Goal: Task Accomplishment & Management: Manage account settings

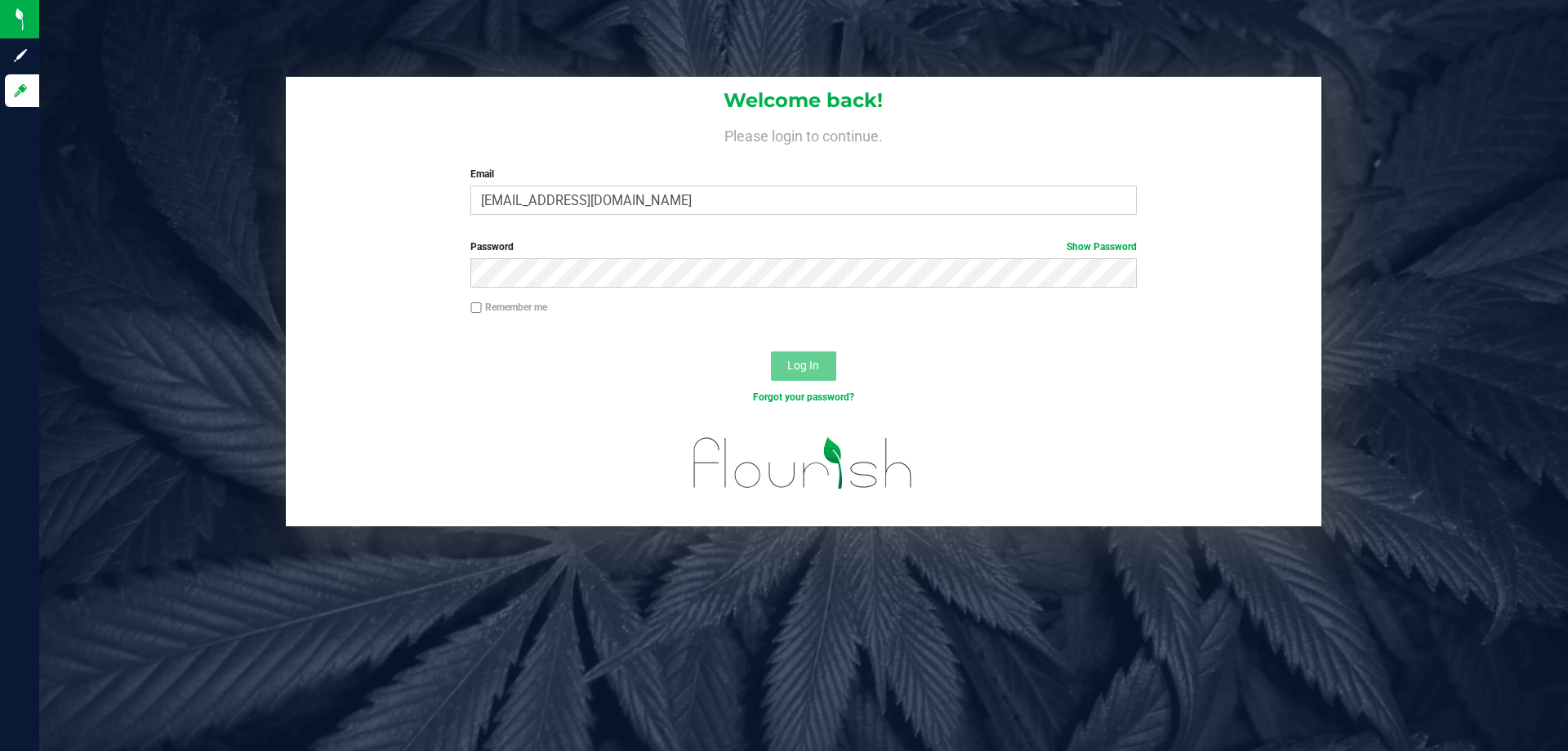
type input "[EMAIL_ADDRESS][DOMAIN_NAME]"
click at [771, 352] on button "Log In" at bounding box center [803, 367] width 66 height 30
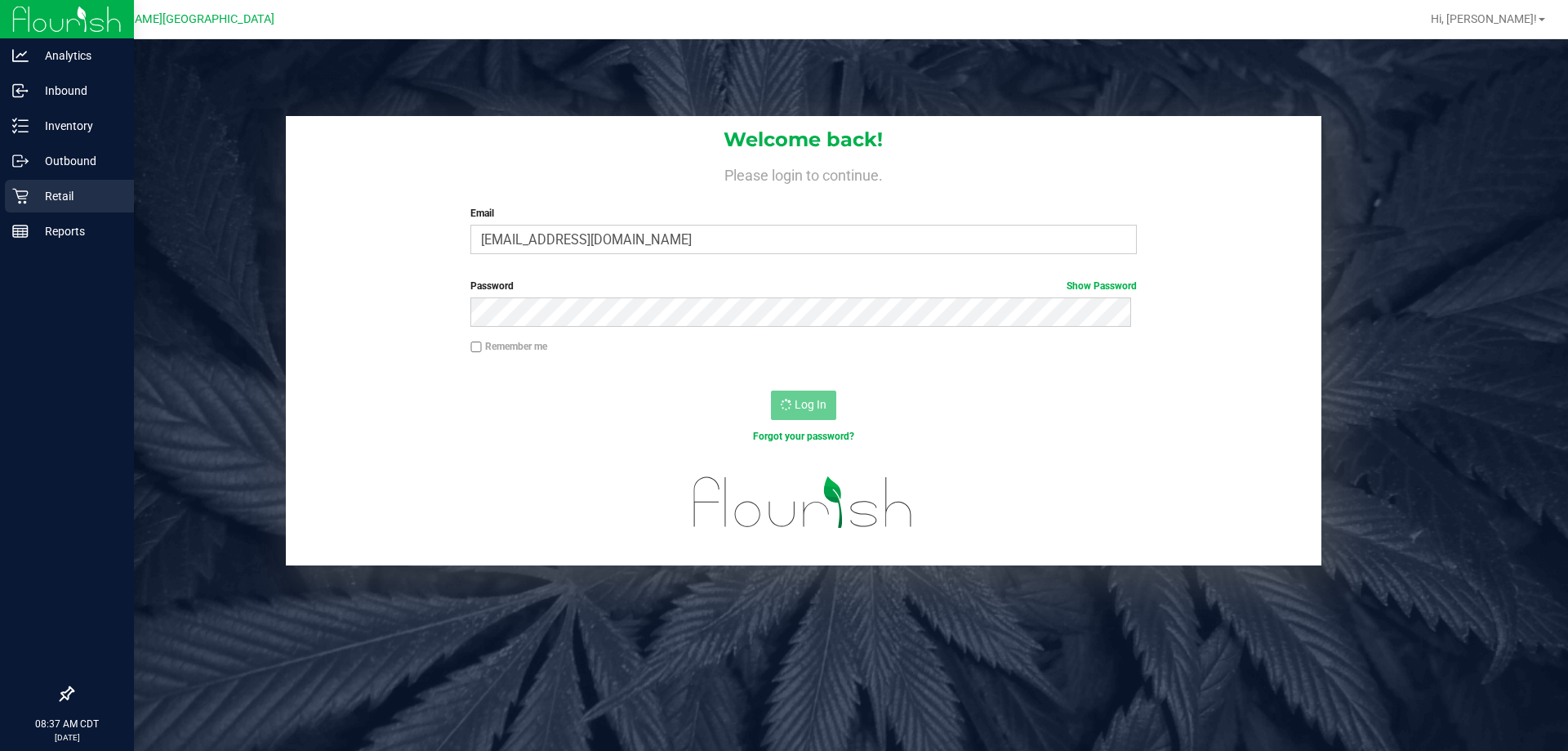
click at [48, 191] on p "Retail" at bounding box center [78, 196] width 98 height 20
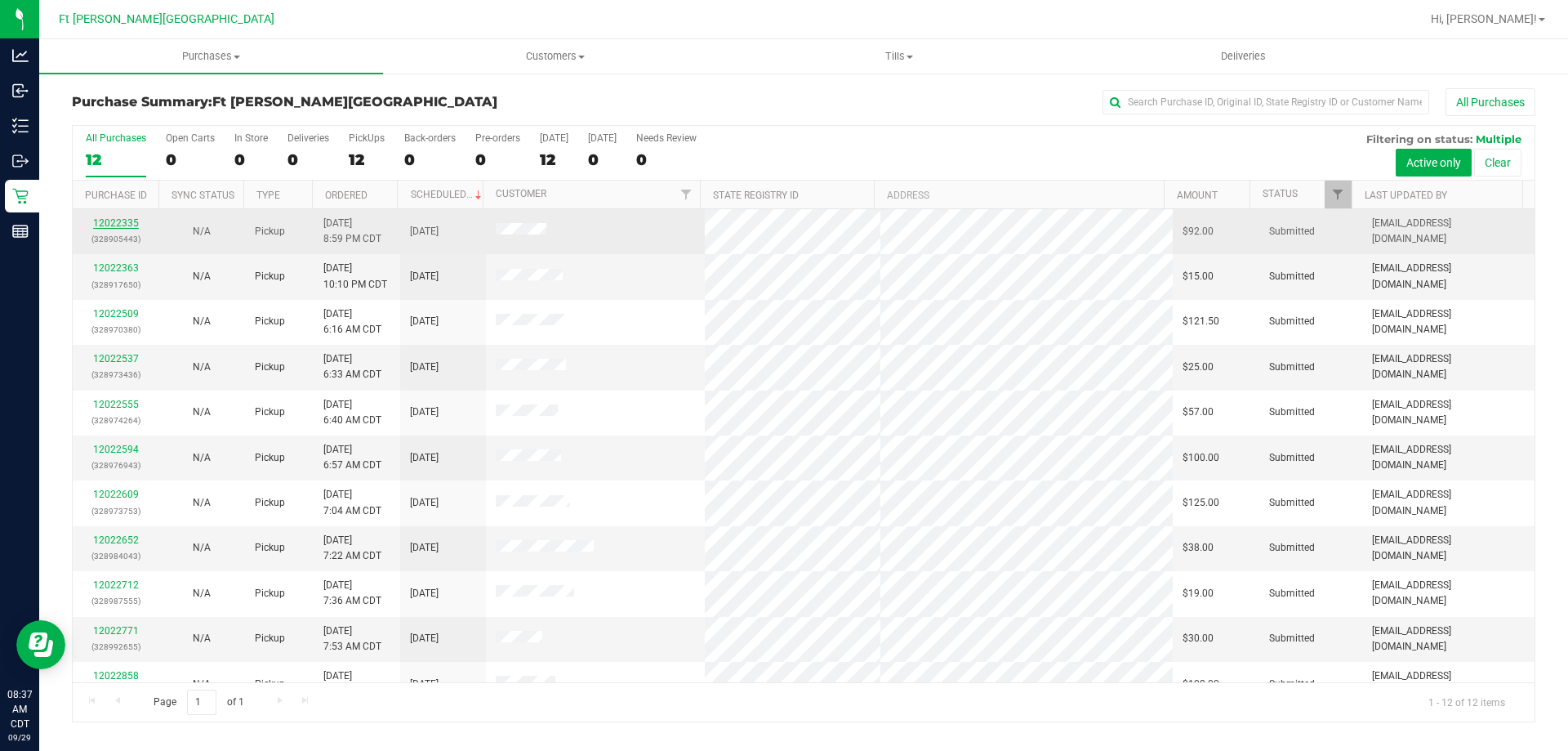
click at [113, 222] on link "12022335" at bounding box center [116, 222] width 46 height 11
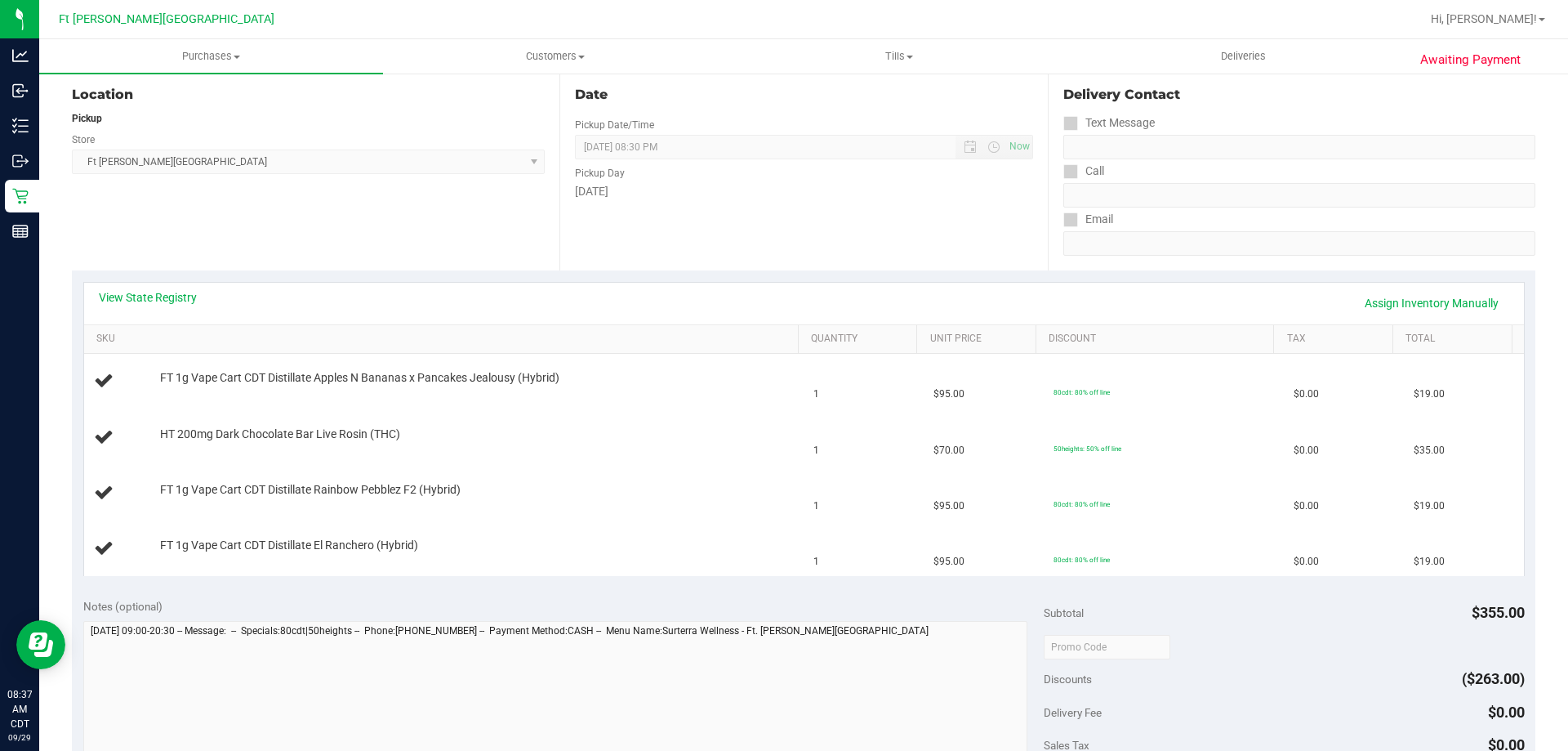
scroll to position [163, 0]
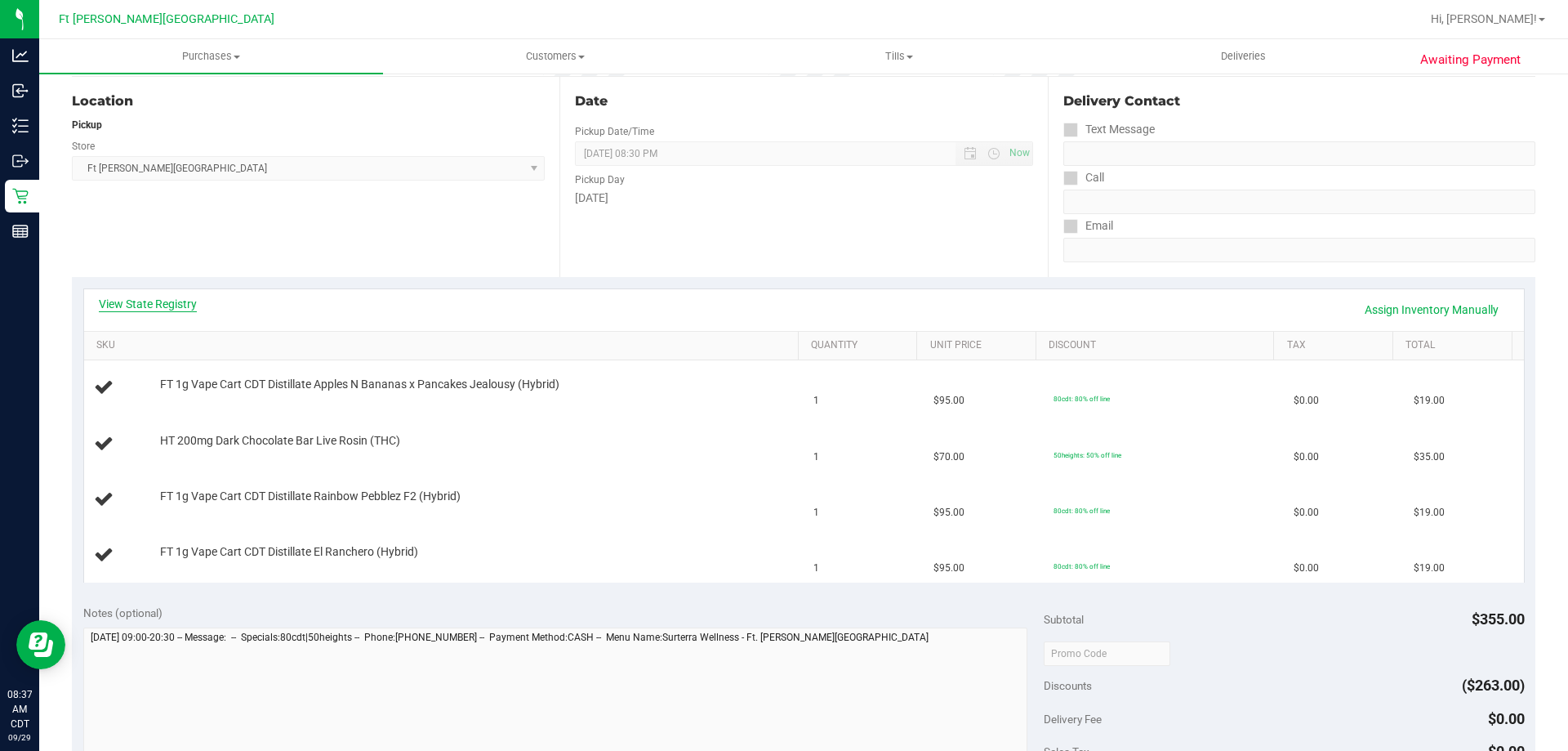
click at [151, 302] on link "View State Registry" at bounding box center [147, 304] width 98 height 16
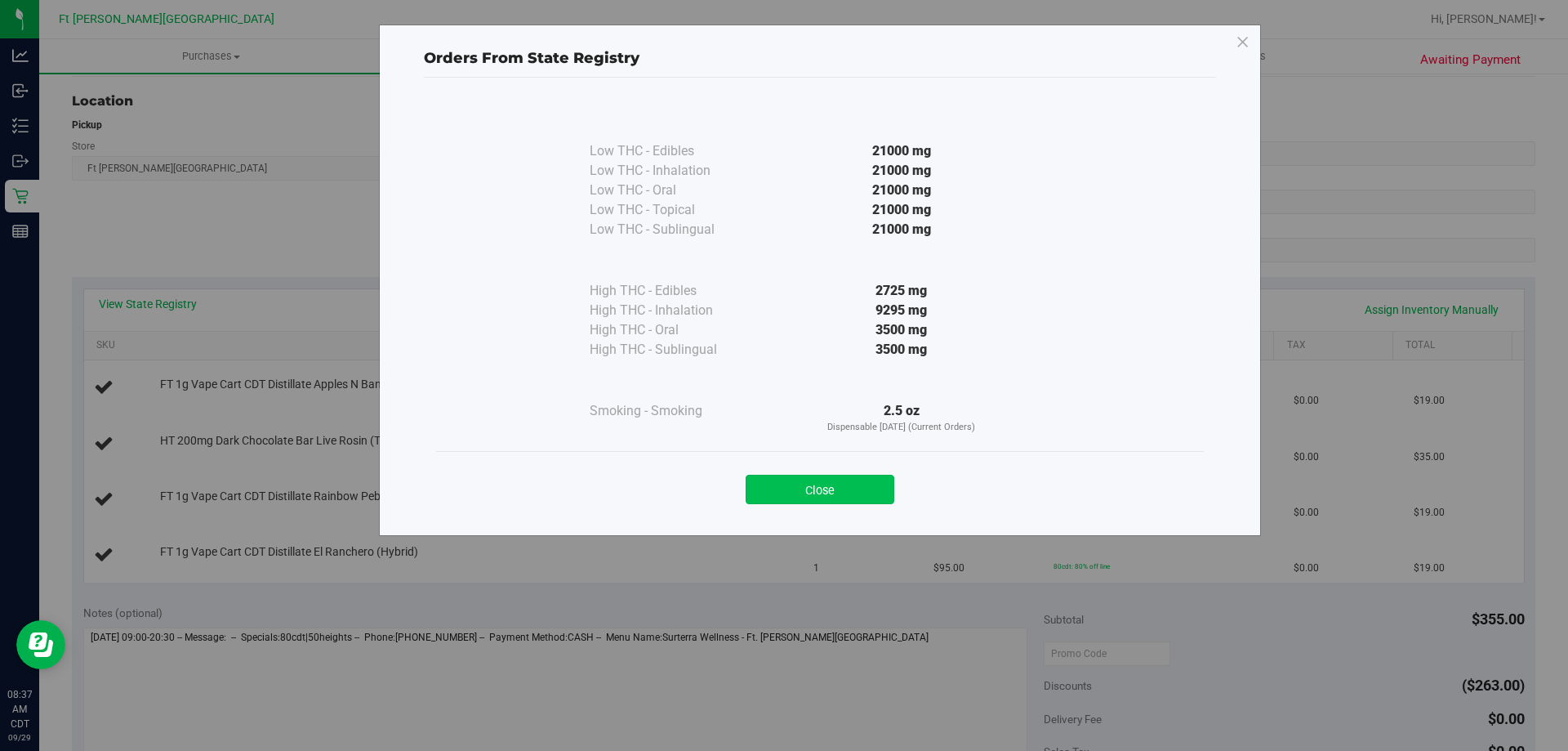
click at [839, 488] on button "Close" at bounding box center [819, 490] width 148 height 30
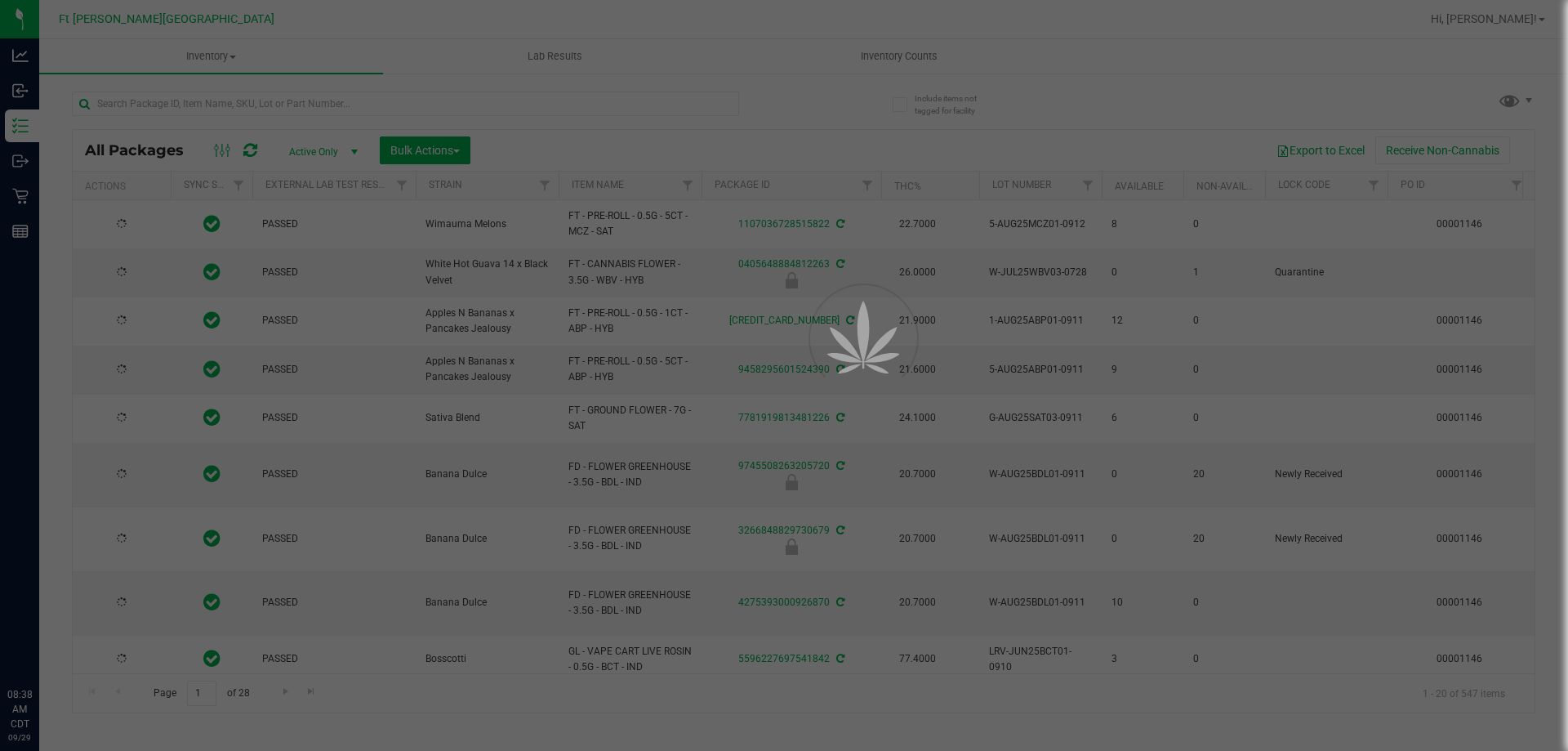
click at [31, 190] on div at bounding box center [784, 376] width 1568 height 751
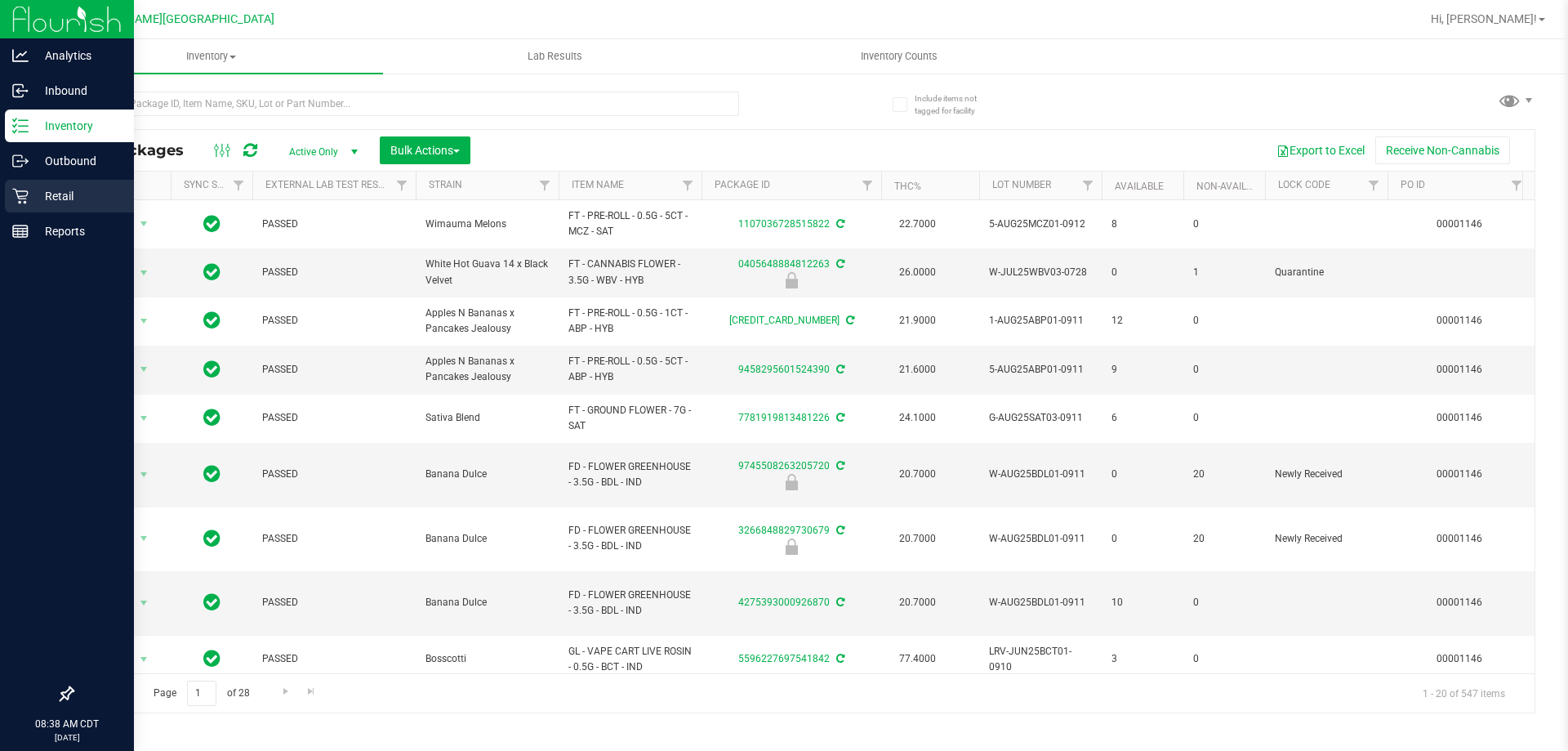
drag, startPoint x: 30, startPoint y: 192, endPoint x: 16, endPoint y: 197, distance: 14.9
click at [16, 197] on icon at bounding box center [20, 196] width 16 height 16
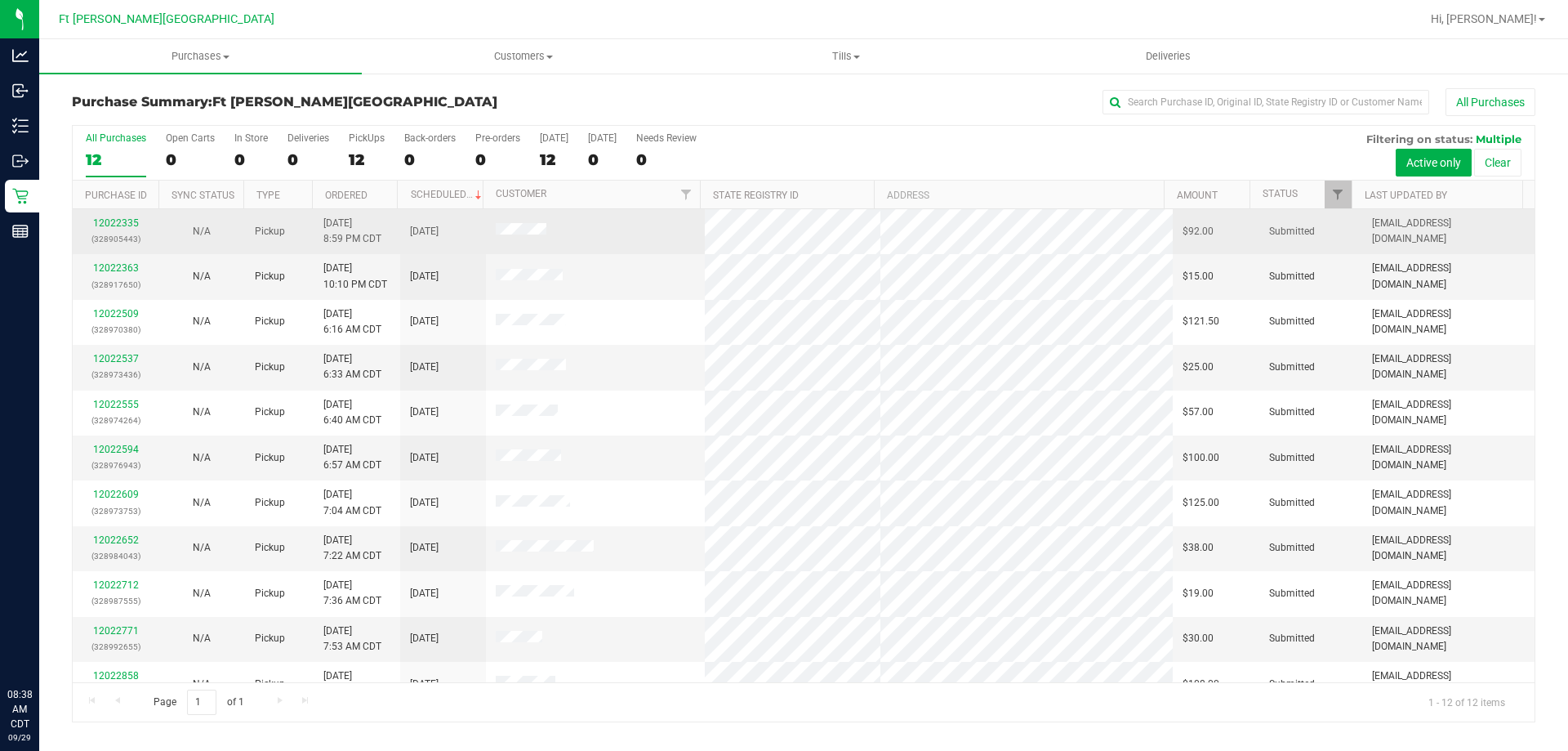
click at [128, 216] on div "12022335 (328905443)" at bounding box center [115, 231] width 66 height 31
click at [126, 220] on link "12022335" at bounding box center [116, 222] width 46 height 11
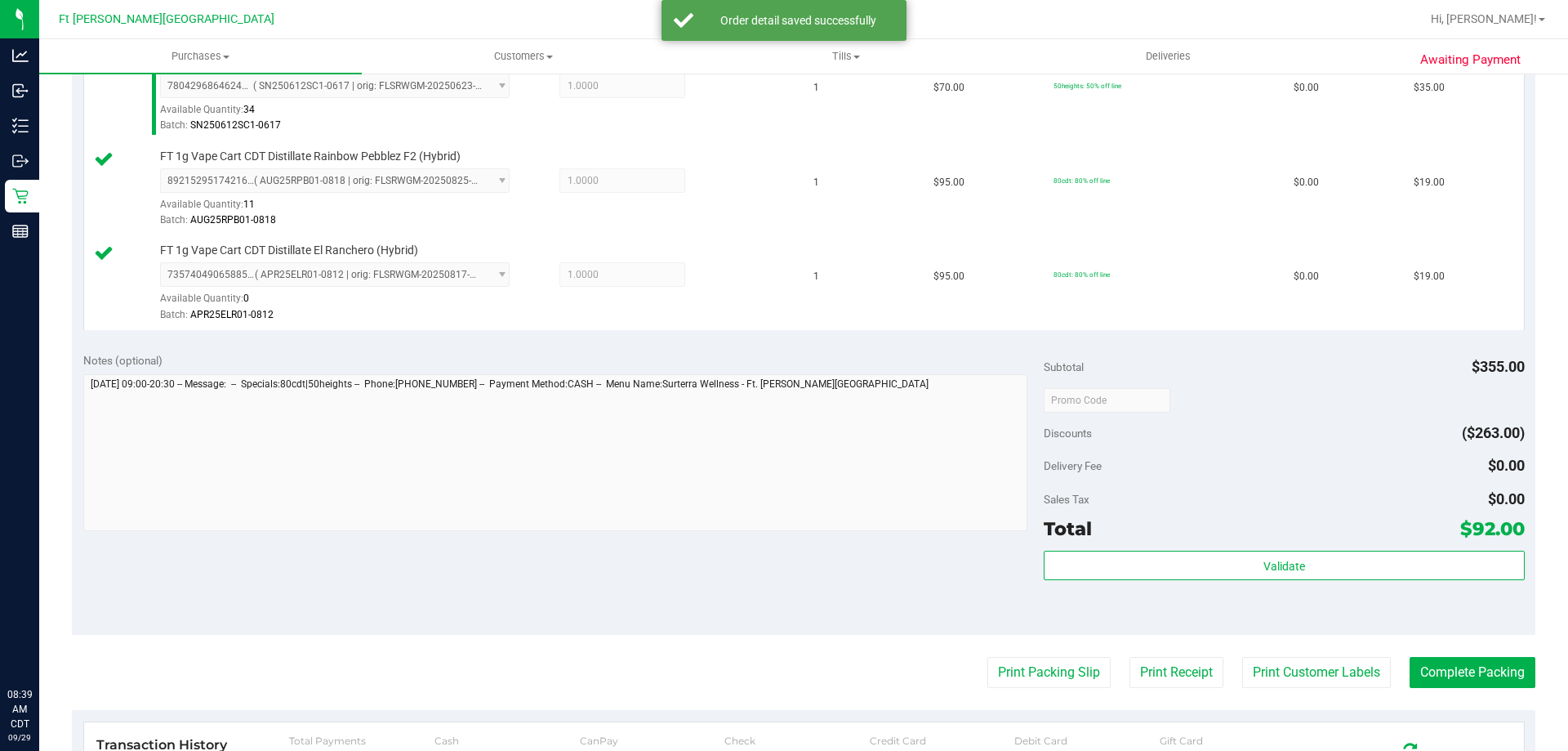
scroll to position [572, 0]
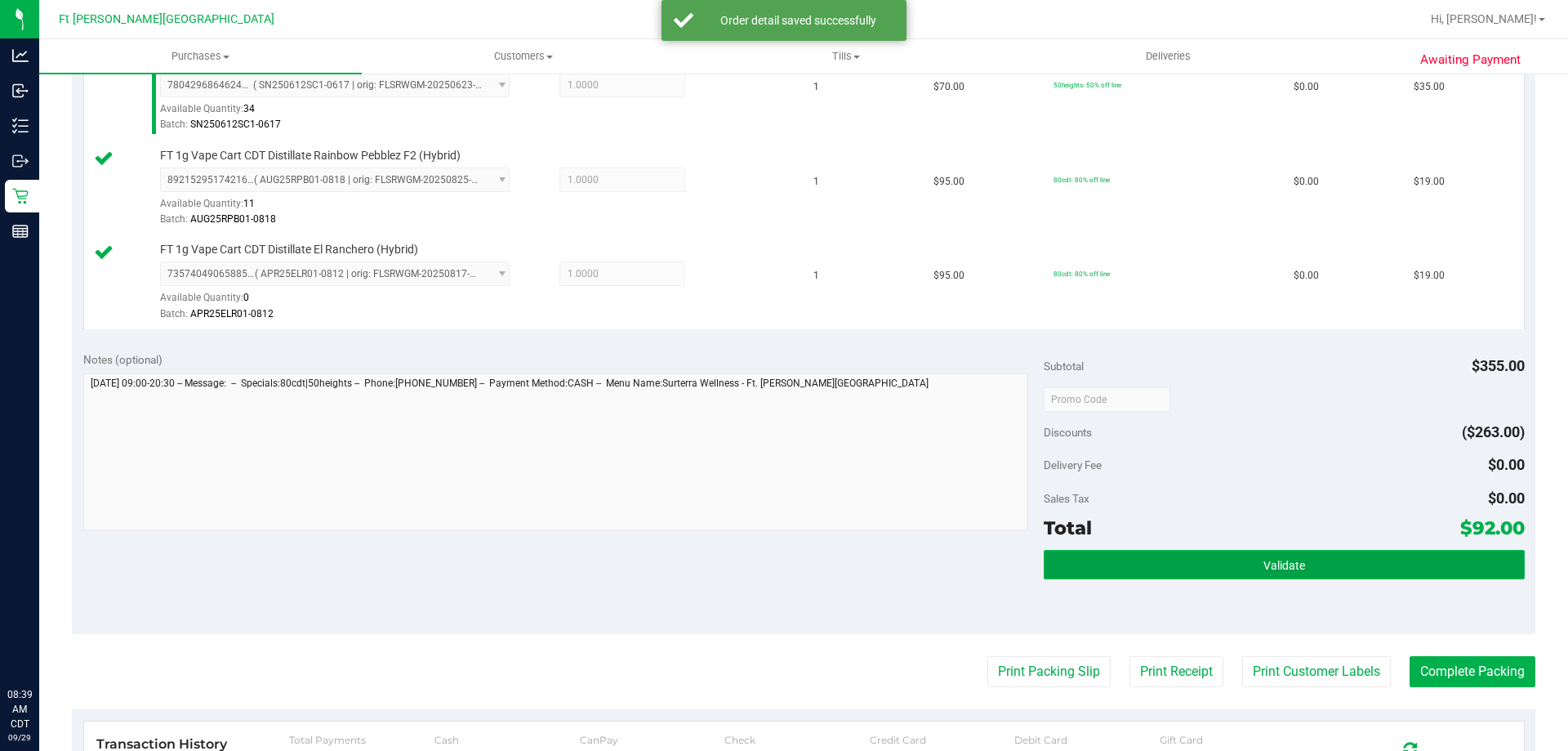
click at [1126, 555] on button "Validate" at bounding box center [1283, 565] width 480 height 30
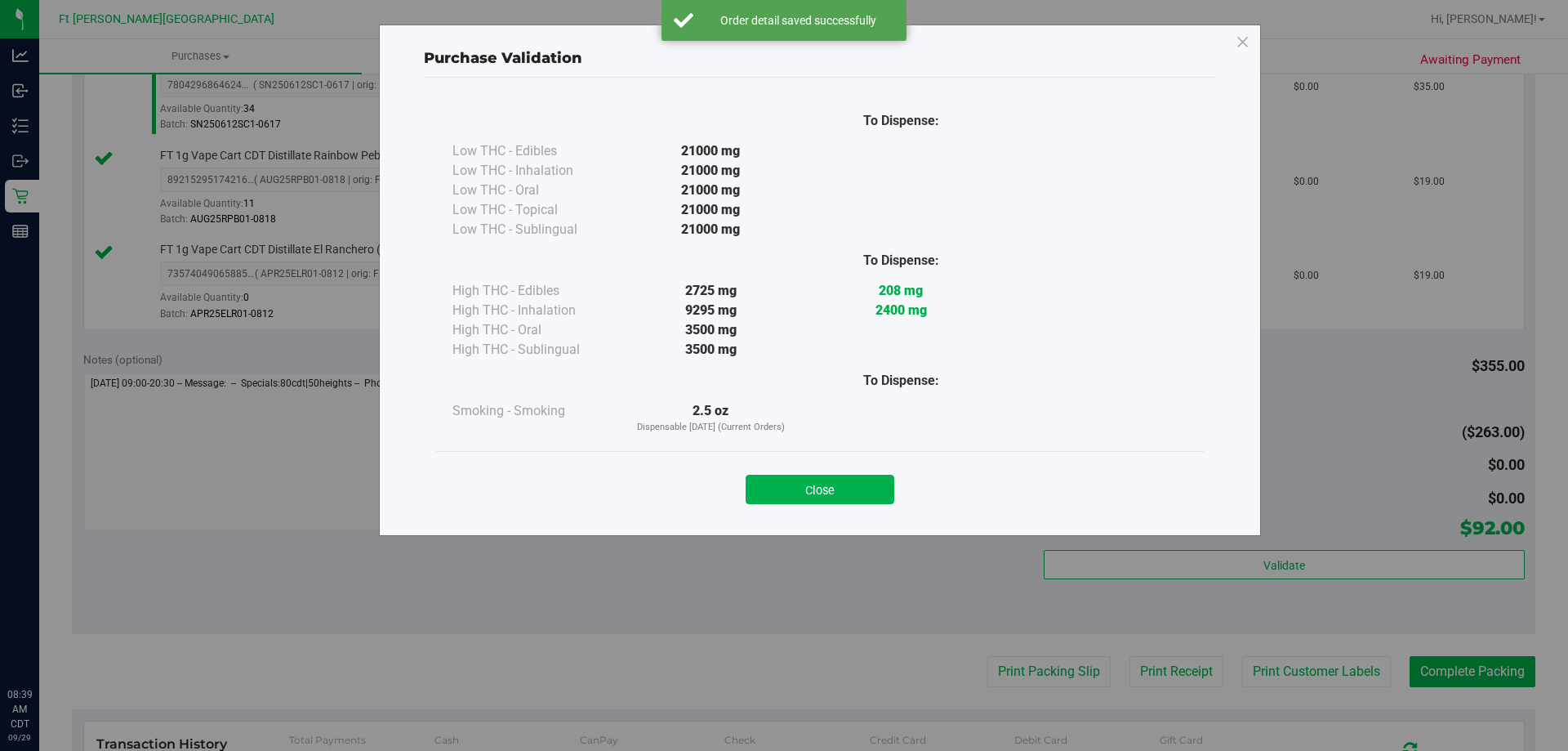
drag, startPoint x: 818, startPoint y: 492, endPoint x: 885, endPoint y: 542, distance: 83.6
click at [828, 500] on button "Close" at bounding box center [819, 490] width 148 height 30
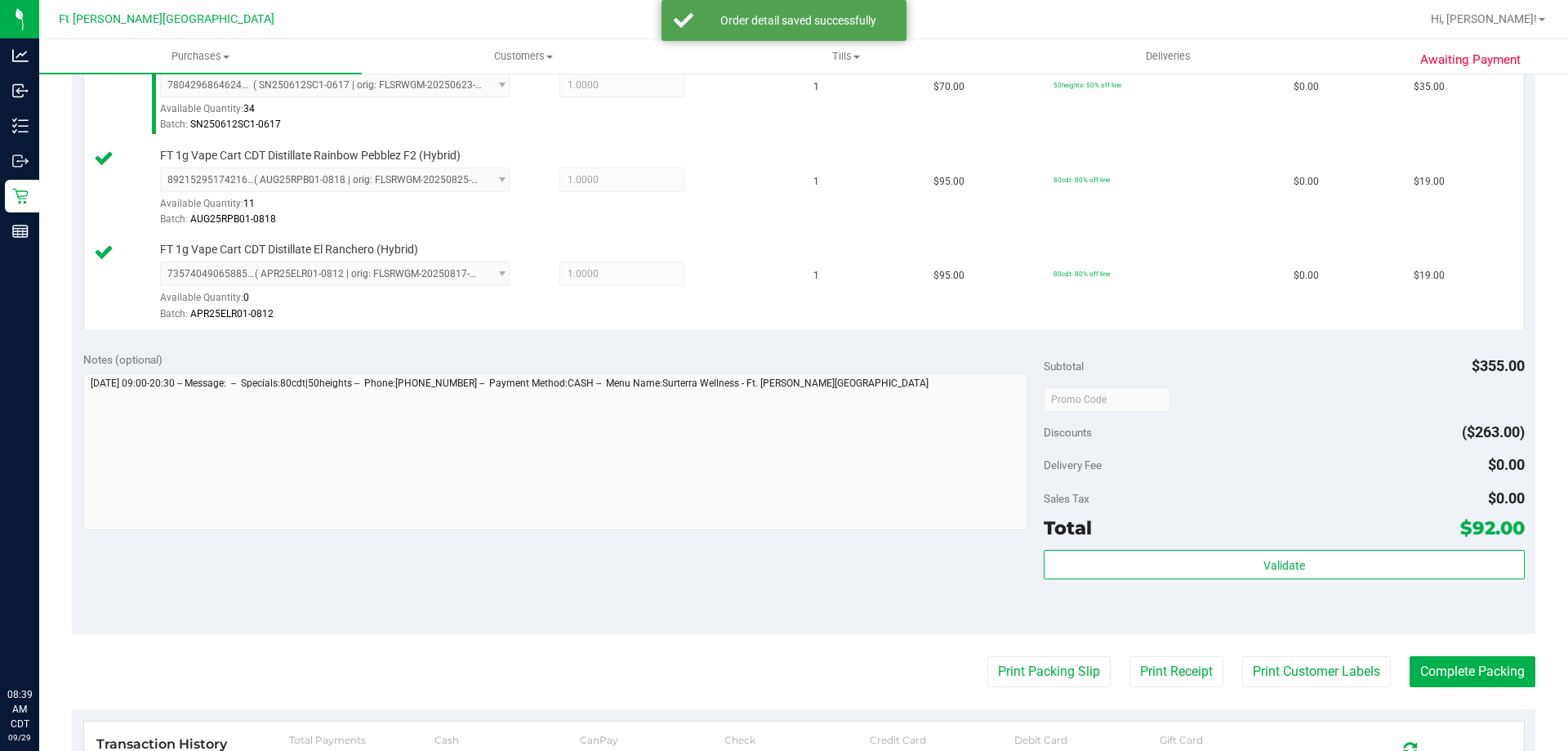
drag, startPoint x: 1014, startPoint y: 655, endPoint x: 980, endPoint y: 596, distance: 68.1
click at [1013, 655] on purchase-details "Back Edit Purchase Cancel Purchase View Profile # 12022335 BioTrack ID: - Submi…" at bounding box center [803, 265] width 1463 height 1499
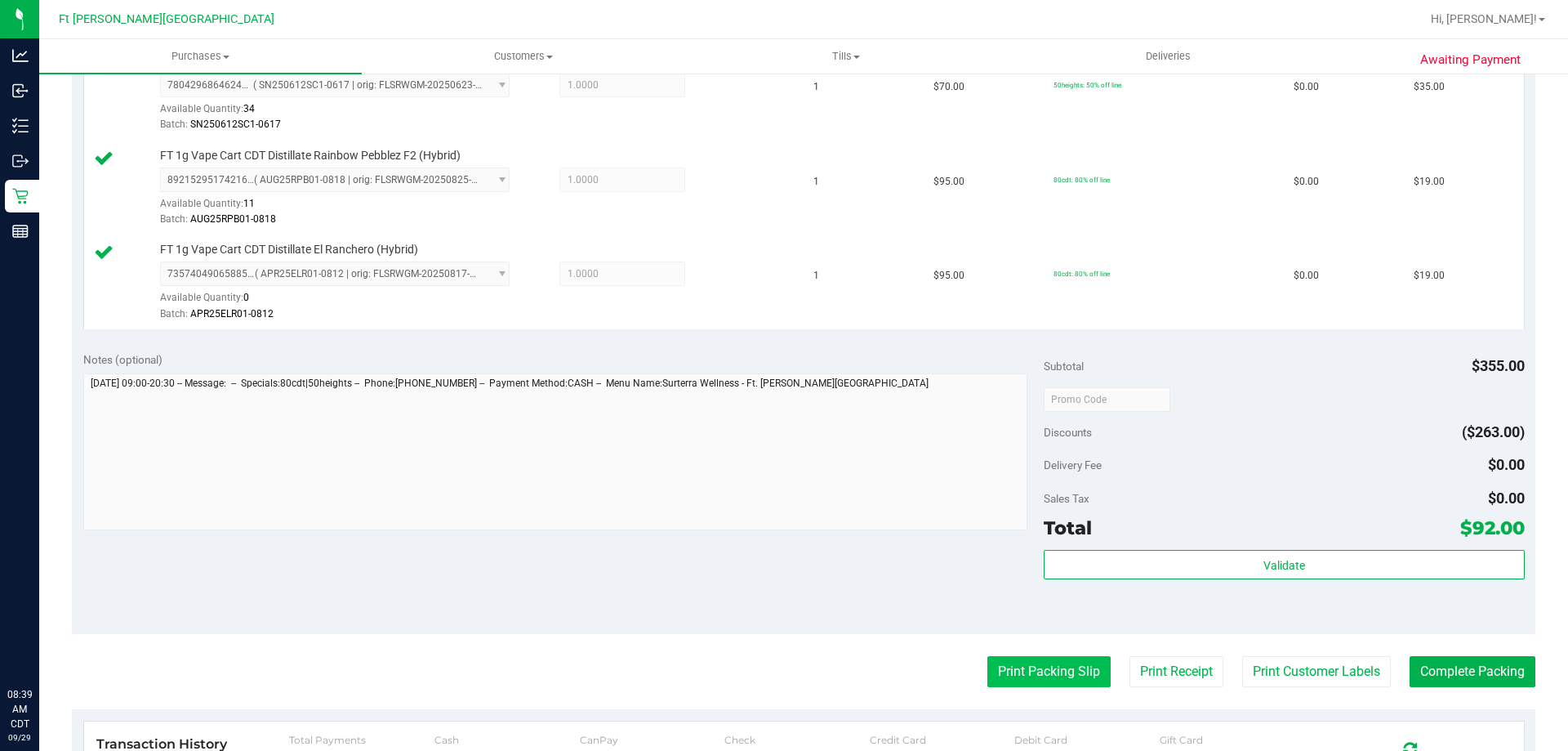
click at [1016, 680] on button "Print Packing Slip" at bounding box center [1049, 671] width 123 height 31
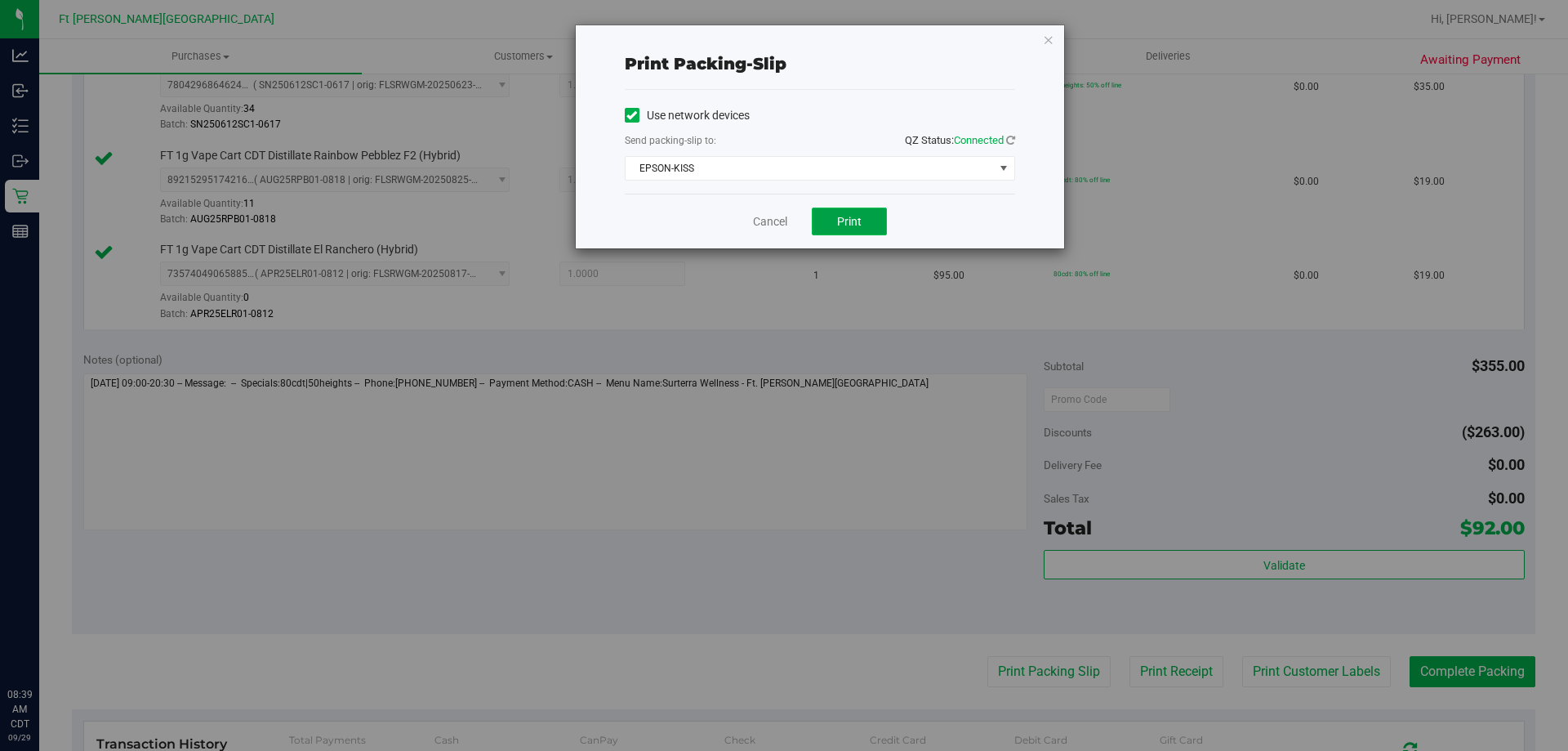
click at [849, 223] on span "Print" at bounding box center [849, 221] width 25 height 13
drag, startPoint x: 781, startPoint y: 207, endPoint x: 778, endPoint y: 218, distance: 11.4
click at [780, 215] on div "Cancel Print" at bounding box center [820, 220] width 390 height 55
click at [778, 218] on link "Cancel" at bounding box center [770, 221] width 34 height 17
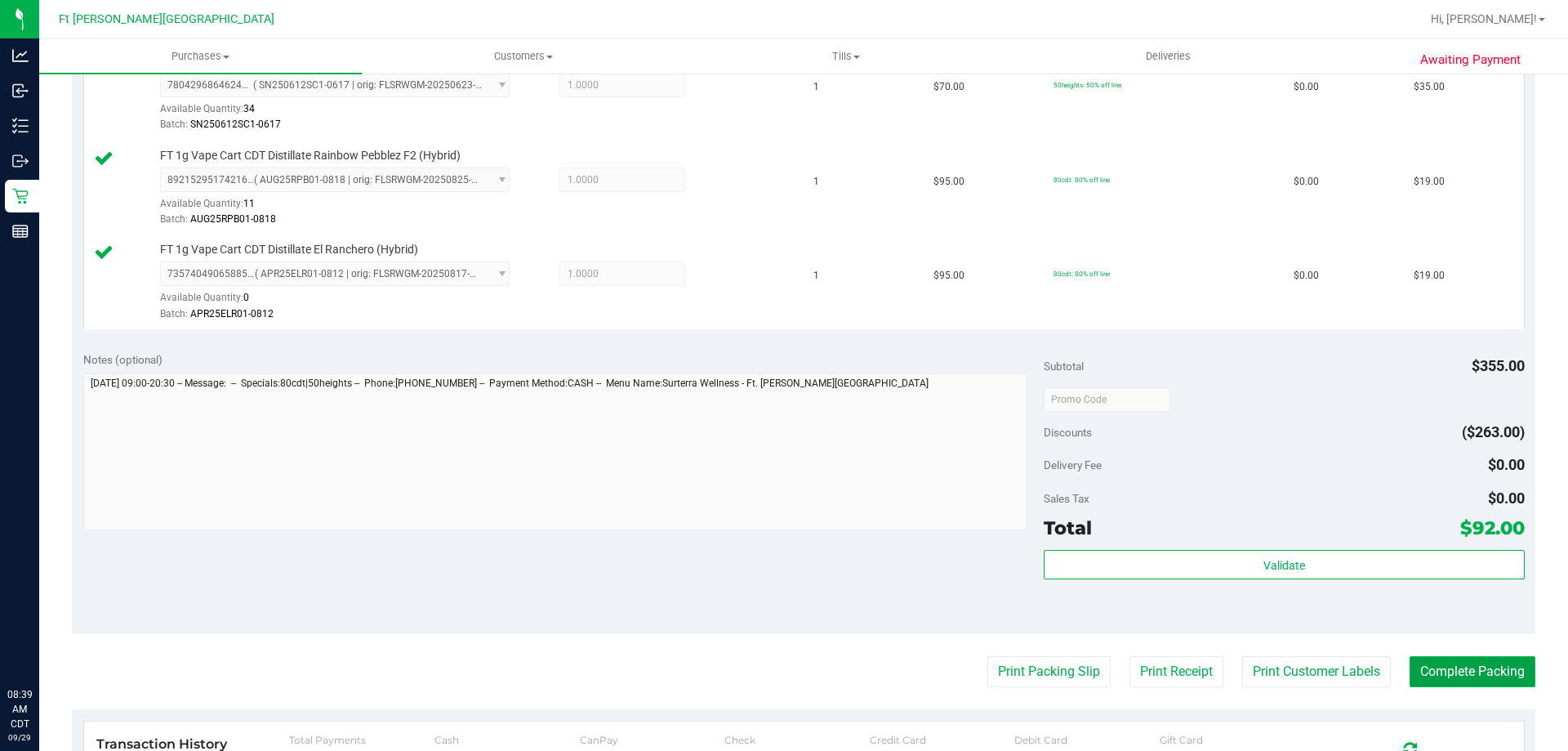
click at [1437, 663] on button "Complete Packing" at bounding box center [1472, 671] width 125 height 31
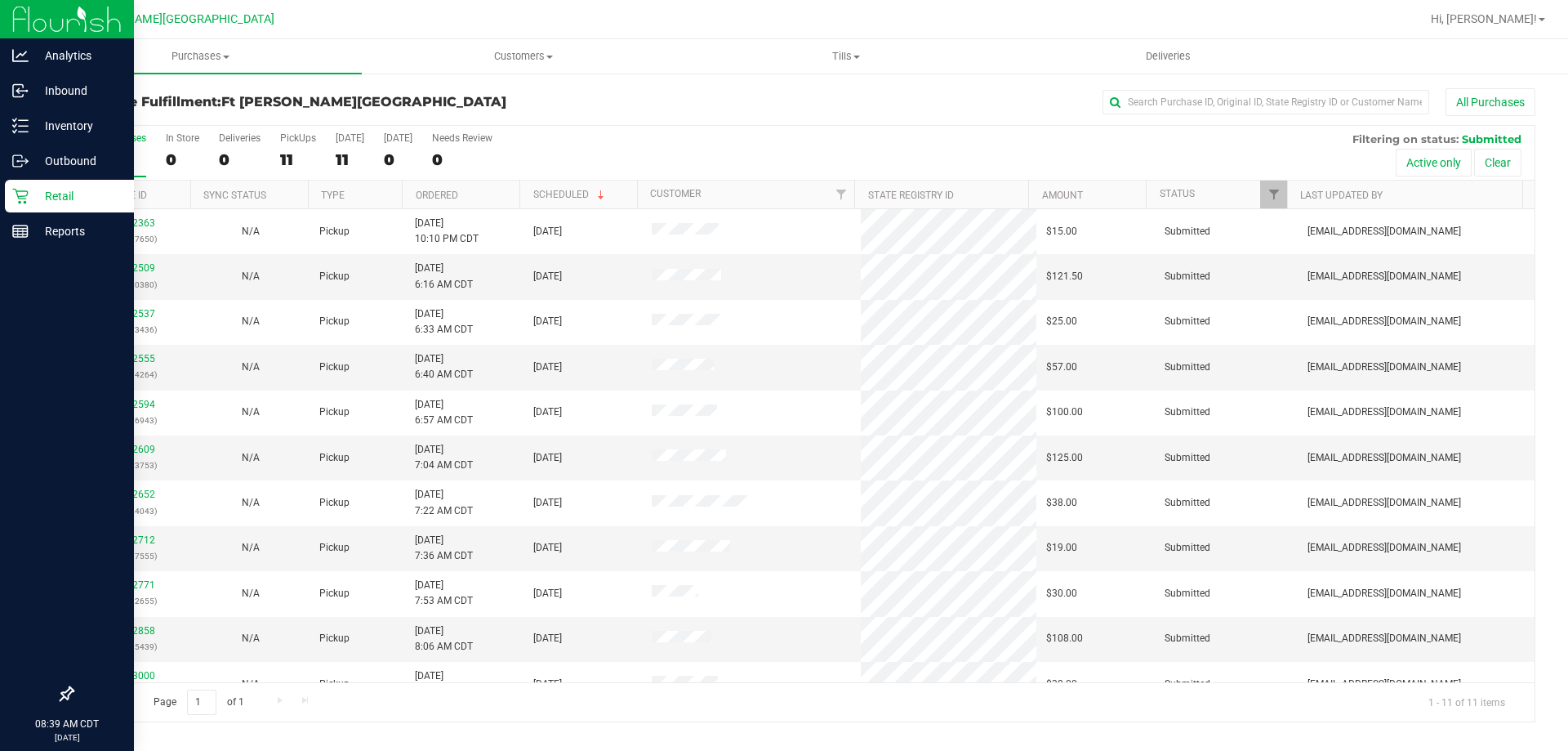
click at [37, 207] on div "Retail" at bounding box center [70, 195] width 129 height 33
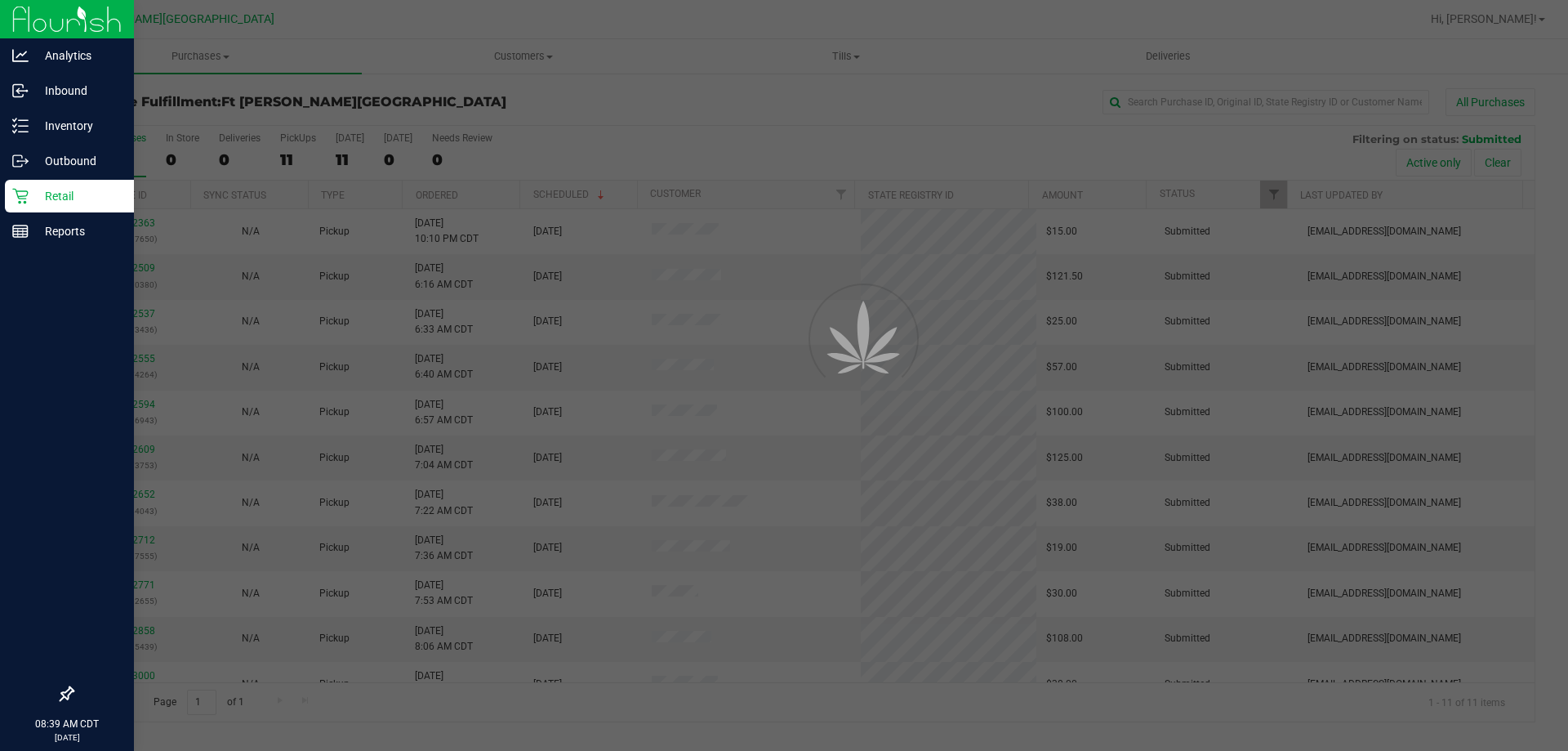
click at [37, 206] on div "Retail" at bounding box center [70, 195] width 129 height 33
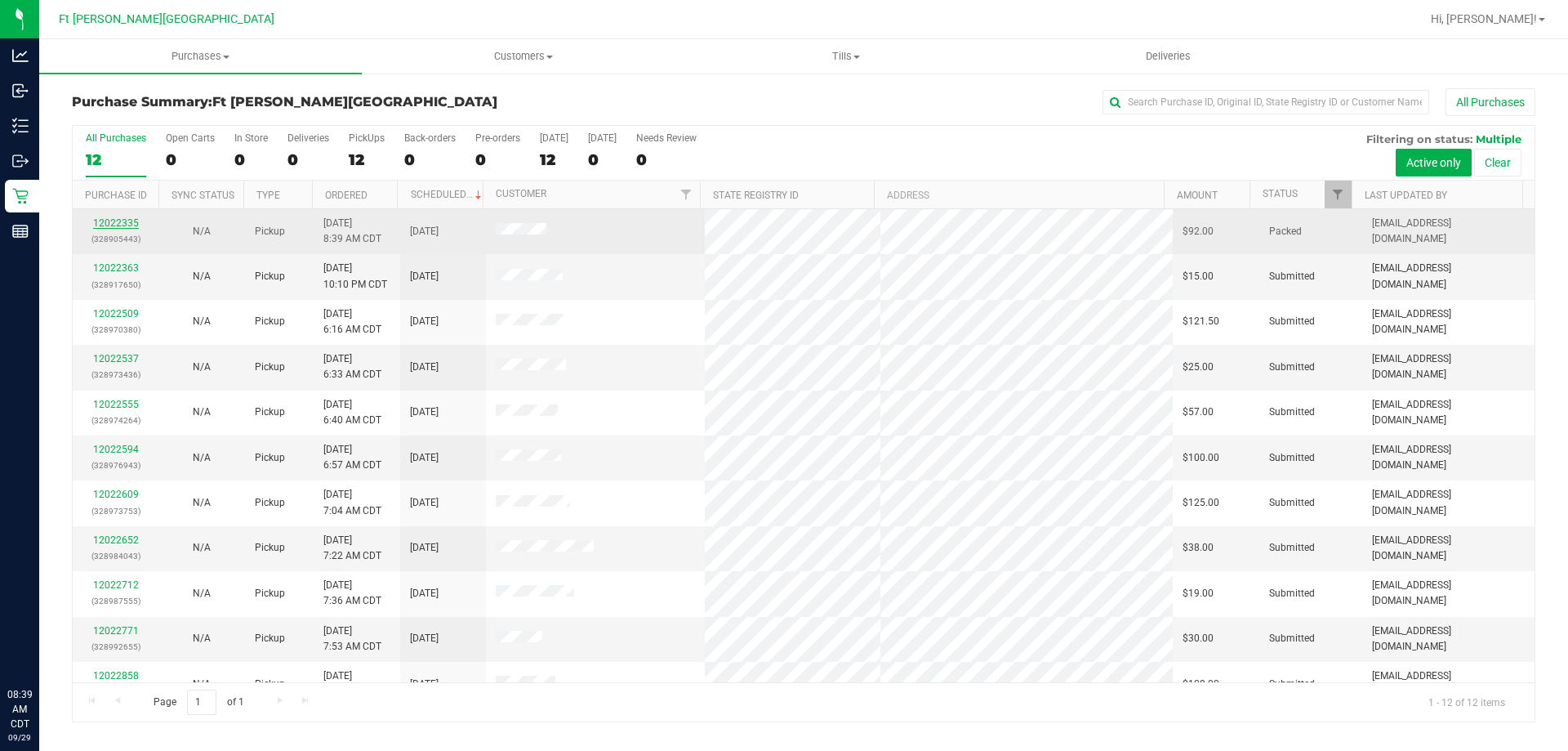
click at [130, 221] on link "12022335" at bounding box center [116, 222] width 46 height 11
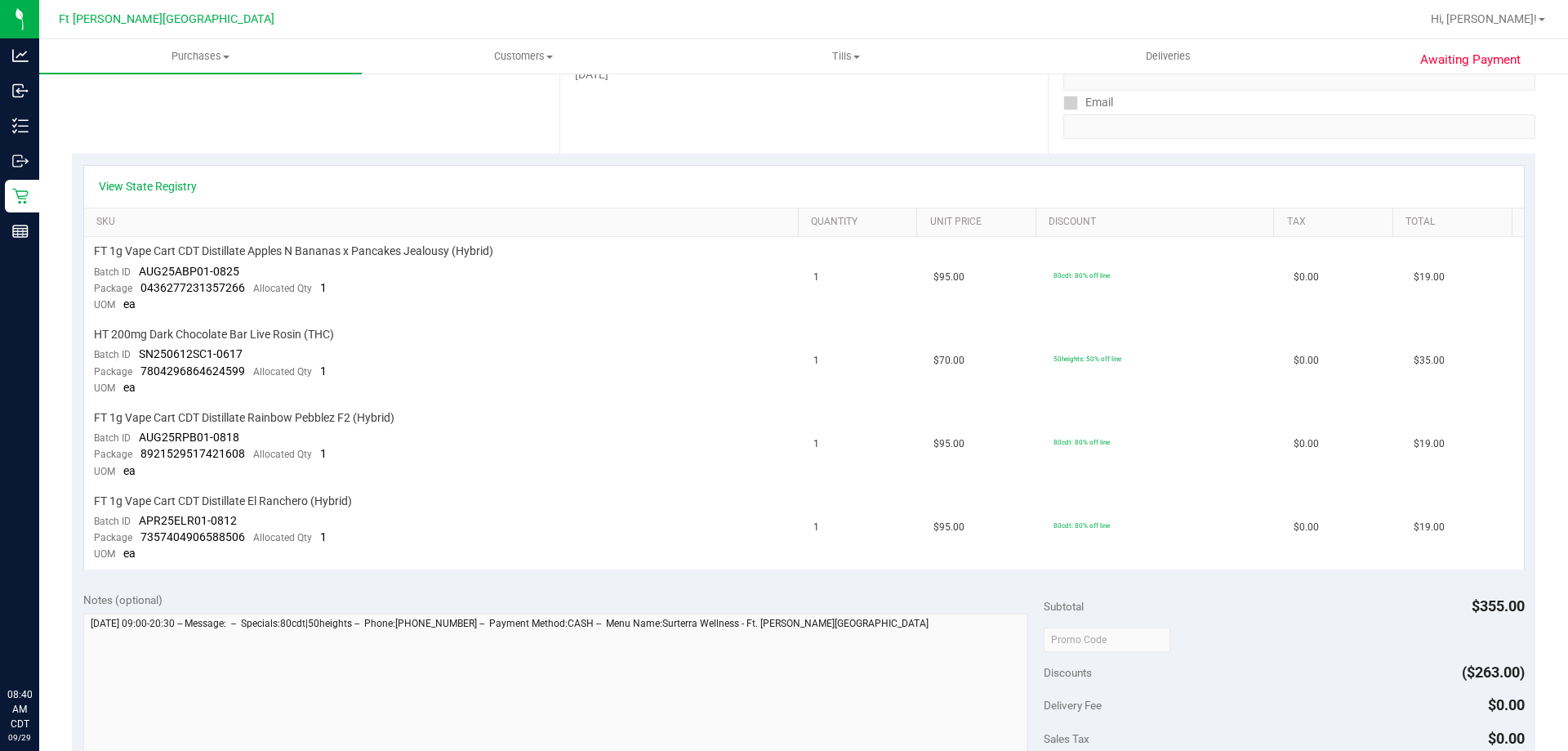
scroll to position [327, 0]
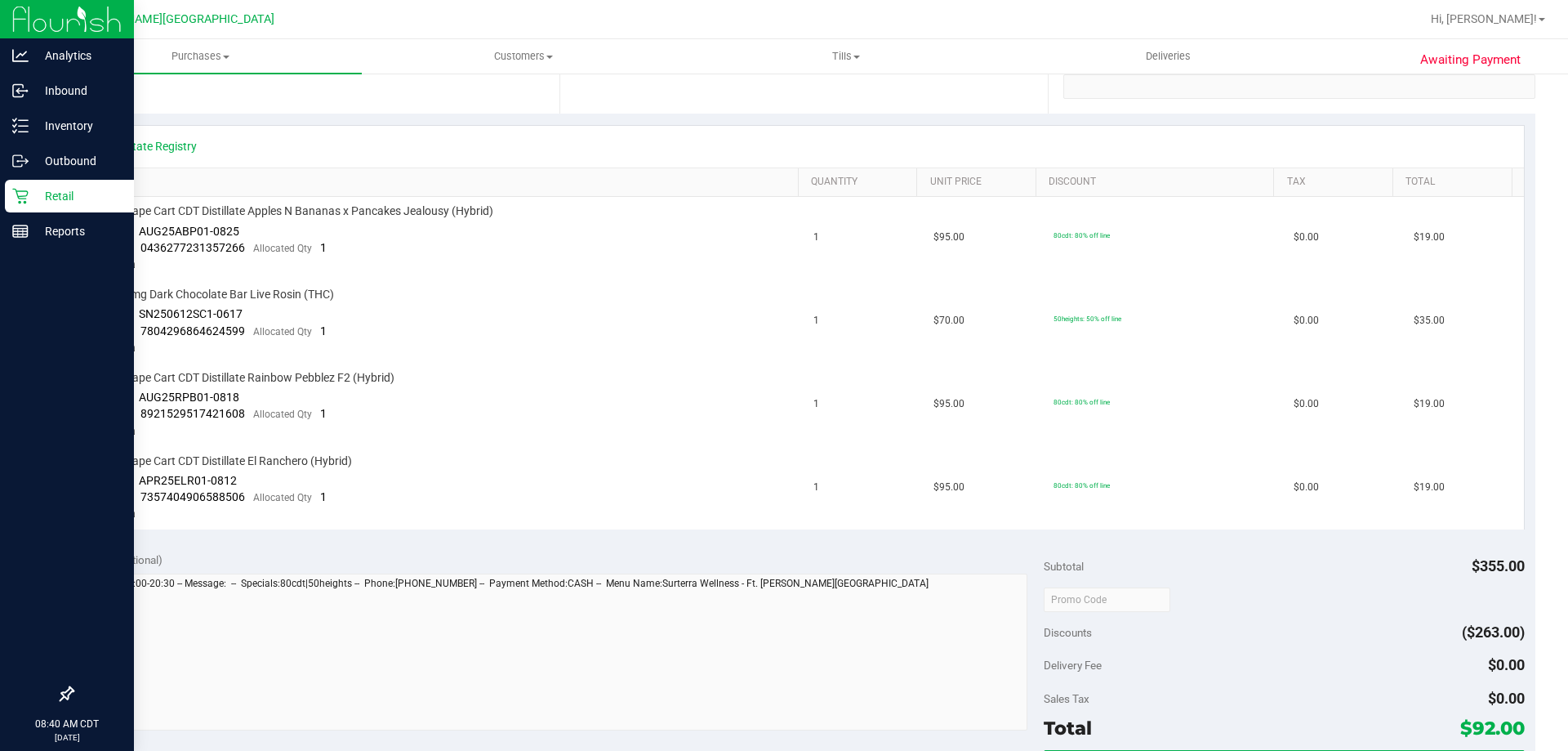
click at [80, 202] on p "Retail" at bounding box center [78, 196] width 98 height 20
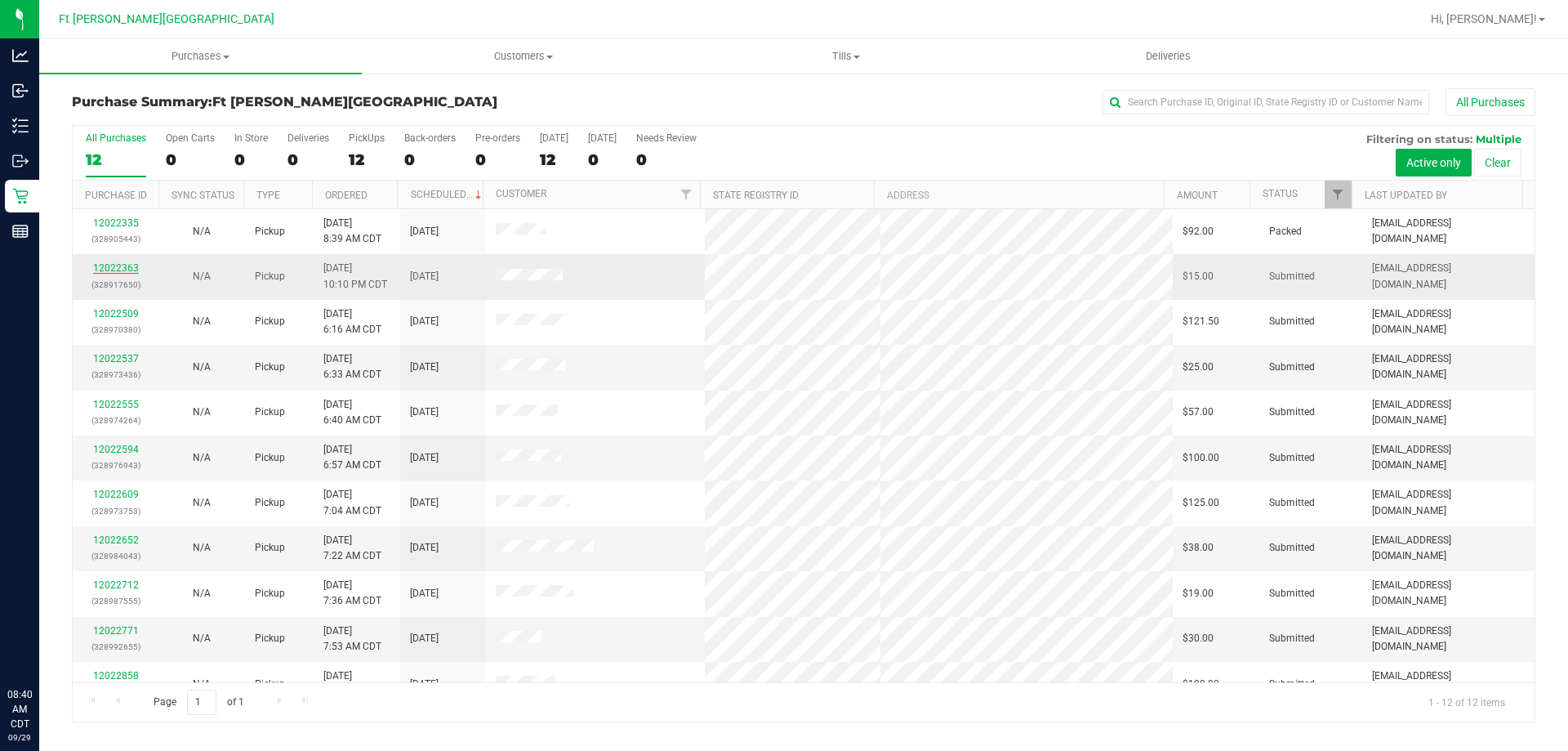
click at [112, 262] on link "12022363" at bounding box center [116, 267] width 46 height 11
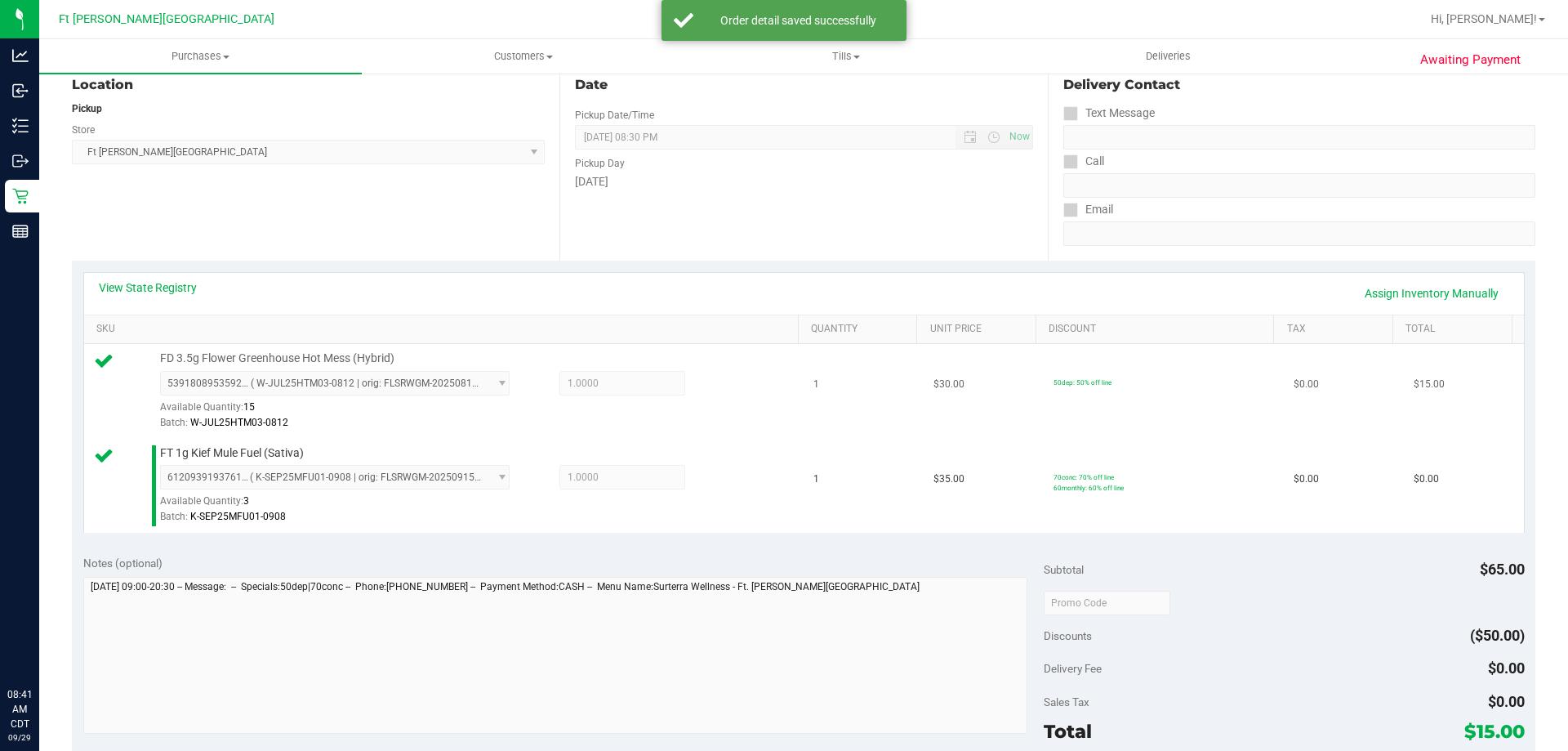
scroll to position [245, 0]
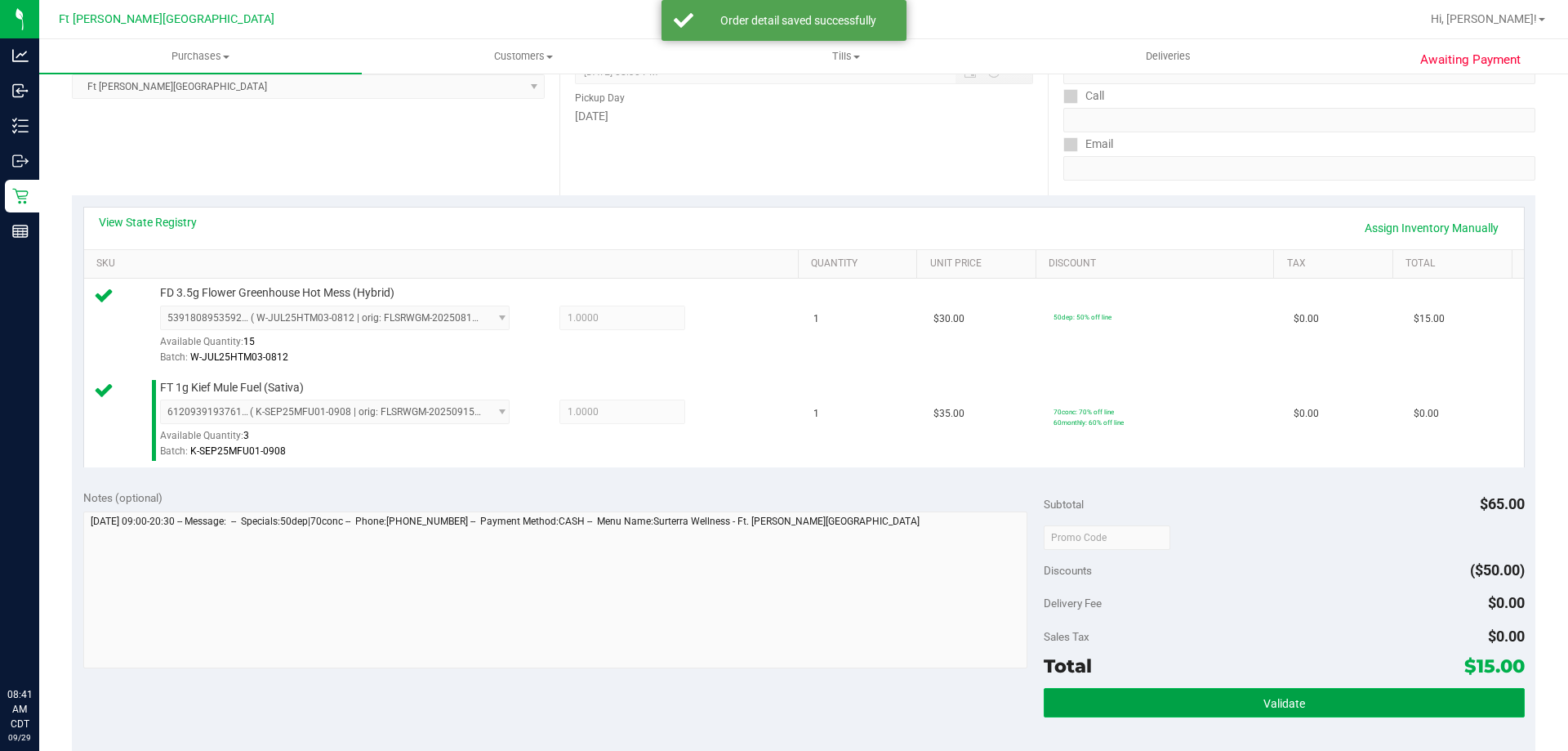
click at [1119, 697] on button "Validate" at bounding box center [1283, 703] width 480 height 30
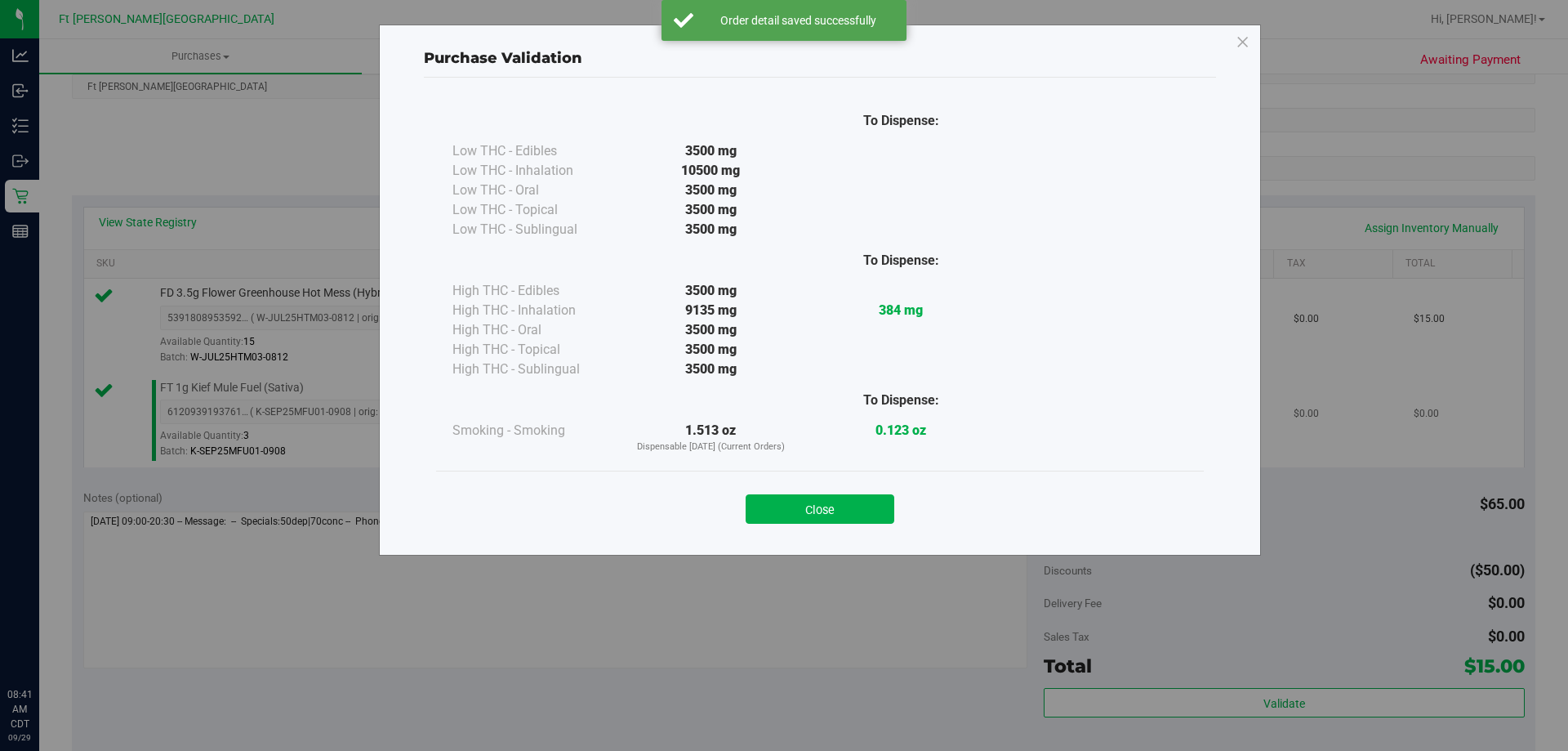
scroll to position [327, 0]
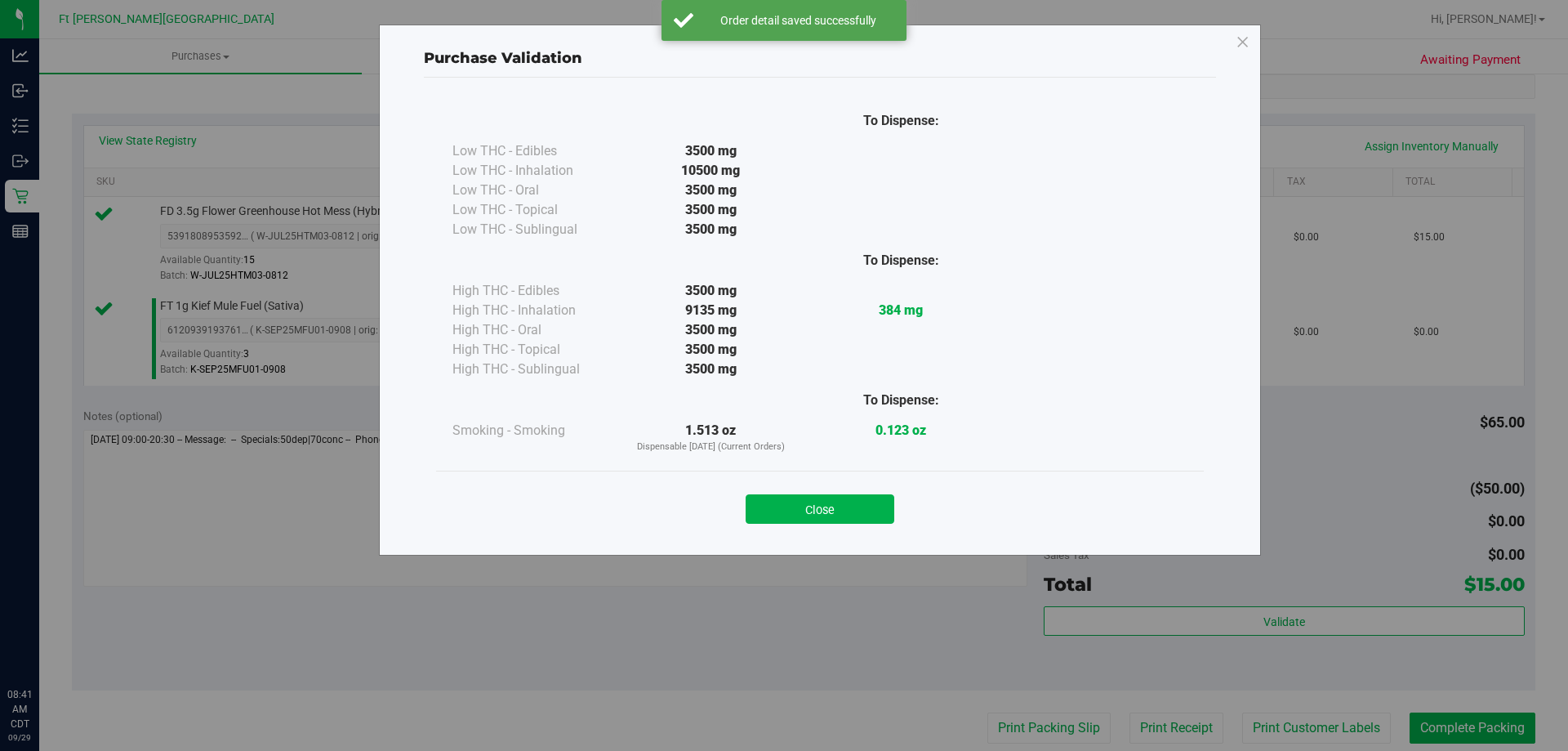
drag, startPoint x: 865, startPoint y: 506, endPoint x: 925, endPoint y: 547, distance: 72.7
click at [872, 510] on button "Close" at bounding box center [819, 509] width 148 height 30
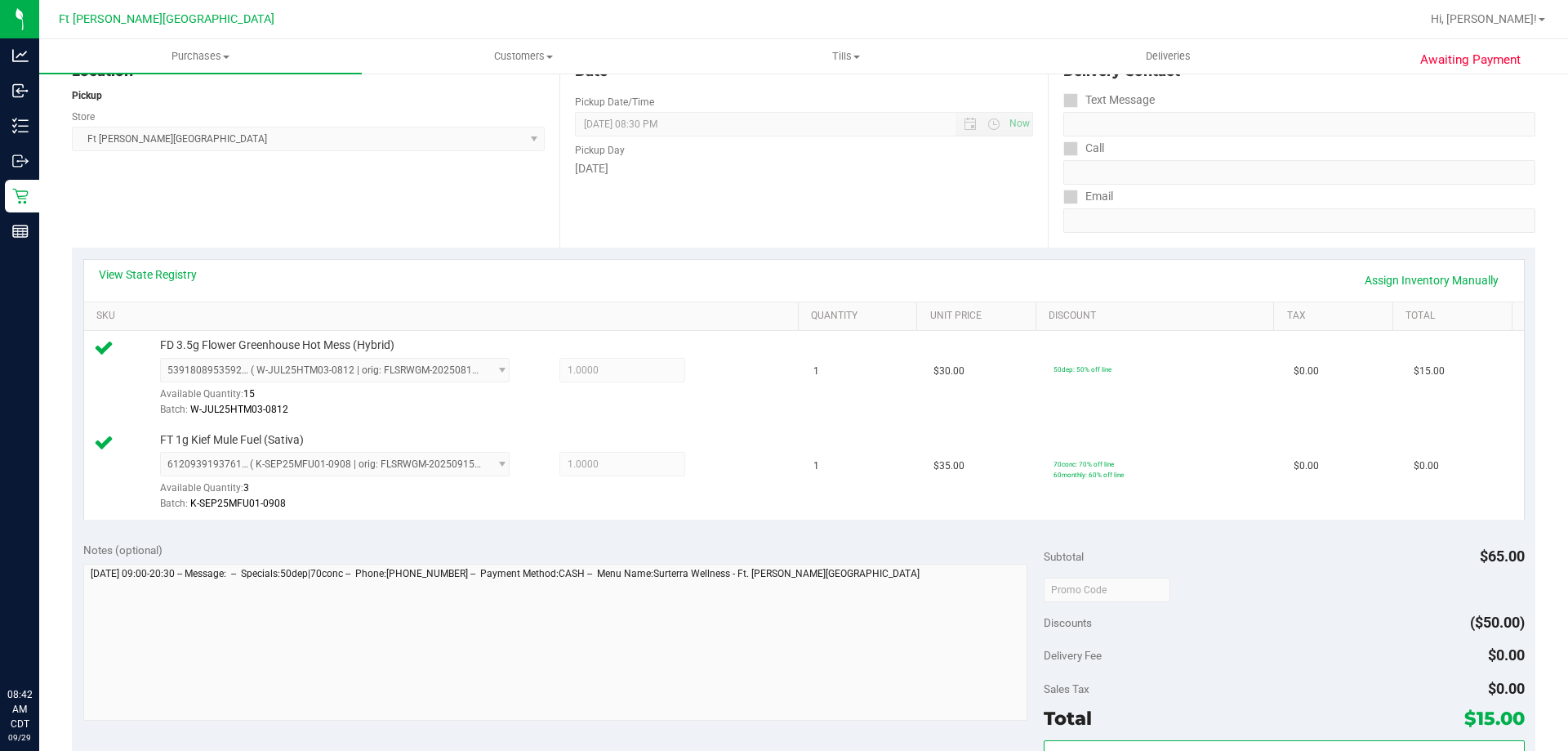
scroll to position [163, 0]
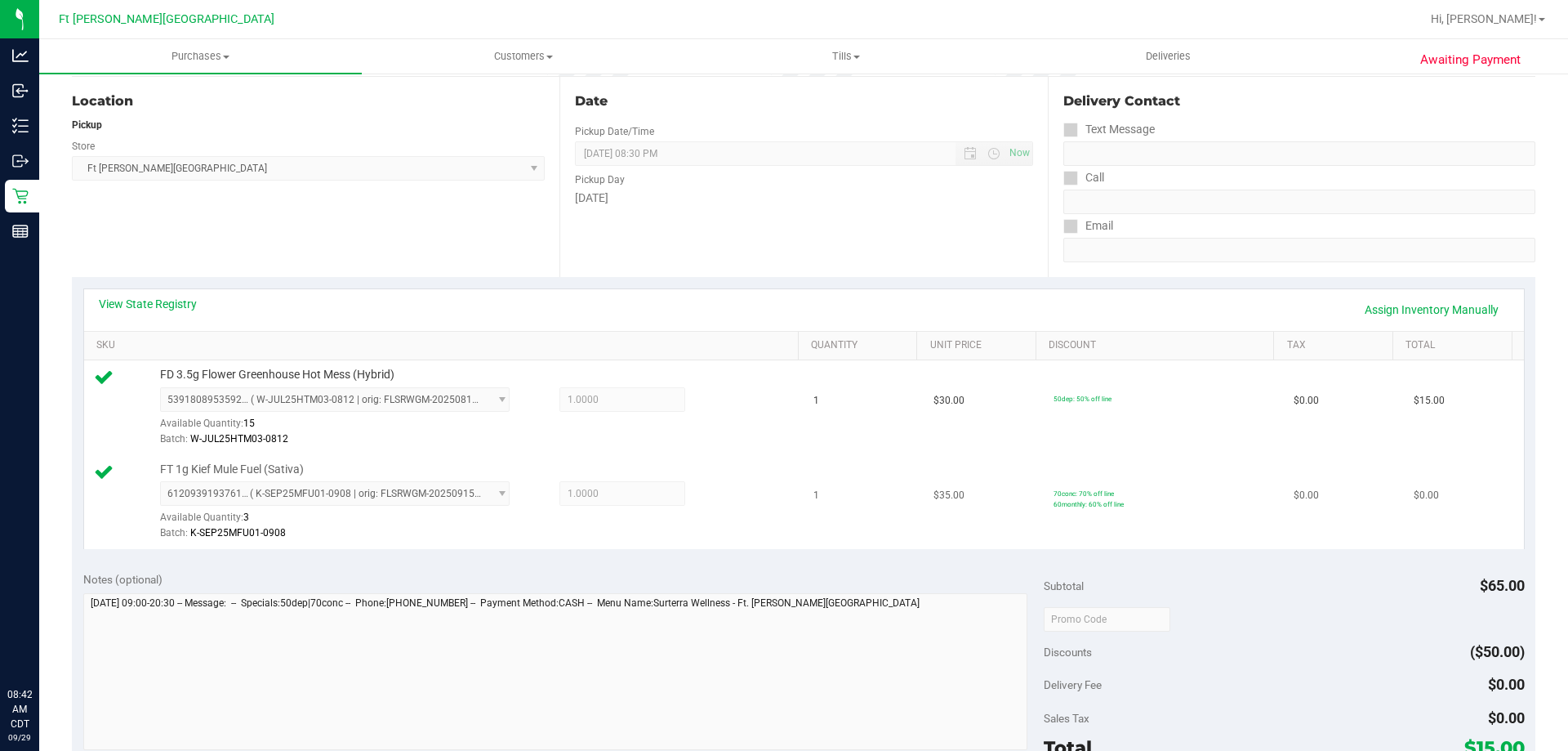
drag, startPoint x: 1102, startPoint y: 504, endPoint x: 1034, endPoint y: 492, distance: 69.1
click at [1043, 492] on td "70conc: 70% off line 60monthly: 60% off line" at bounding box center [1163, 502] width 240 height 94
click at [1117, 503] on td "70conc: 70% off line 60monthly: 60% off line" at bounding box center [1163, 502] width 240 height 94
drag, startPoint x: 1109, startPoint y: 489, endPoint x: 1072, endPoint y: 481, distance: 37.9
click at [1043, 475] on td "70conc: 70% off line 60monthly: 60% off line" at bounding box center [1163, 502] width 240 height 94
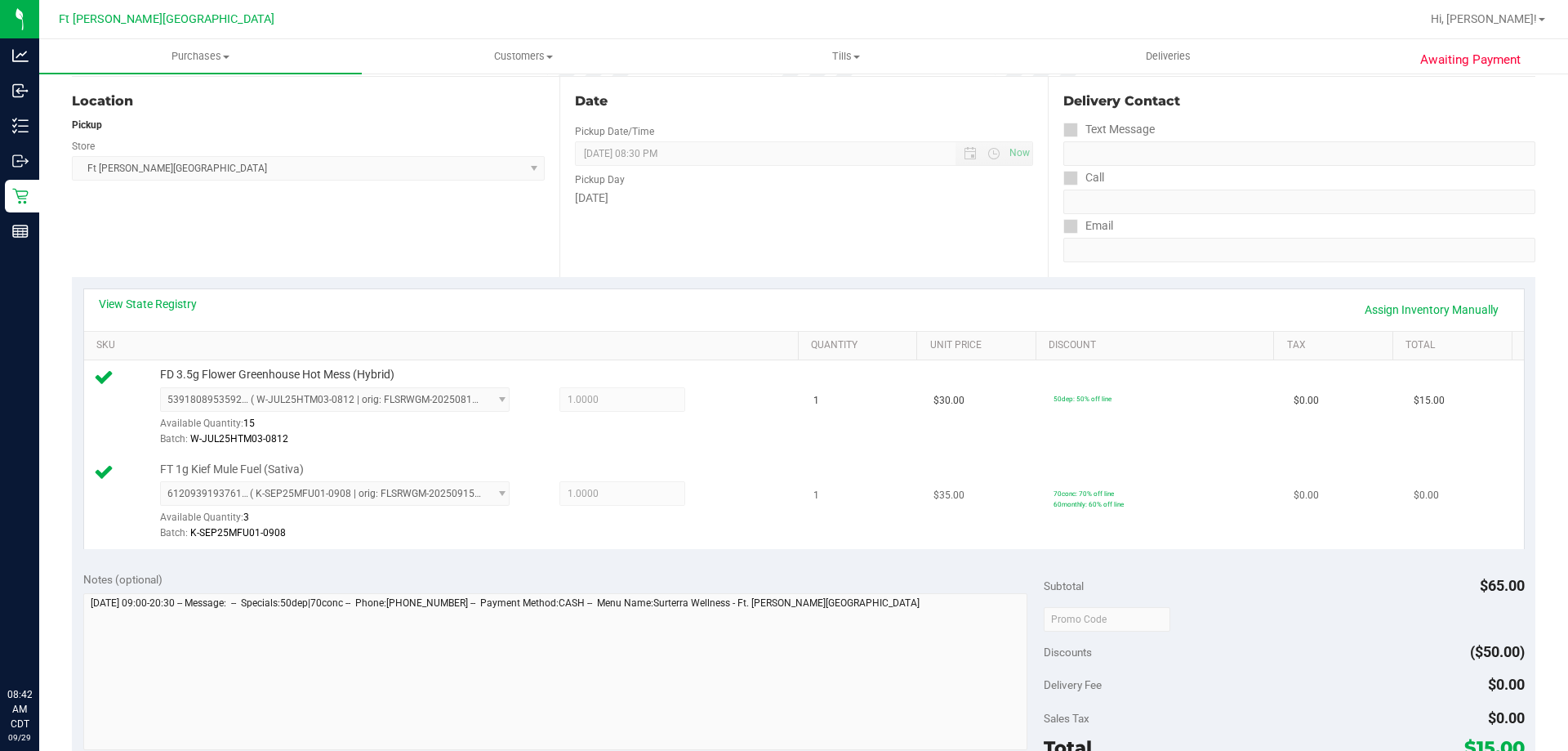
drag, startPoint x: 1092, startPoint y: 496, endPoint x: 1111, endPoint y: 504, distance: 20.6
click at [1111, 504] on td "70conc: 70% off line 60monthly: 60% off line" at bounding box center [1163, 502] width 240 height 94
click at [1125, 503] on td "70conc: 70% off line 60monthly: 60% off line" at bounding box center [1163, 502] width 240 height 94
drag, startPoint x: 1139, startPoint y: 506, endPoint x: 1146, endPoint y: 524, distance: 19.3
click at [1146, 524] on td "70conc: 70% off line 60monthly: 60% off line" at bounding box center [1163, 502] width 240 height 94
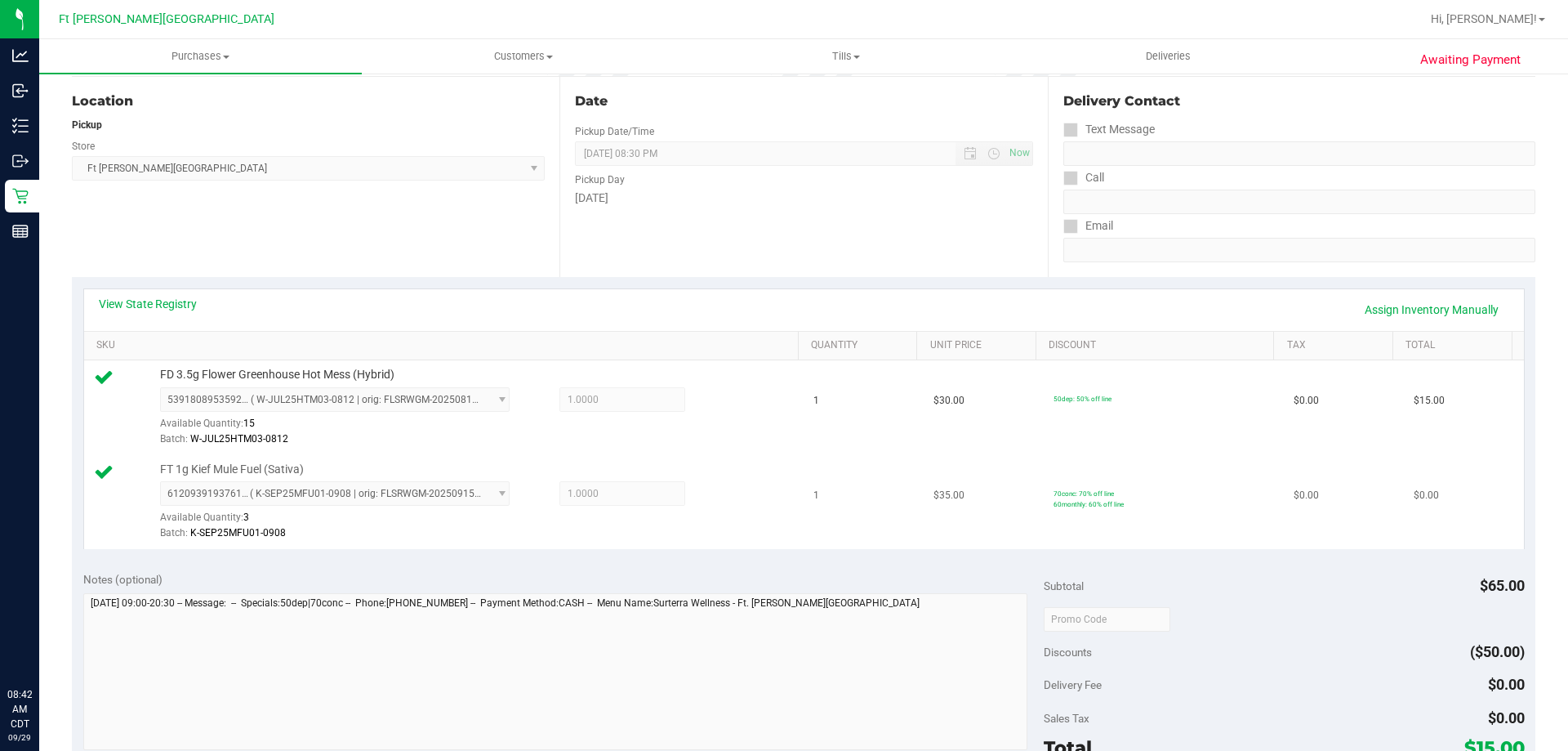
drag, startPoint x: 1435, startPoint y: 500, endPoint x: 1057, endPoint y: 456, distance: 380.6
click at [1057, 455] on tr "FT 1g Kief Mule Fuel (Sativa) 6120939193761877 ( K-SEP25MFU01-0908 | orig: FLSR…" at bounding box center [803, 502] width 1440 height 94
click at [1057, 466] on td "70conc: 70% off line 60monthly: 60% off line" at bounding box center [1163, 502] width 240 height 94
click at [873, 451] on td "1" at bounding box center [863, 407] width 120 height 95
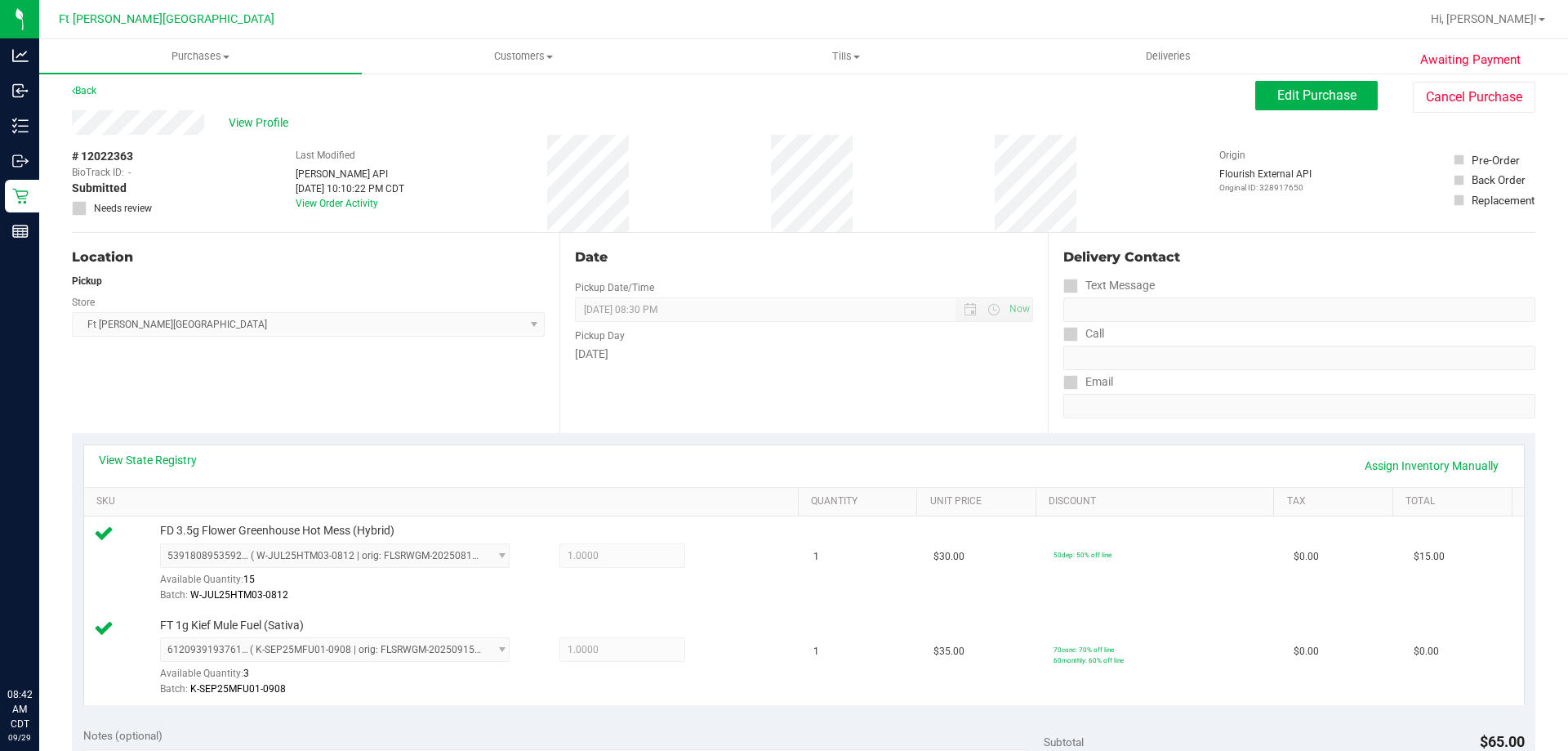
scroll to position [0, 0]
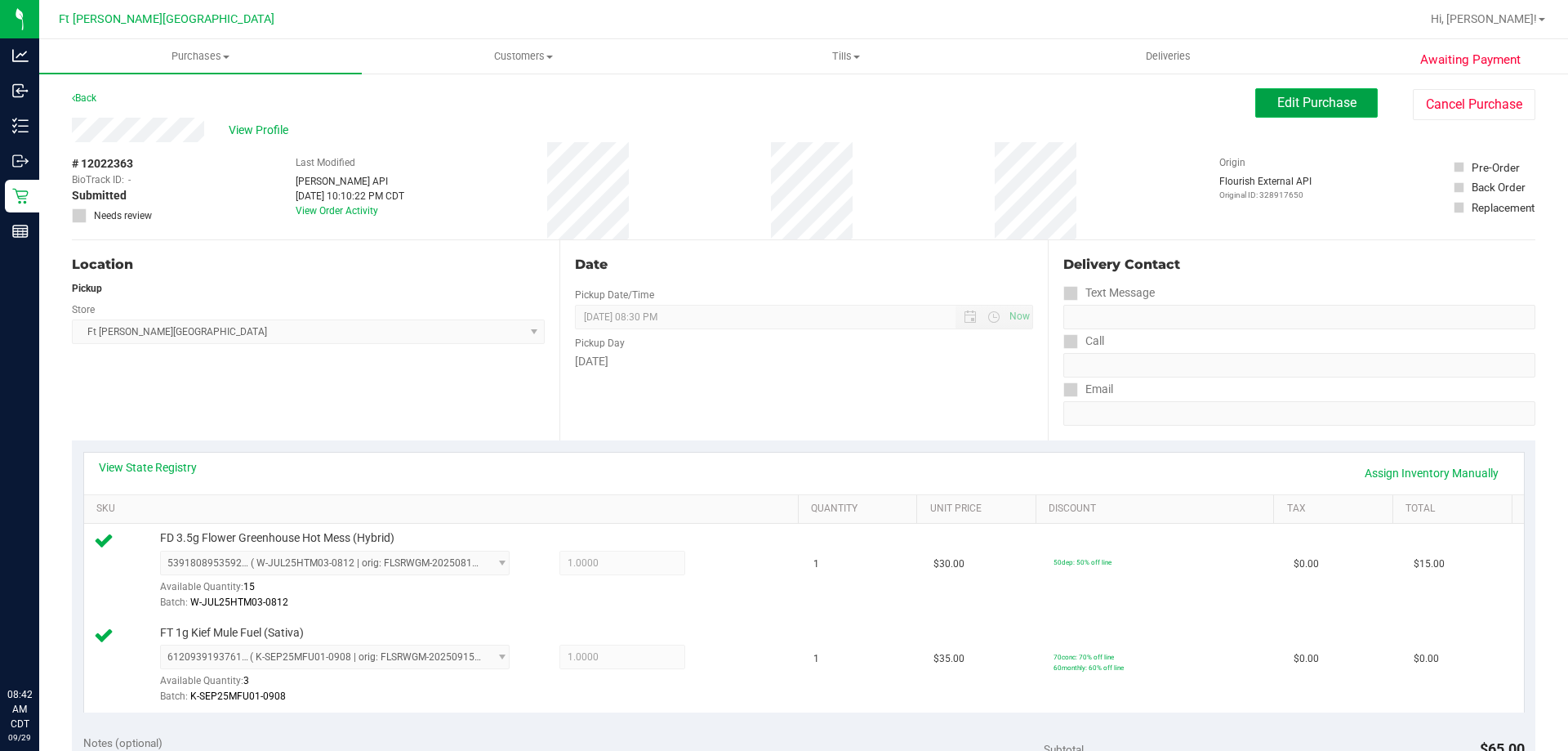
click at [1277, 109] on span "Edit Purchase" at bounding box center [1317, 103] width 80 height 16
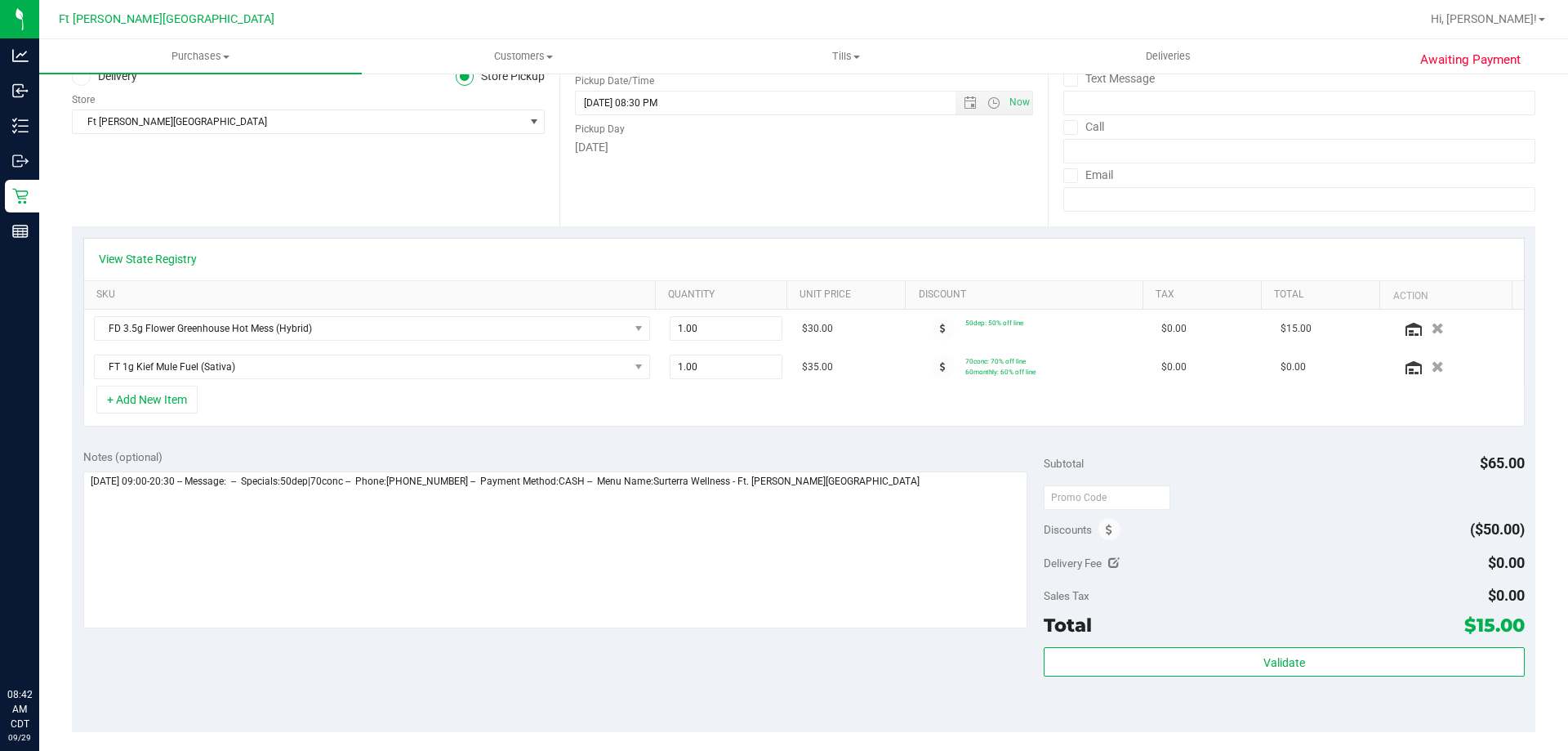
scroll to position [245, 0]
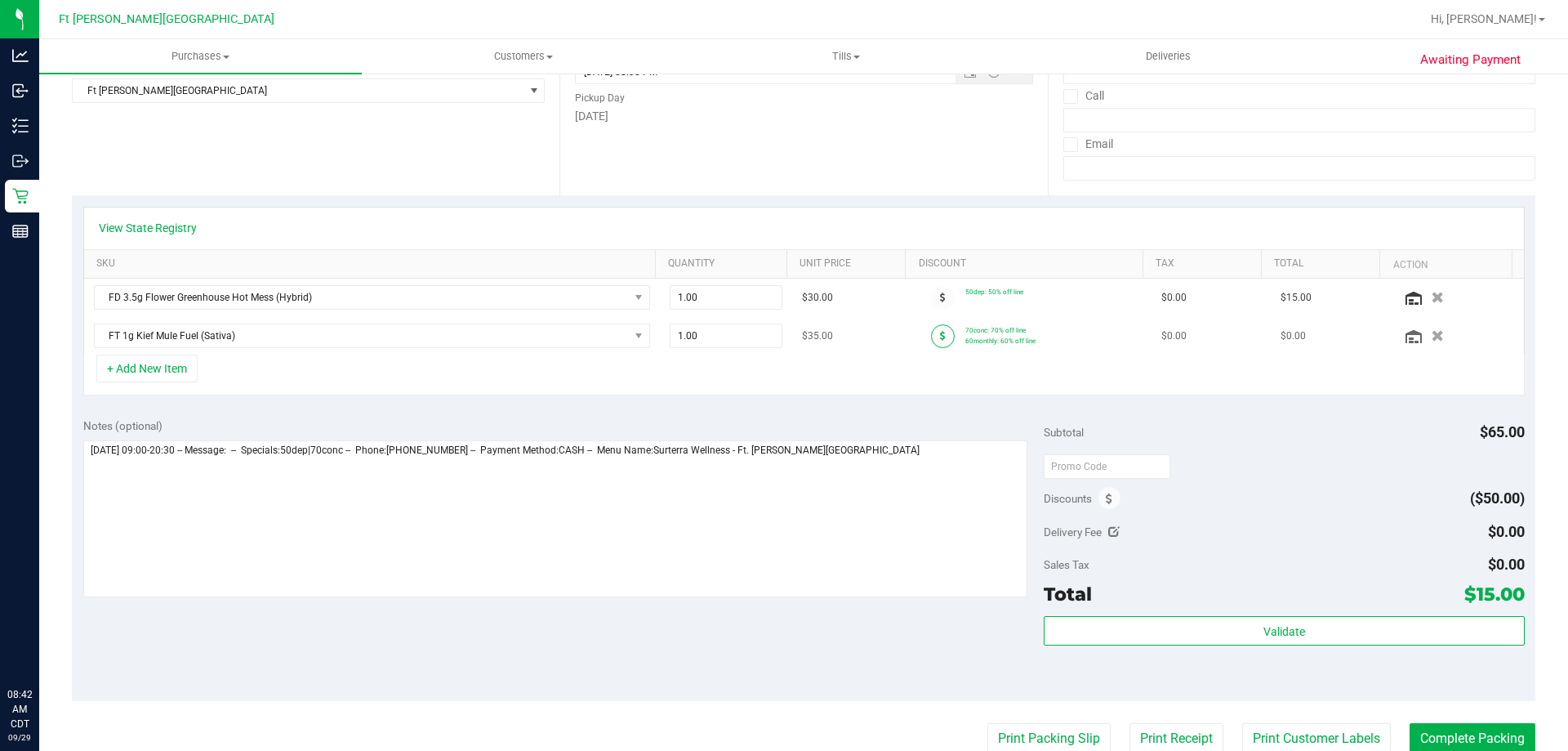
drag, startPoint x: 912, startPoint y: 337, endPoint x: 936, endPoint y: 339, distance: 24.1
click at [921, 337] on div at bounding box center [943, 337] width 45 height 24
click at [936, 339] on span at bounding box center [943, 337] width 24 height 24
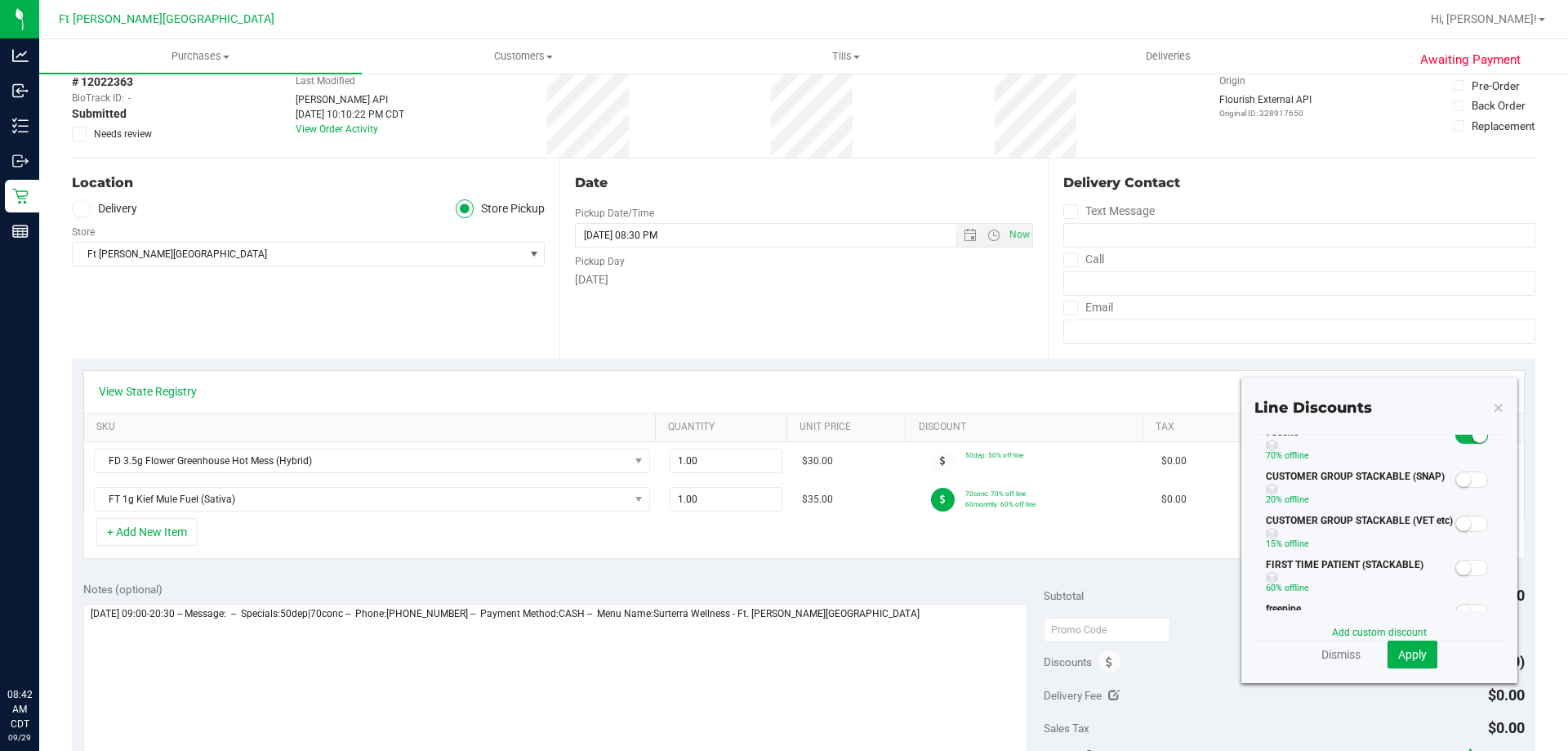
scroll to position [0, 0]
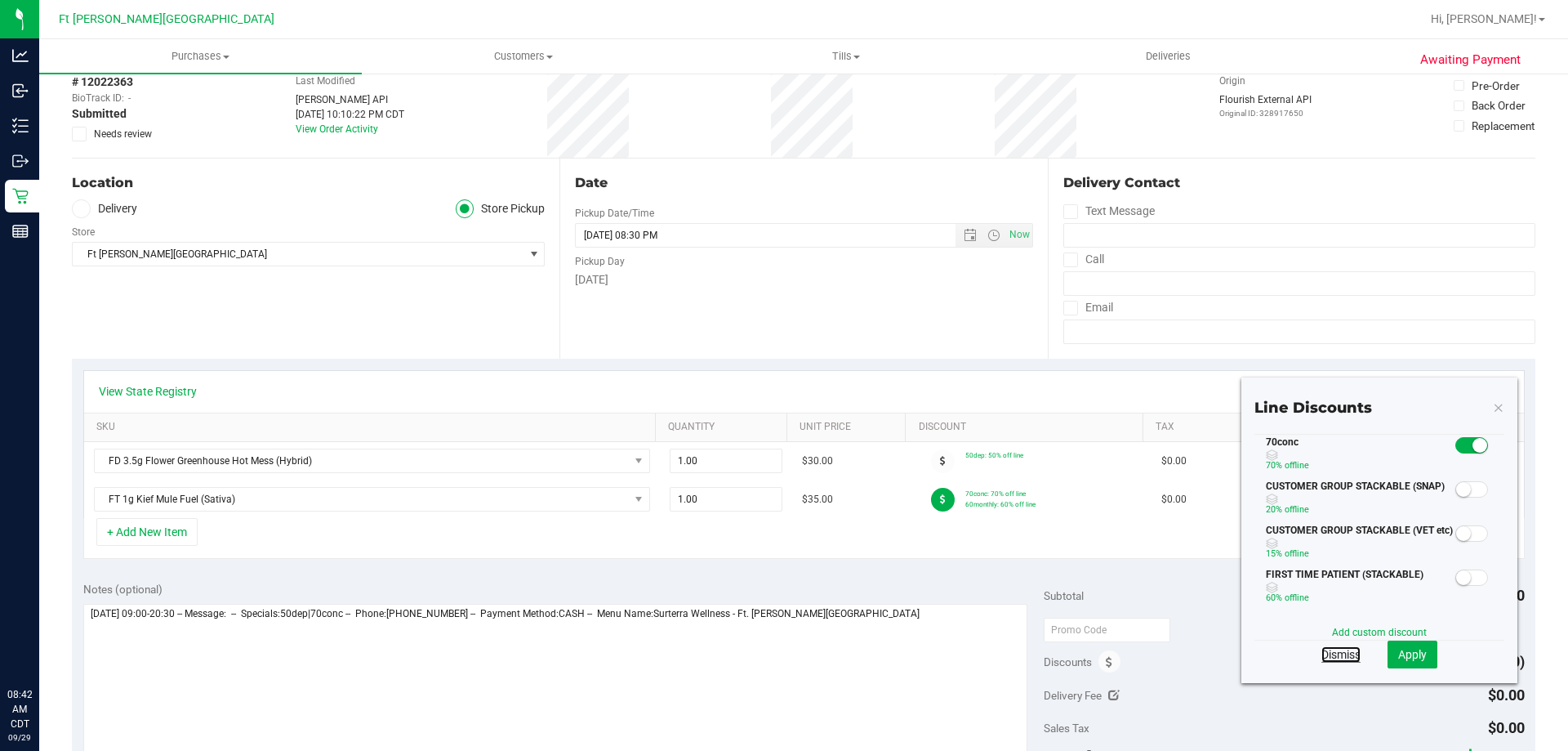
click at [1324, 653] on link "Dismiss" at bounding box center [1340, 654] width 39 height 16
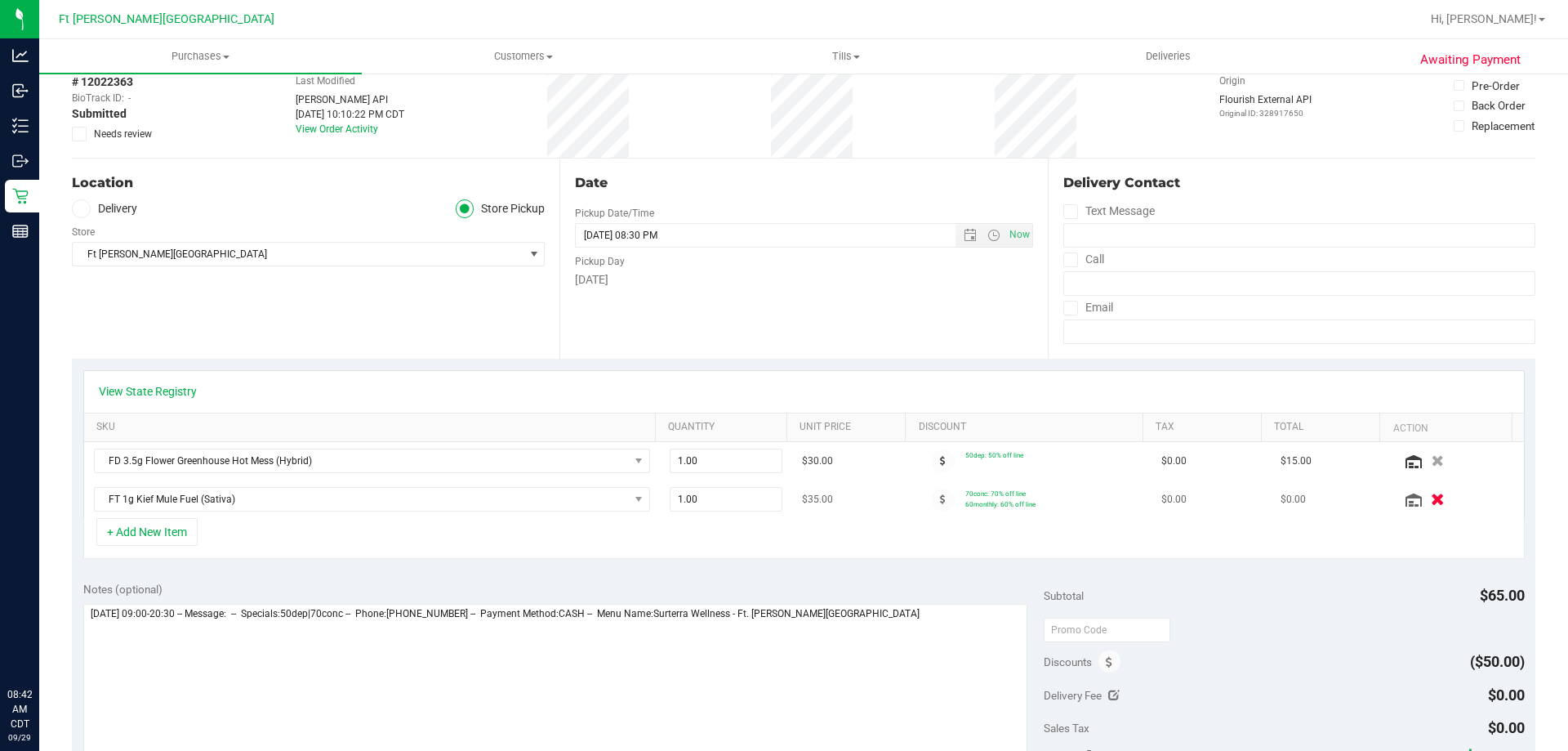
click at [1431, 499] on icon "button" at bounding box center [1438, 499] width 14 height 12
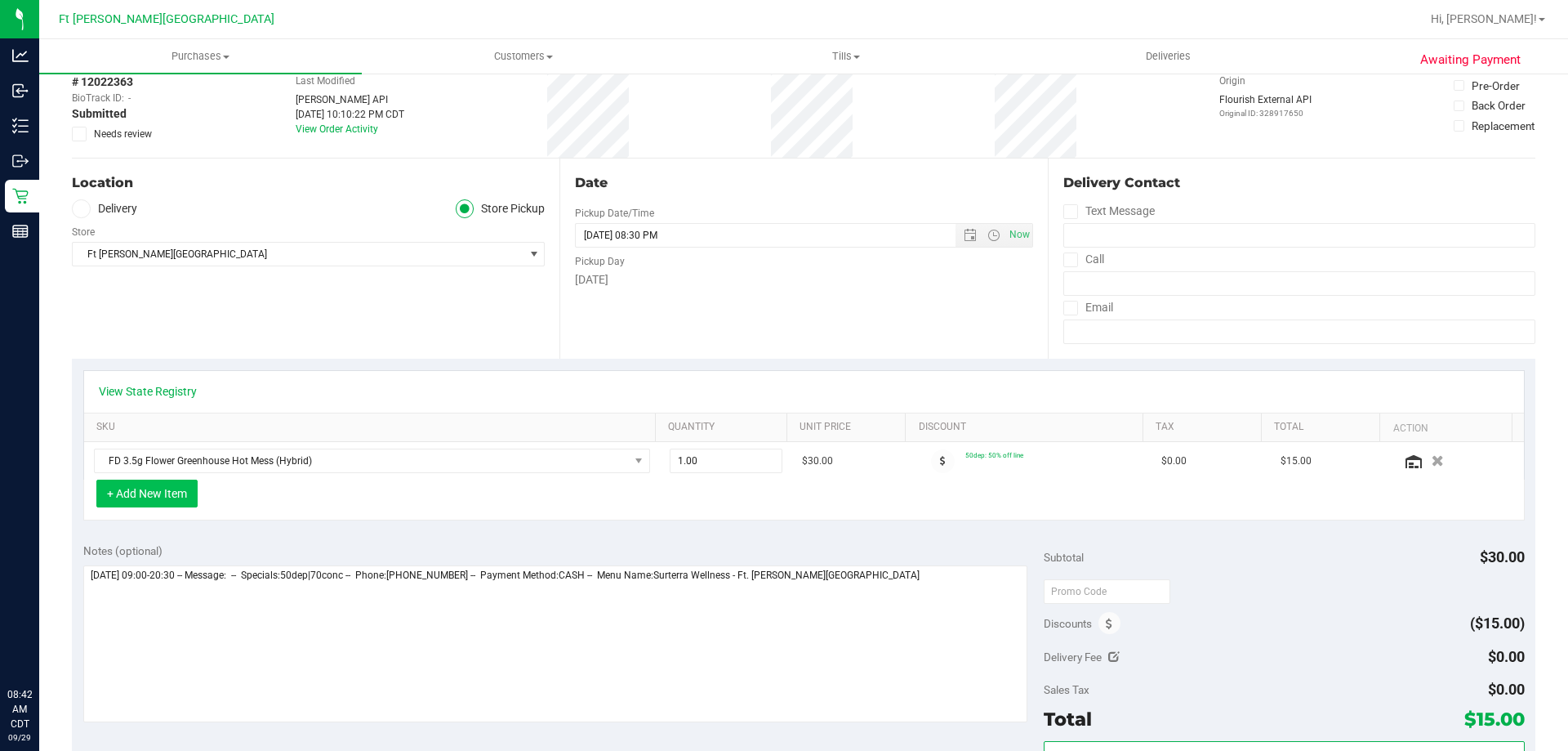
click at [165, 483] on button "+ Add New Item" at bounding box center [147, 494] width 102 height 28
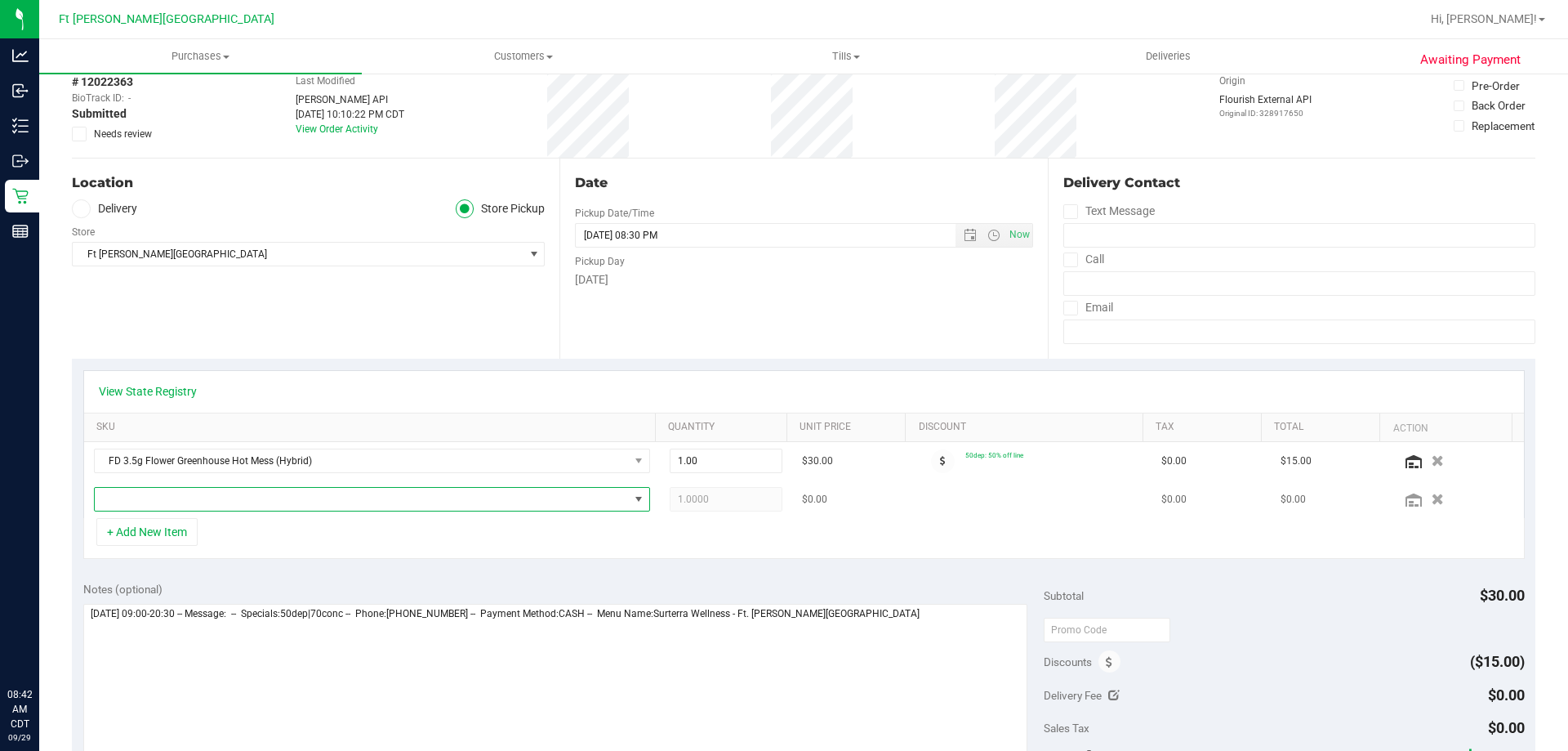
click at [268, 503] on span "NO DATA FOUND" at bounding box center [361, 499] width 535 height 23
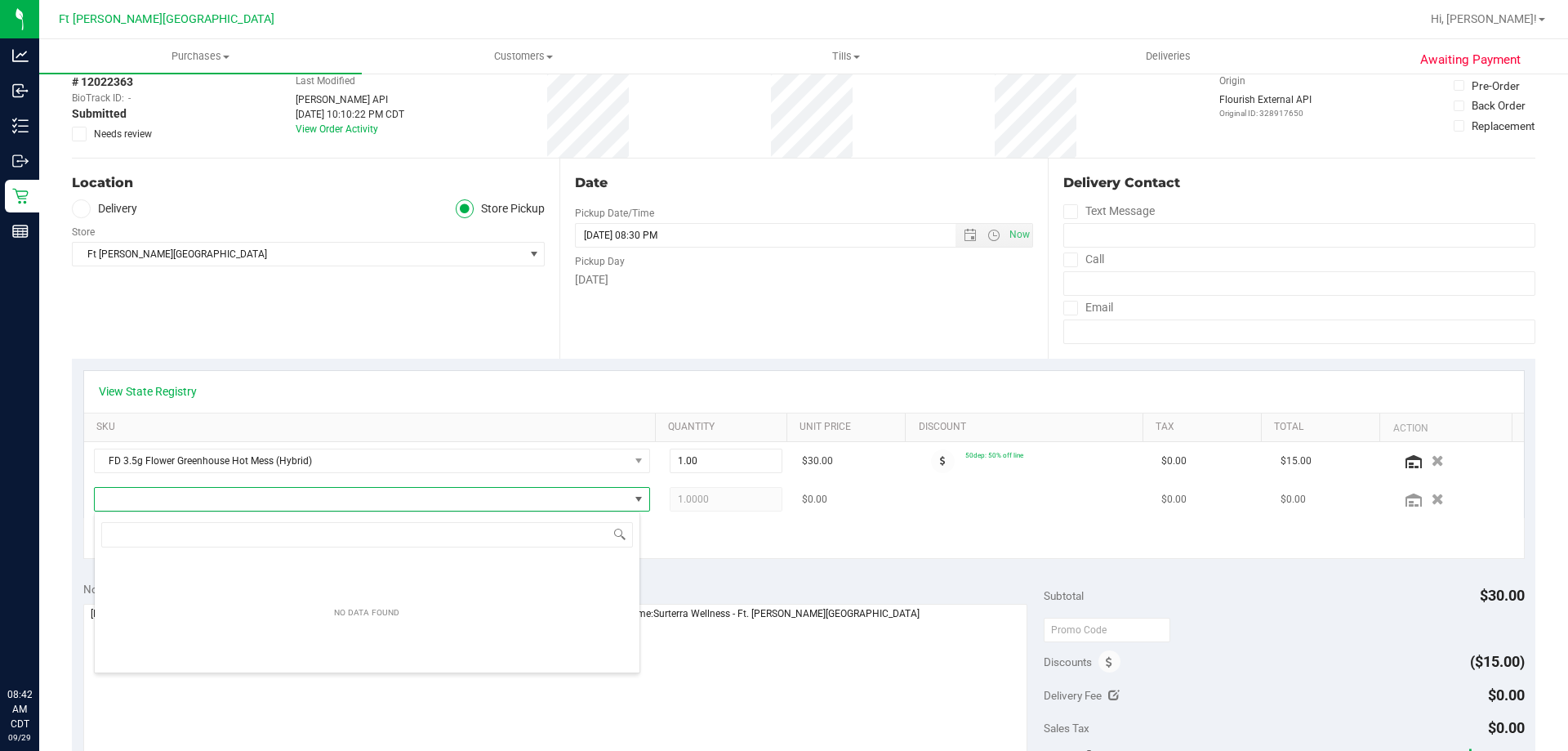
scroll to position [25, 542]
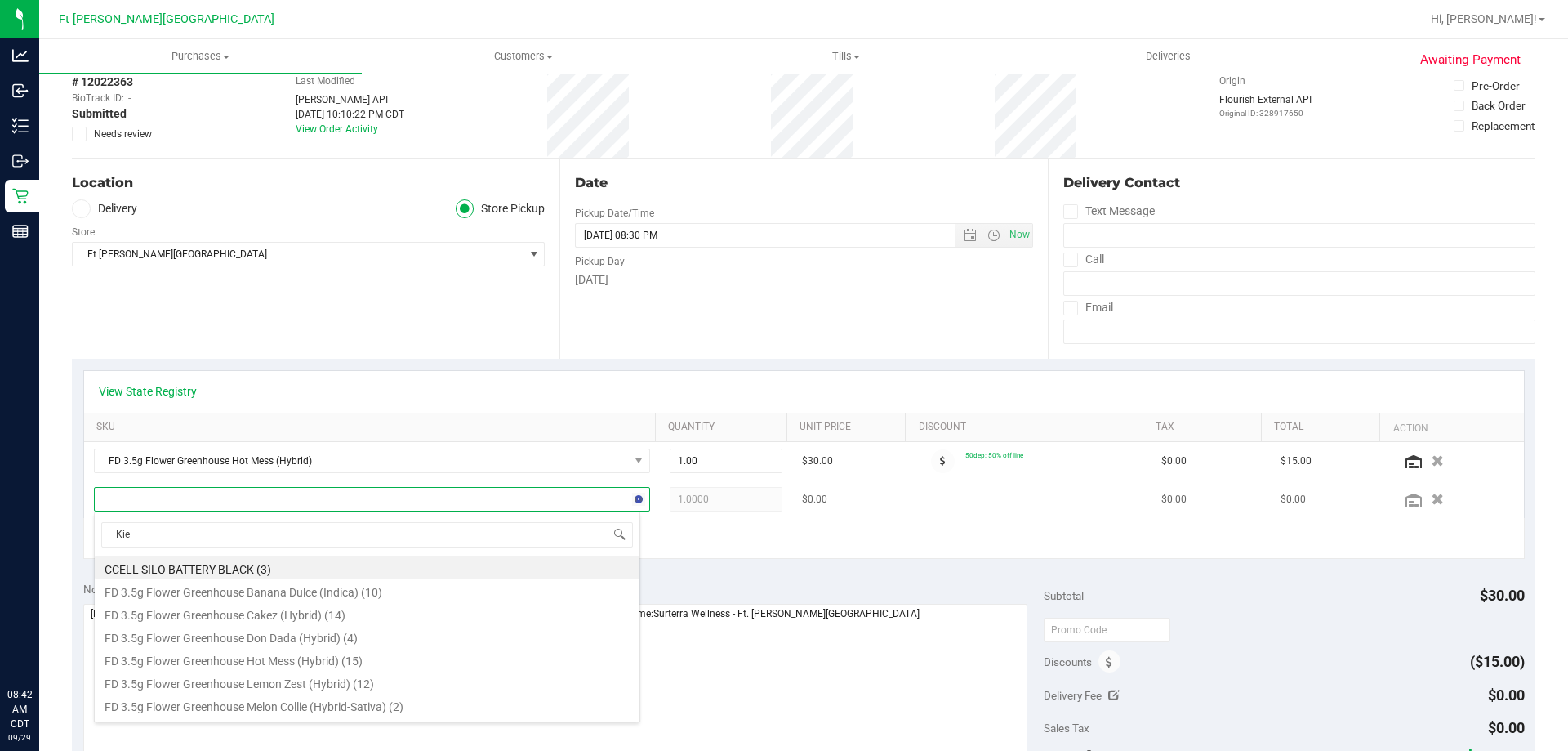
type input "Kief"
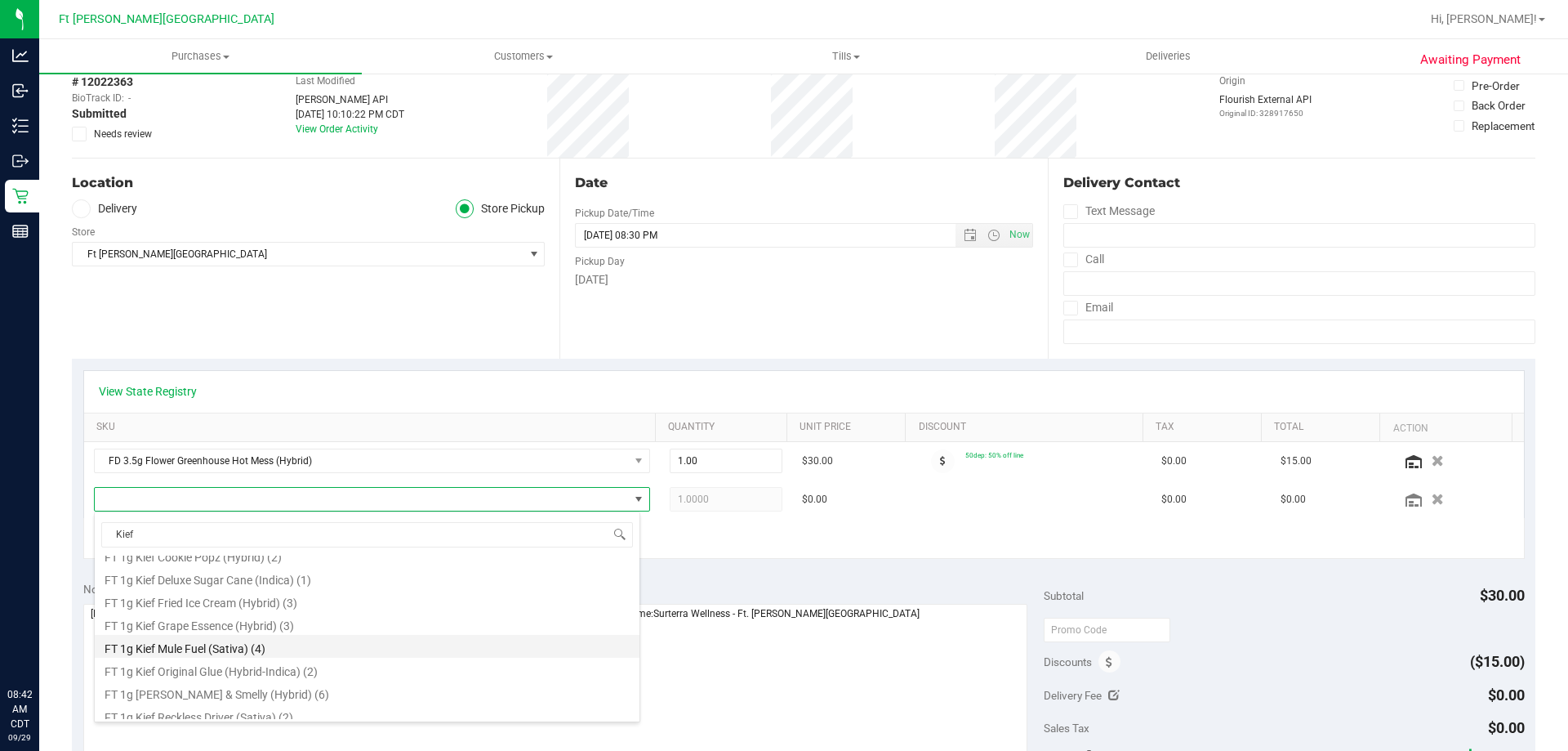
scroll to position [66, 0]
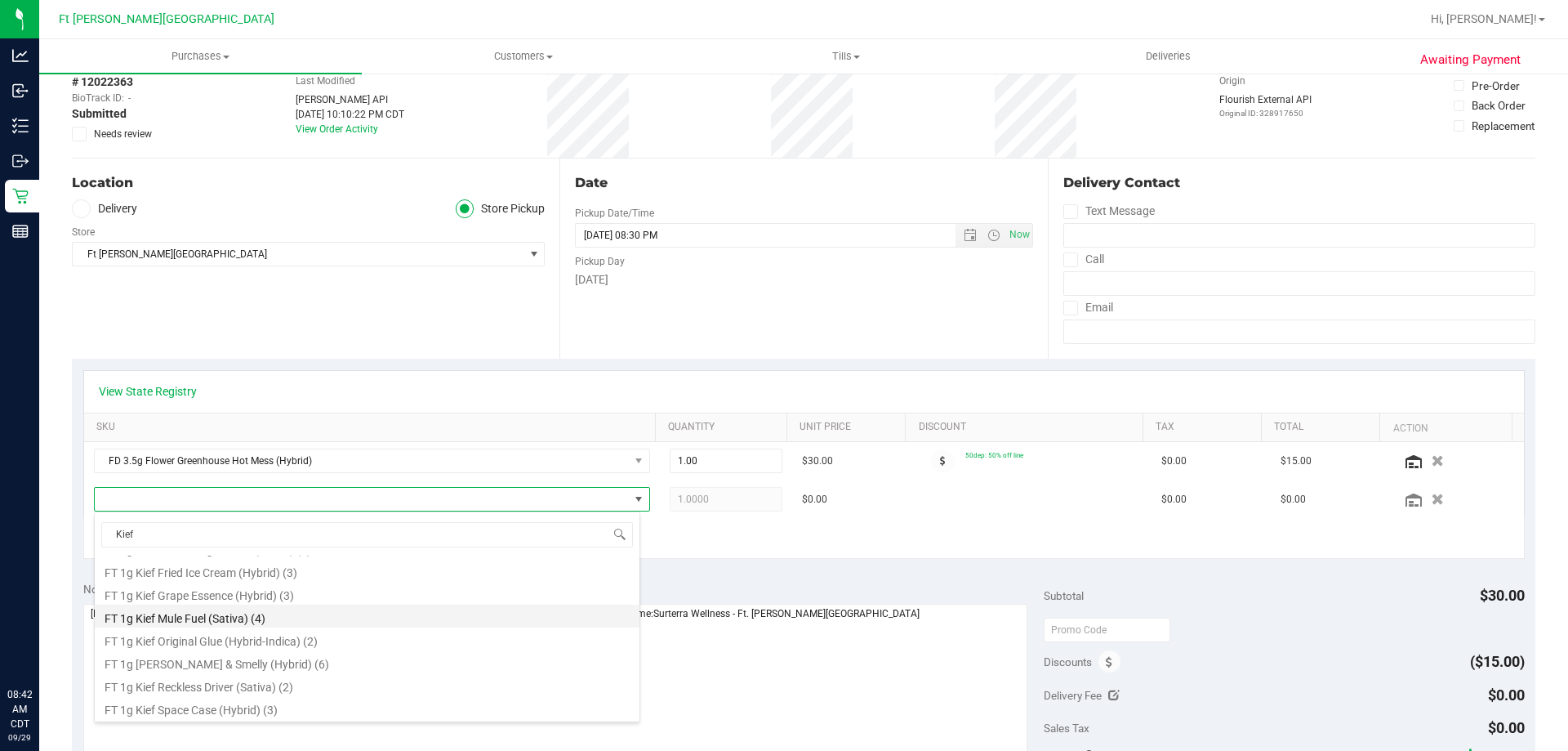
click at [239, 625] on li "FT 1g Kief Mule Fuel (Sativa) (4)" at bounding box center [366, 616] width 545 height 23
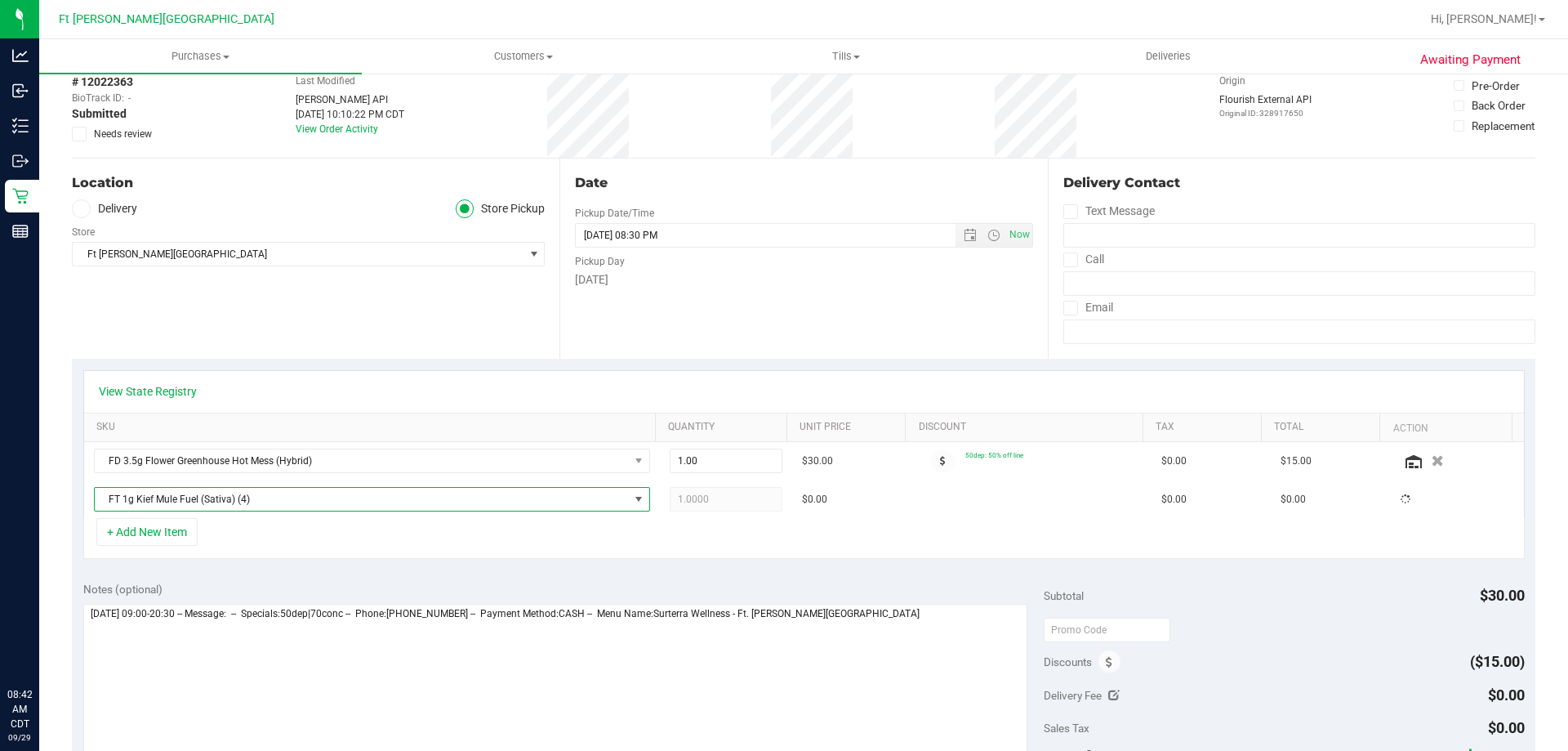
click at [413, 550] on div "+ Add New Item" at bounding box center [804, 538] width 1442 height 41
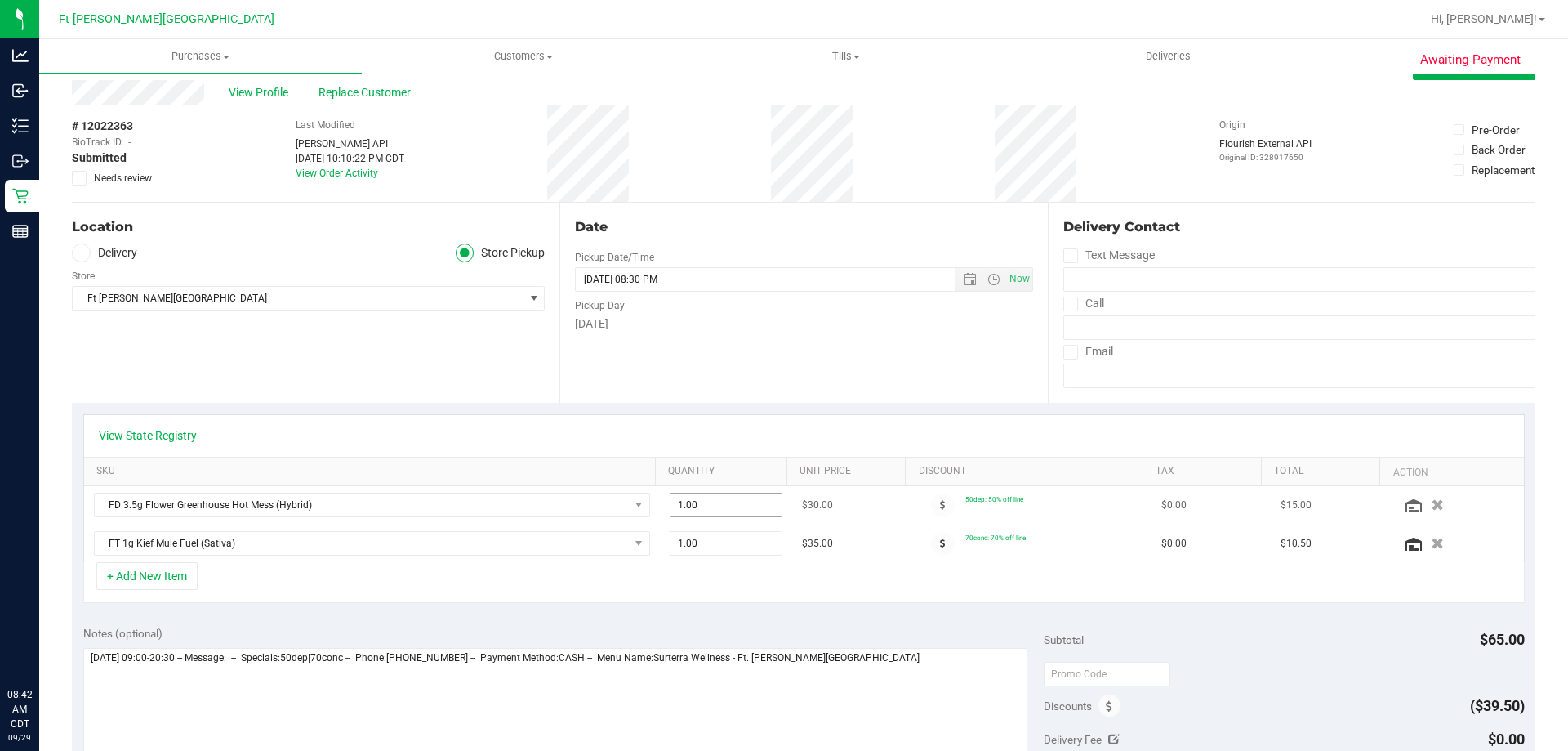
scroll to position [0, 0]
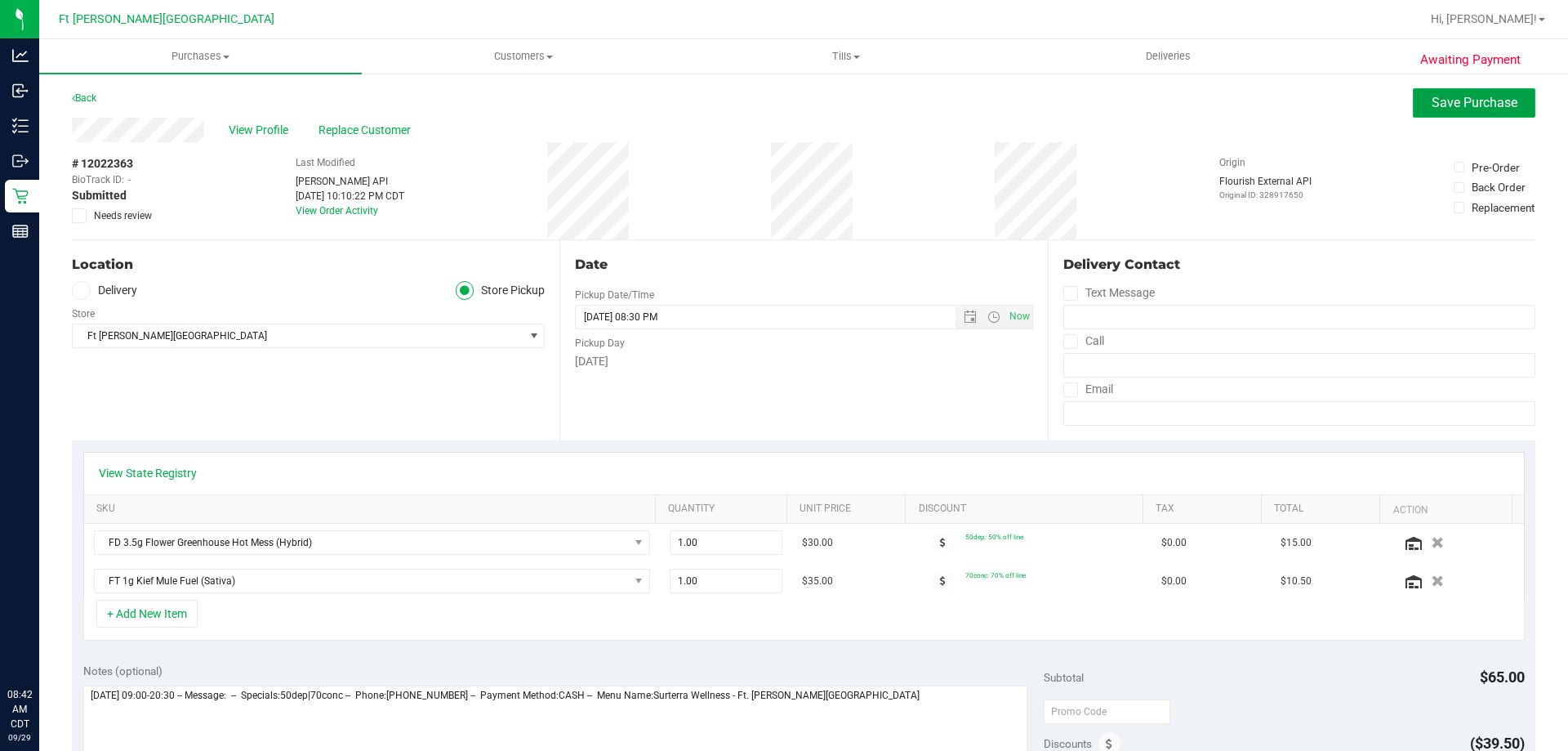
click at [1413, 97] on button "Save Purchase" at bounding box center [1473, 104] width 122 height 30
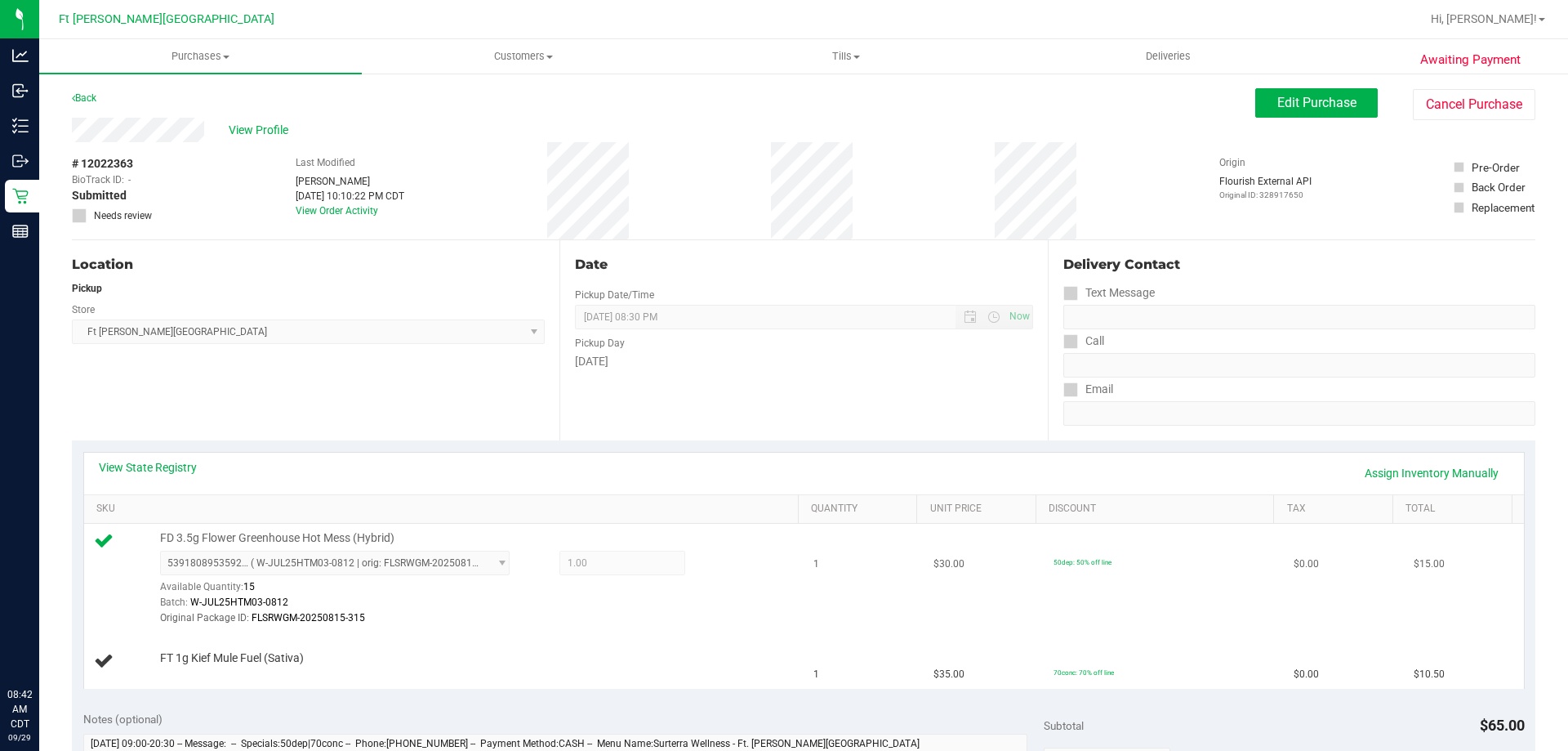
click at [353, 627] on td "FD 3.5g Flower Greenhouse Hot Mess (Hybrid) 5391808953592184 ( W-JUL25HTM03-081…" at bounding box center [444, 579] width 721 height 111
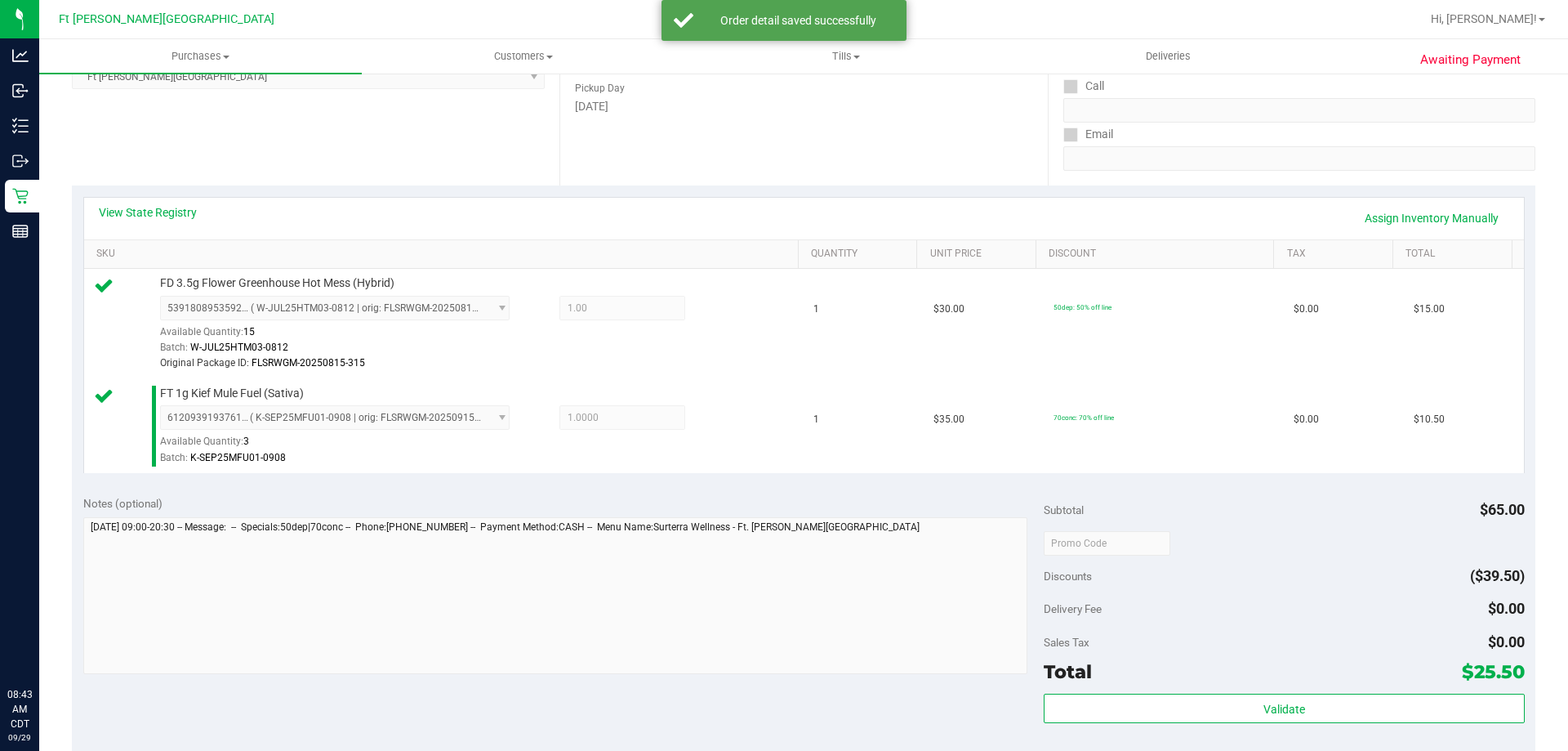
scroll to position [408, 0]
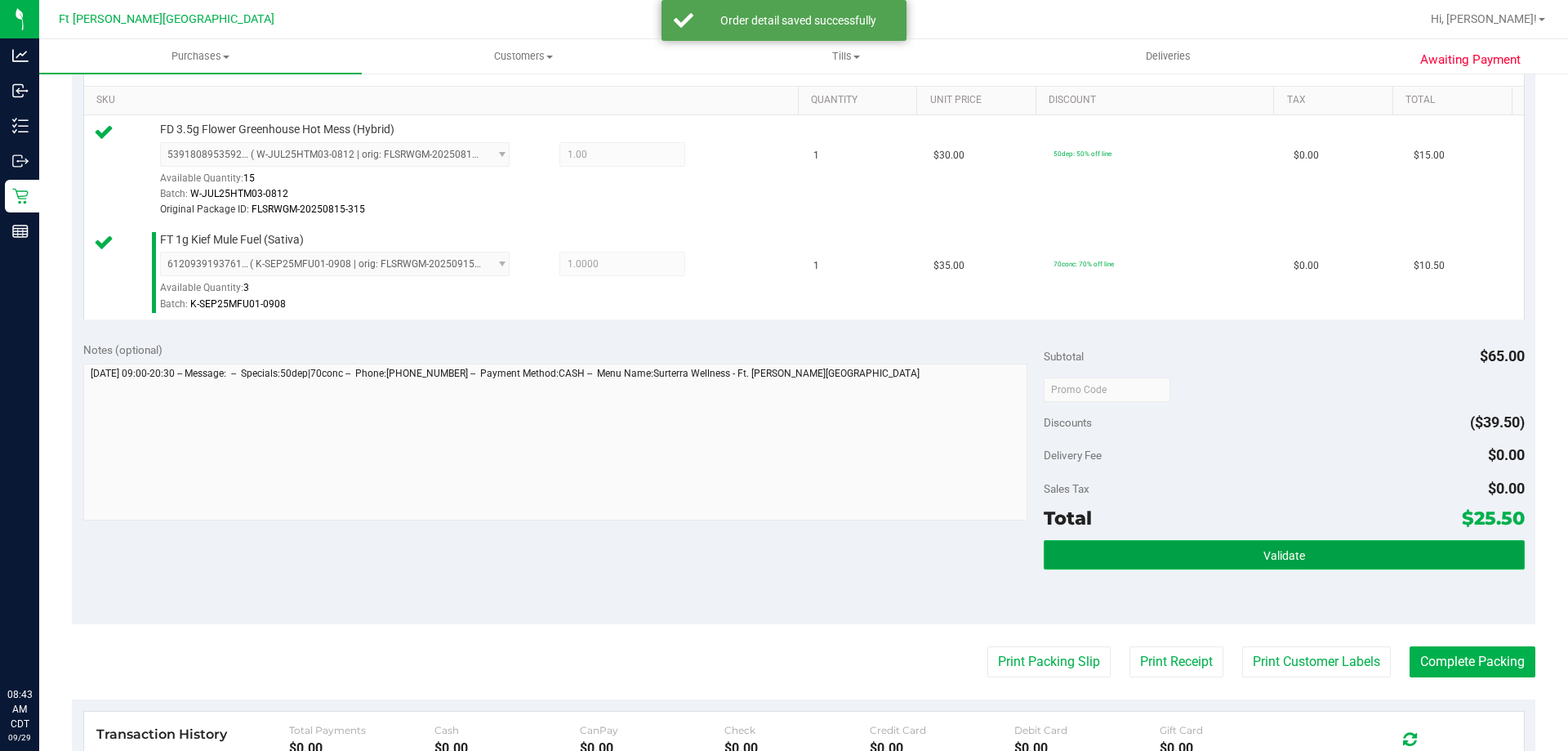
click at [1089, 555] on button "Validate" at bounding box center [1283, 555] width 480 height 30
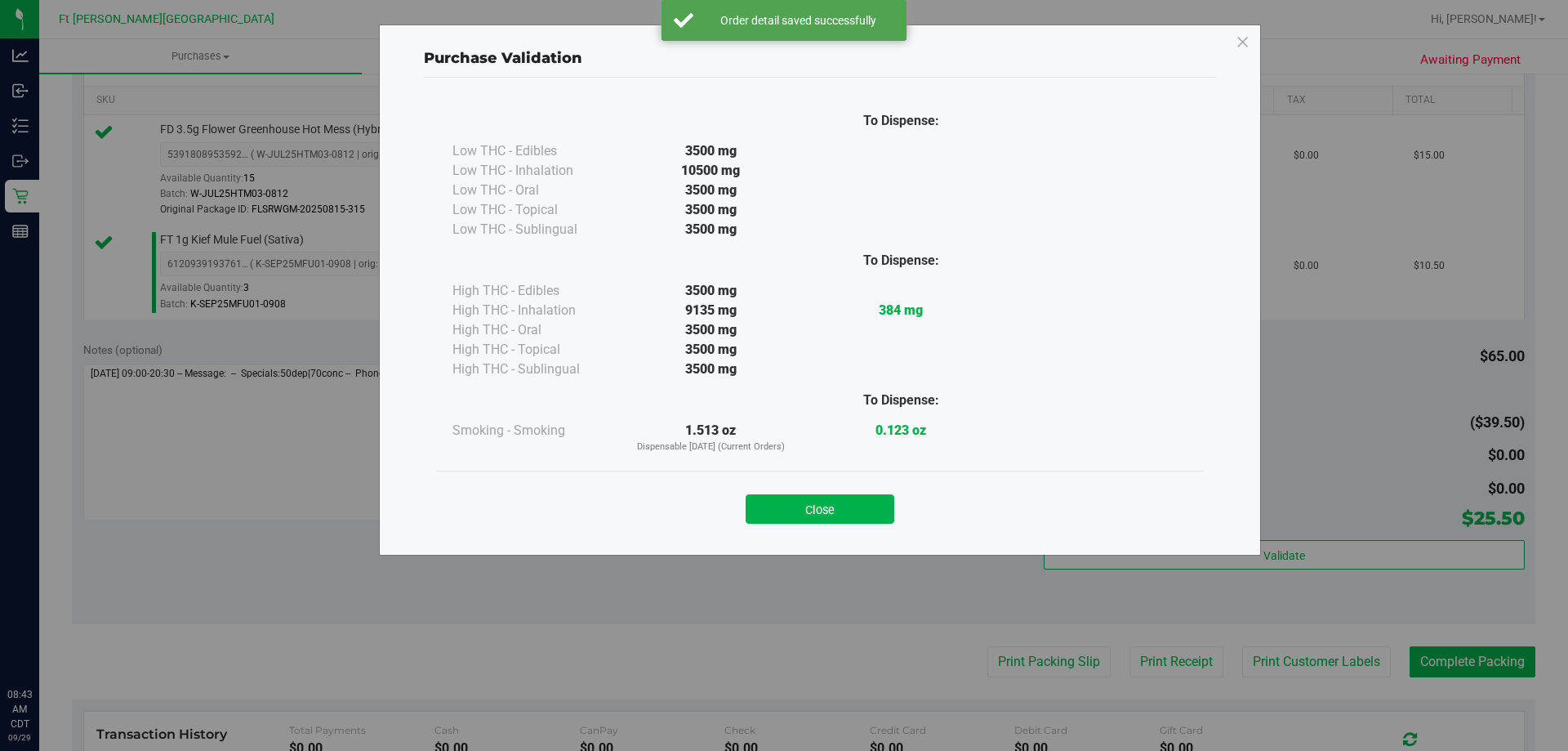
drag, startPoint x: 869, startPoint y: 499, endPoint x: 884, endPoint y: 505, distance: 16.2
click at [873, 500] on button "Close" at bounding box center [819, 509] width 148 height 30
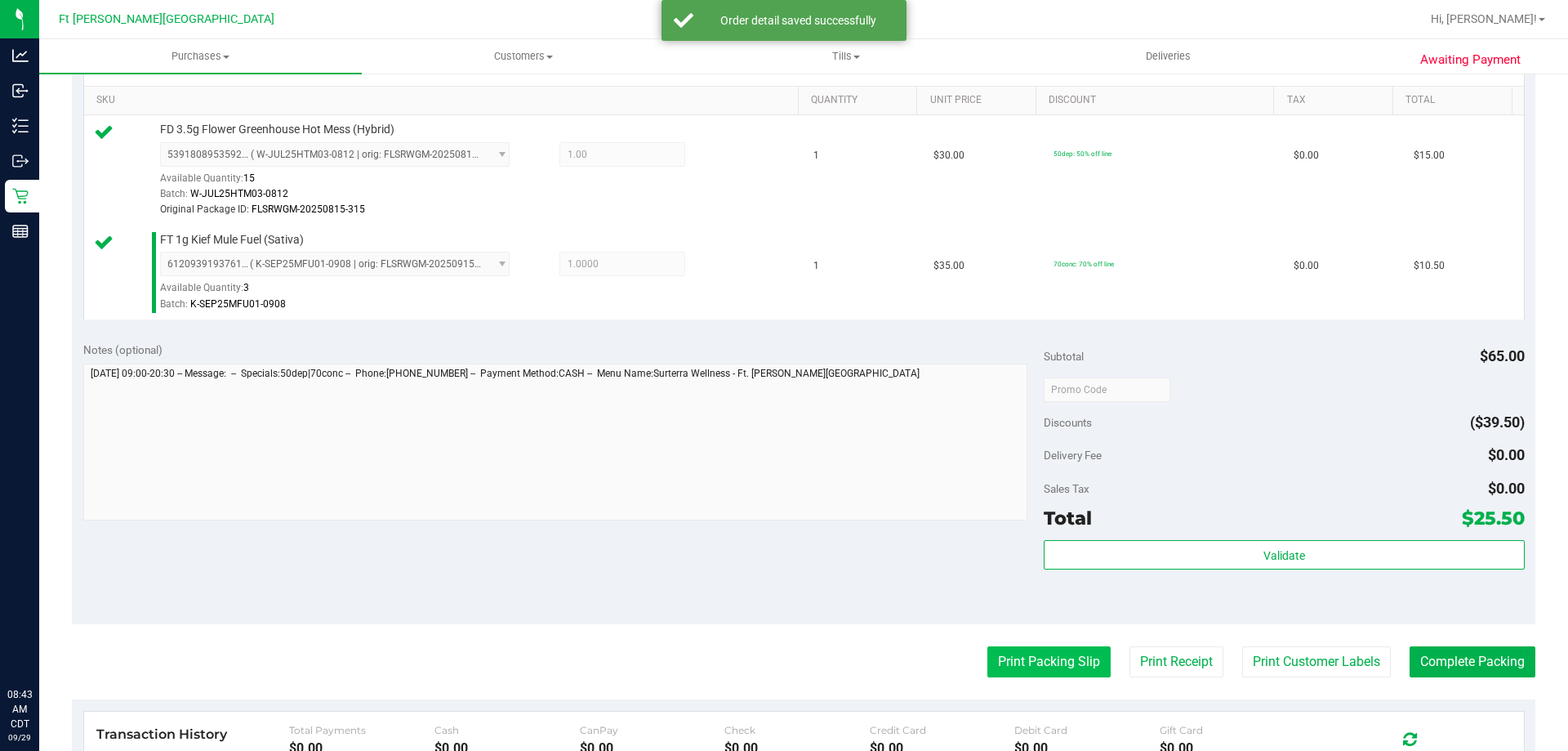
drag, startPoint x: 1036, startPoint y: 671, endPoint x: 1025, endPoint y: 657, distance: 17.8
click at [1025, 657] on button "Print Packing Slip" at bounding box center [1049, 661] width 123 height 31
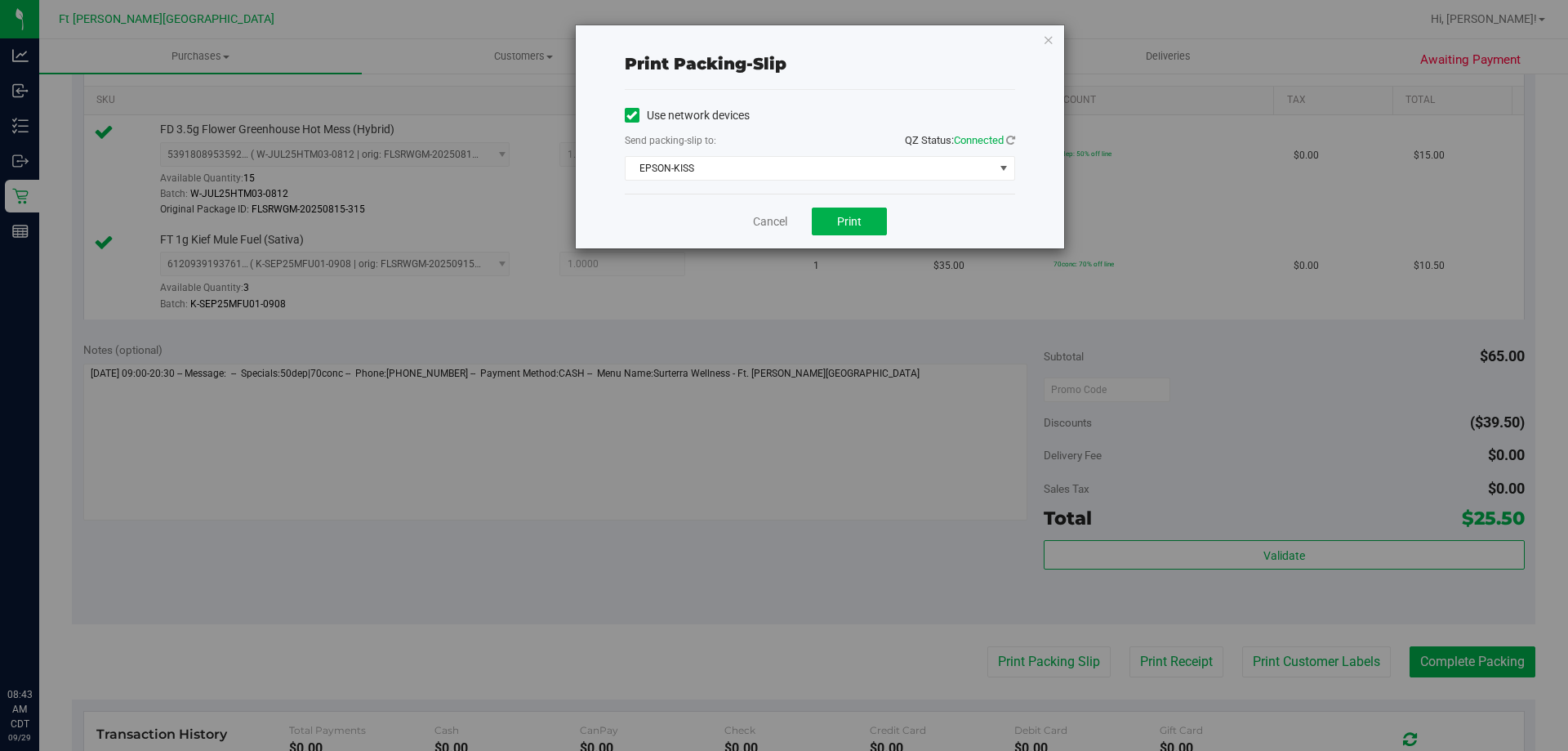
click at [857, 238] on div "Cancel Print" at bounding box center [820, 220] width 390 height 55
click at [821, 222] on button "Print" at bounding box center [848, 221] width 75 height 28
click at [769, 220] on link "Cancel" at bounding box center [770, 221] width 34 height 17
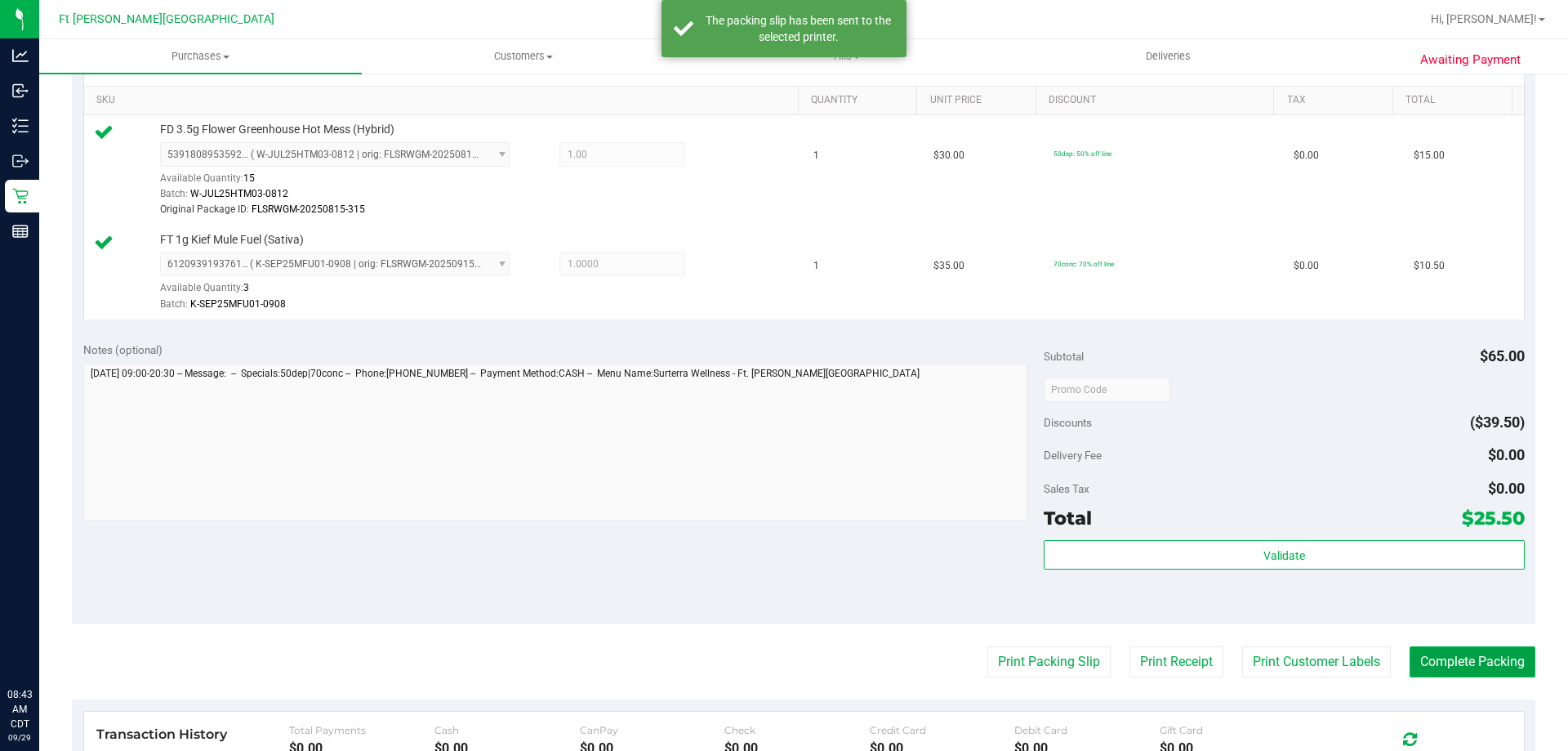
click at [1439, 658] on button "Complete Packing" at bounding box center [1472, 661] width 125 height 31
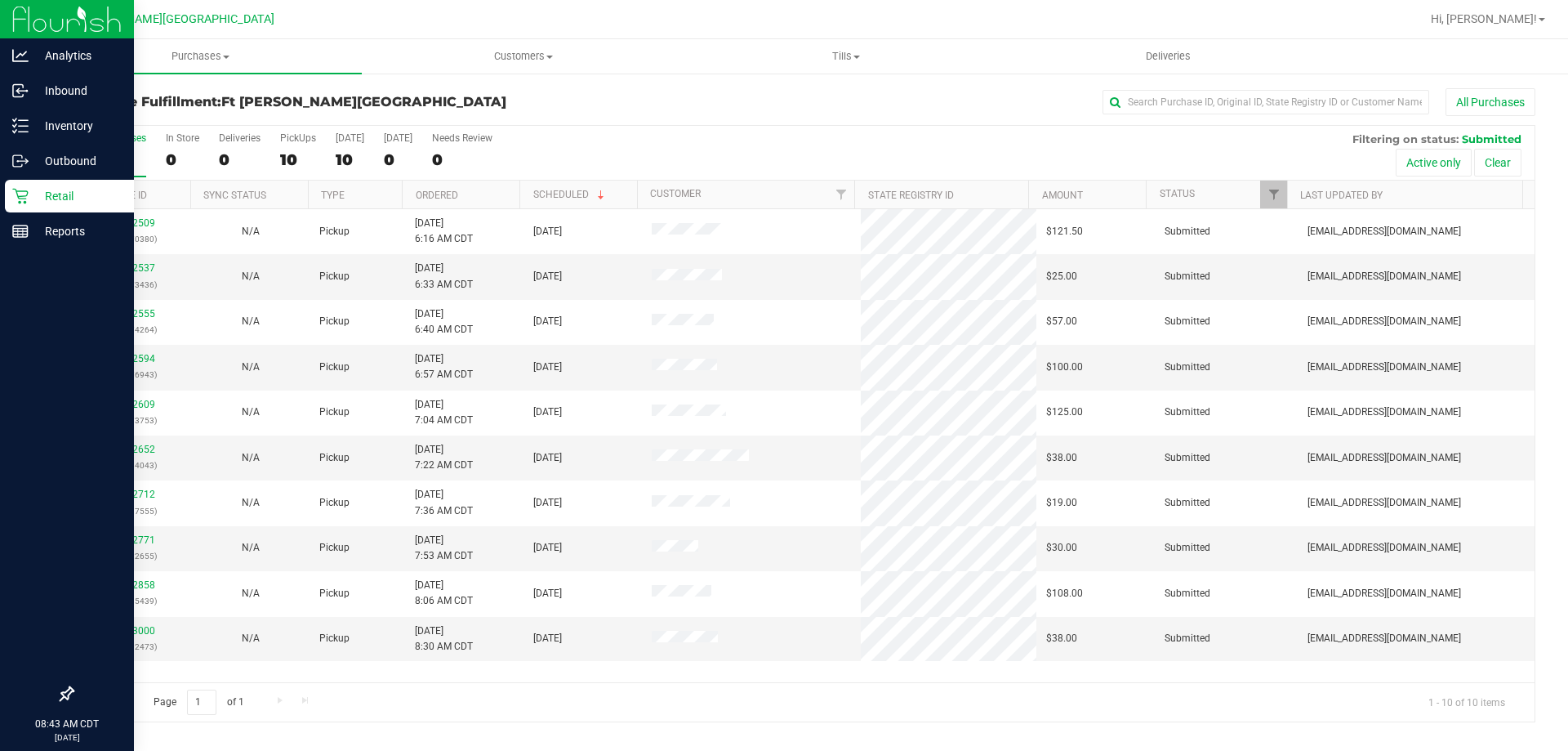
click at [27, 191] on icon at bounding box center [20, 197] width 16 height 16
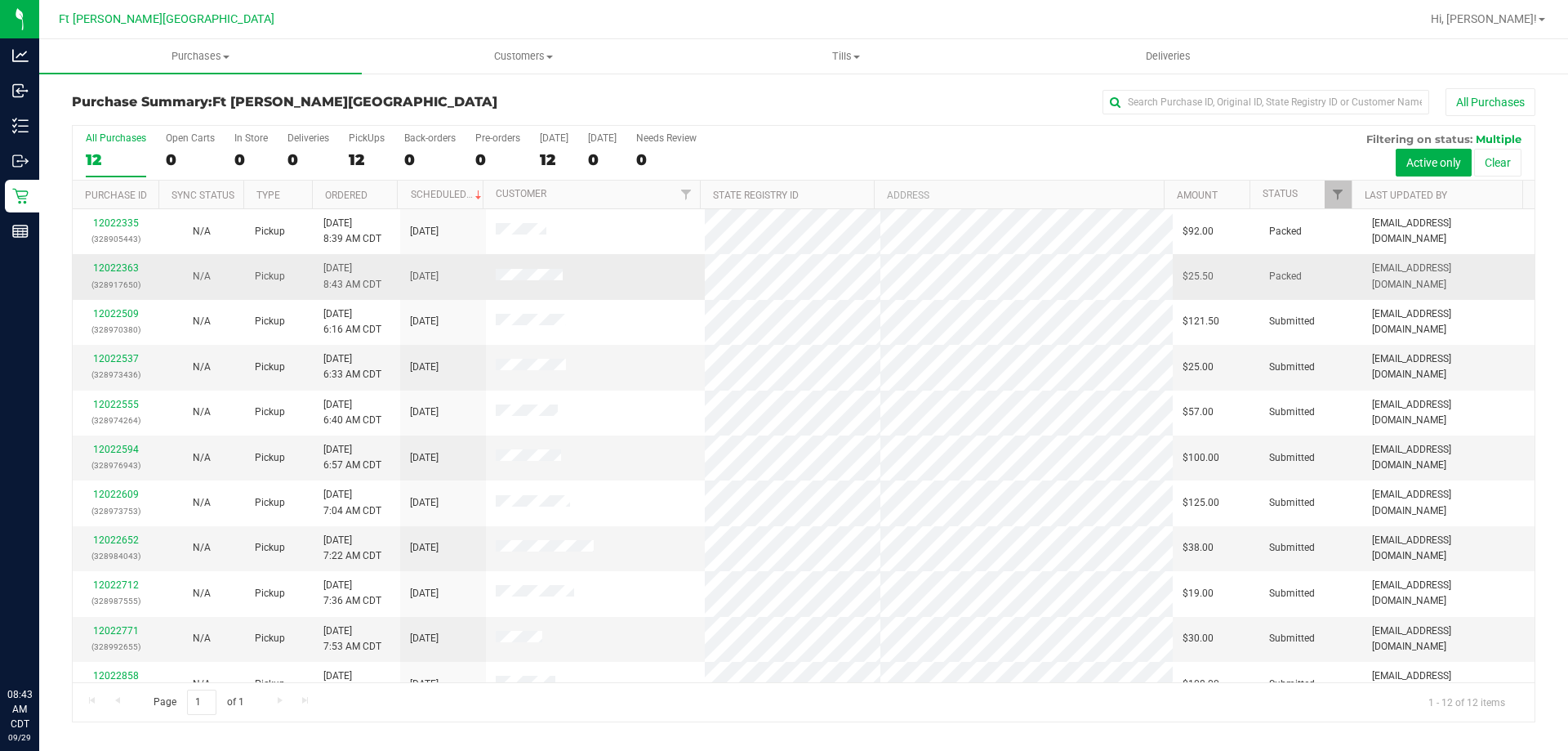
click at [109, 262] on div "12022363 (328917650)" at bounding box center [115, 276] width 66 height 31
click at [105, 268] on link "12022363" at bounding box center [116, 267] width 46 height 11
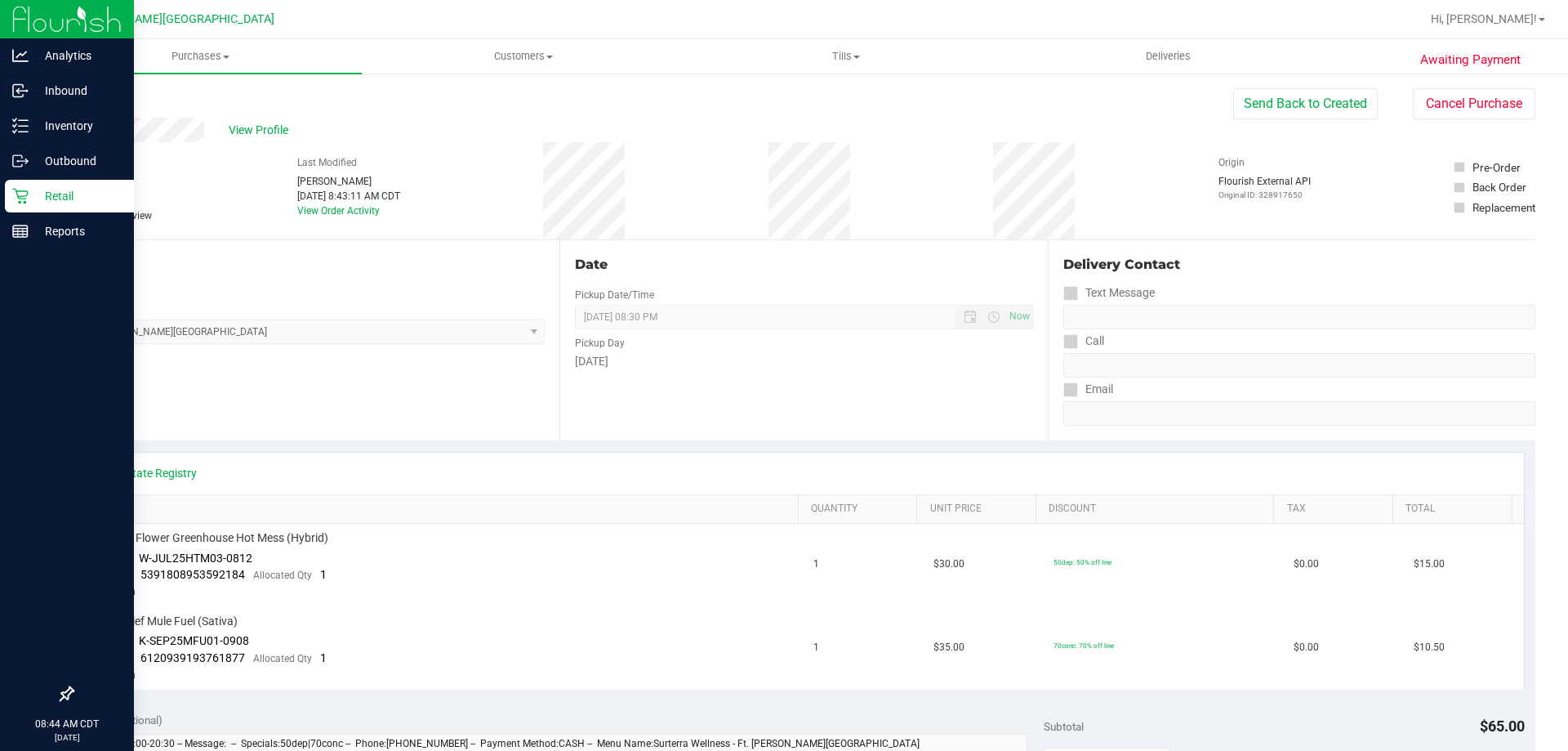
click at [33, 194] on p "Retail" at bounding box center [78, 196] width 98 height 20
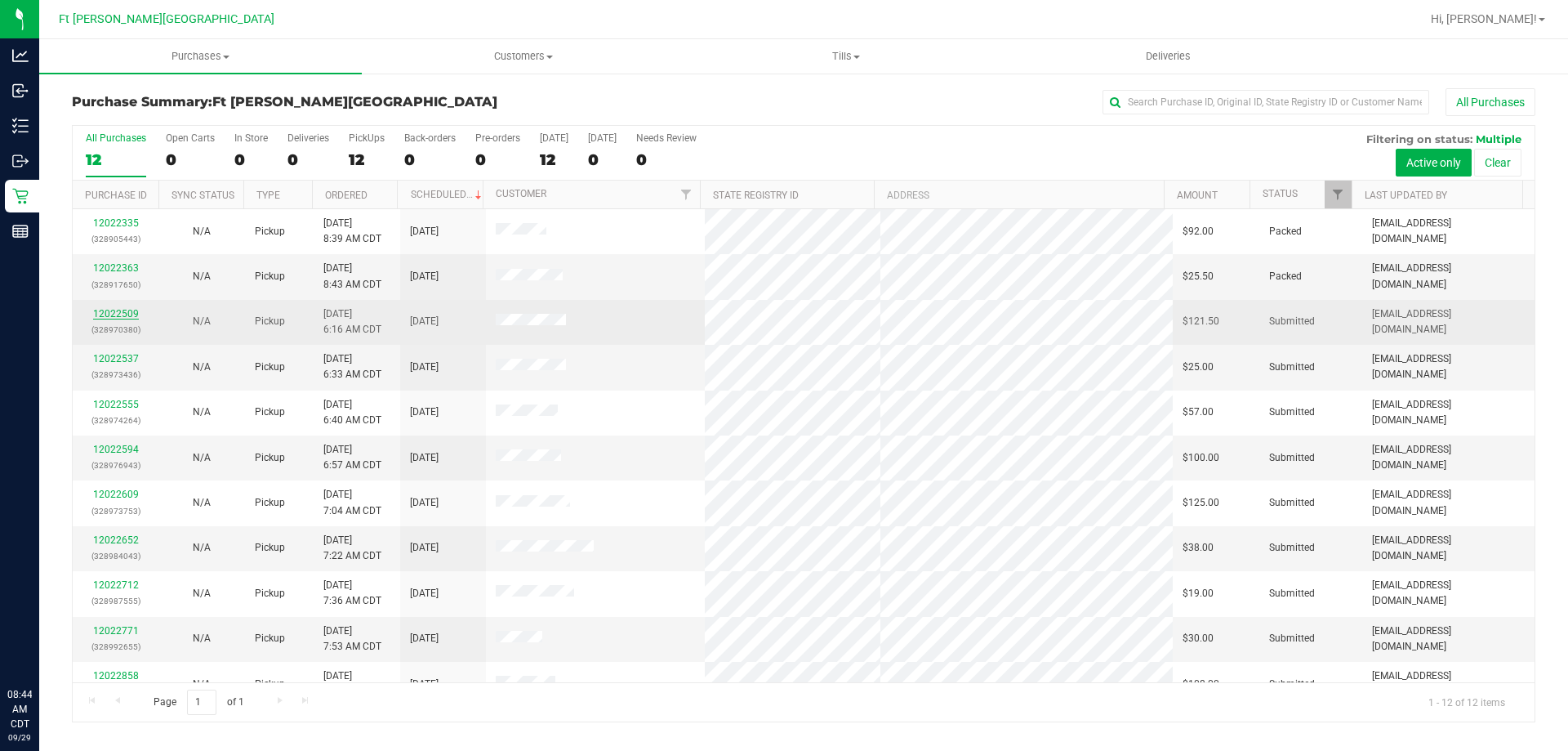
click at [125, 312] on link "12022509" at bounding box center [116, 313] width 46 height 11
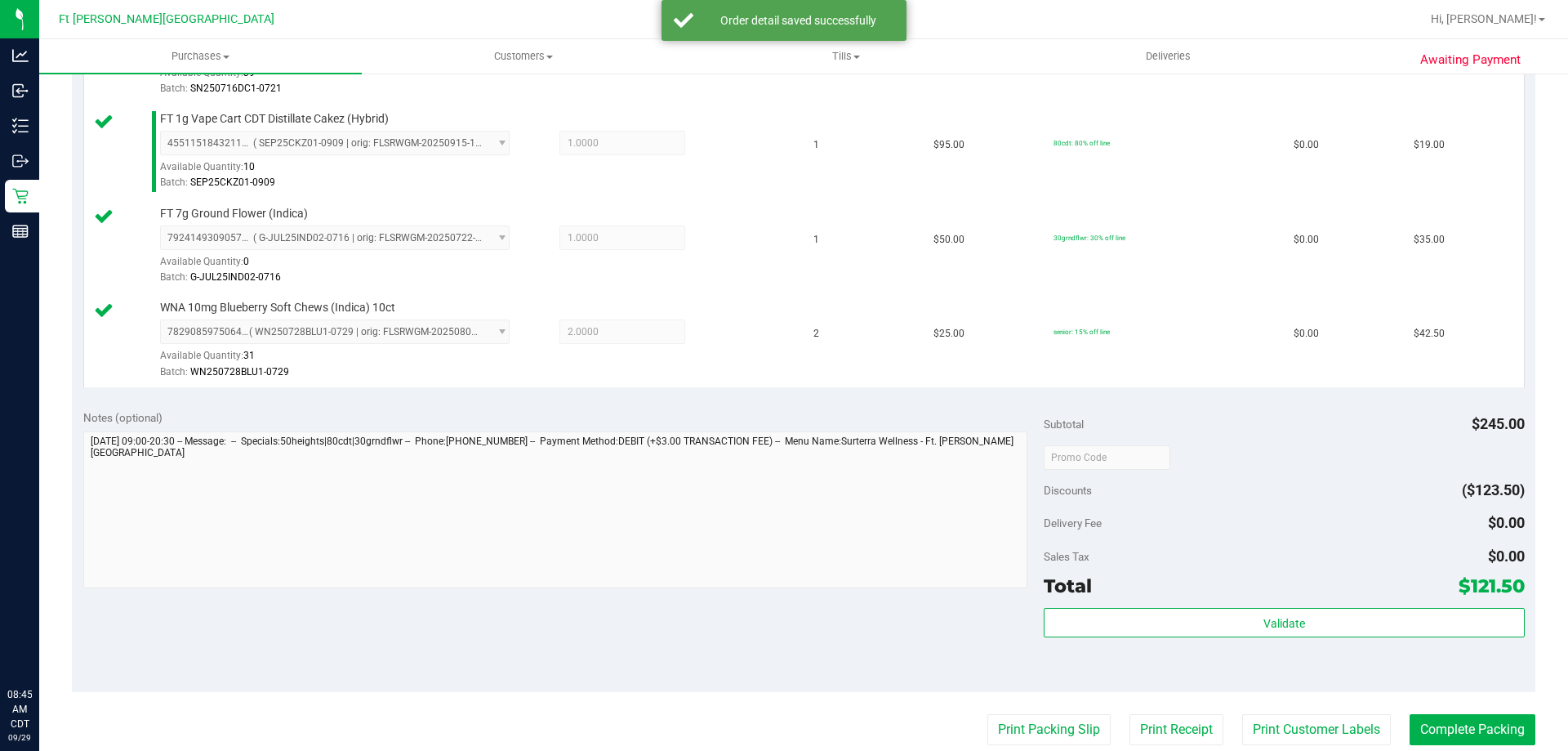
scroll to position [597, 0]
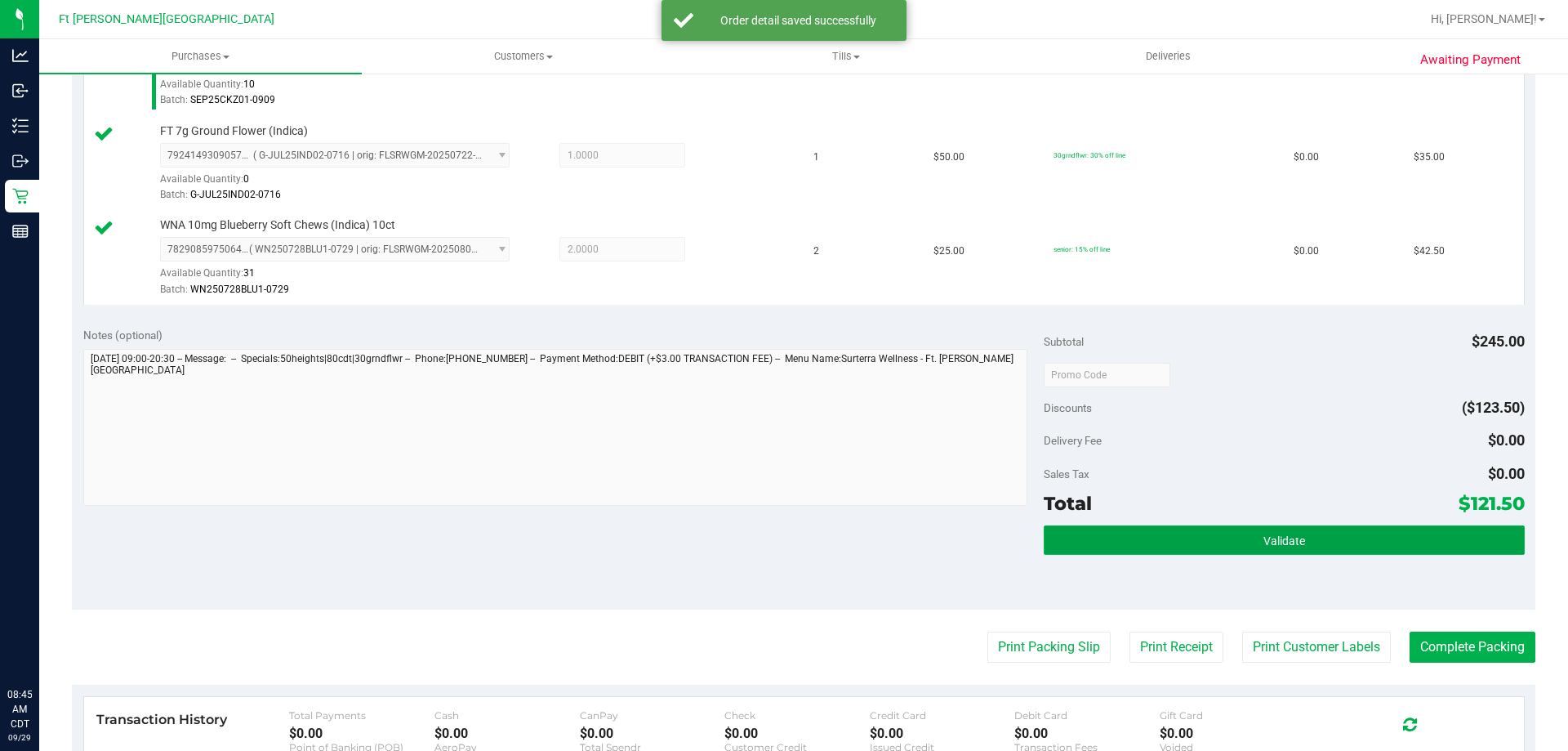
click at [1353, 541] on button "Validate" at bounding box center [1283, 540] width 480 height 30
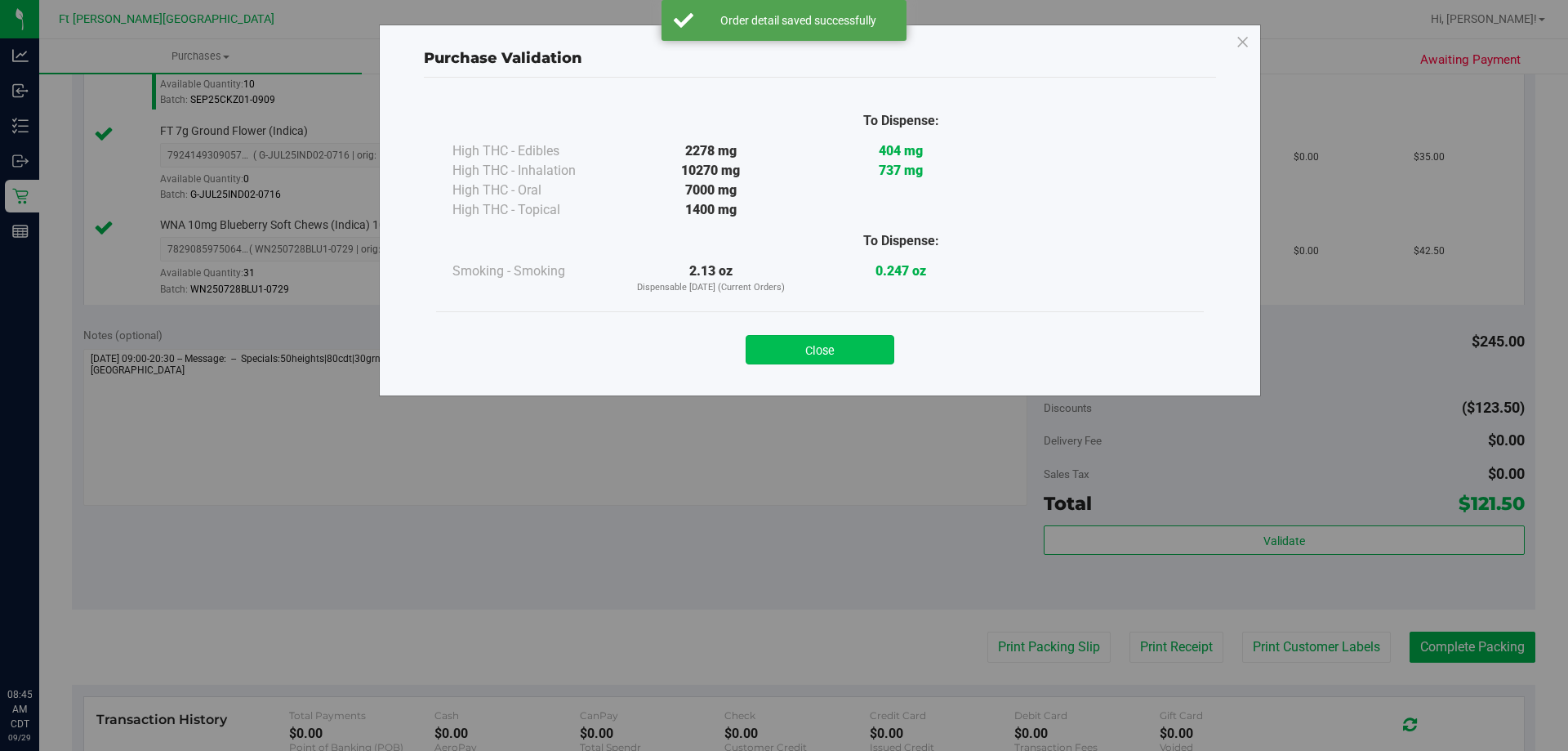
click at [886, 353] on button "Close" at bounding box center [819, 350] width 148 height 30
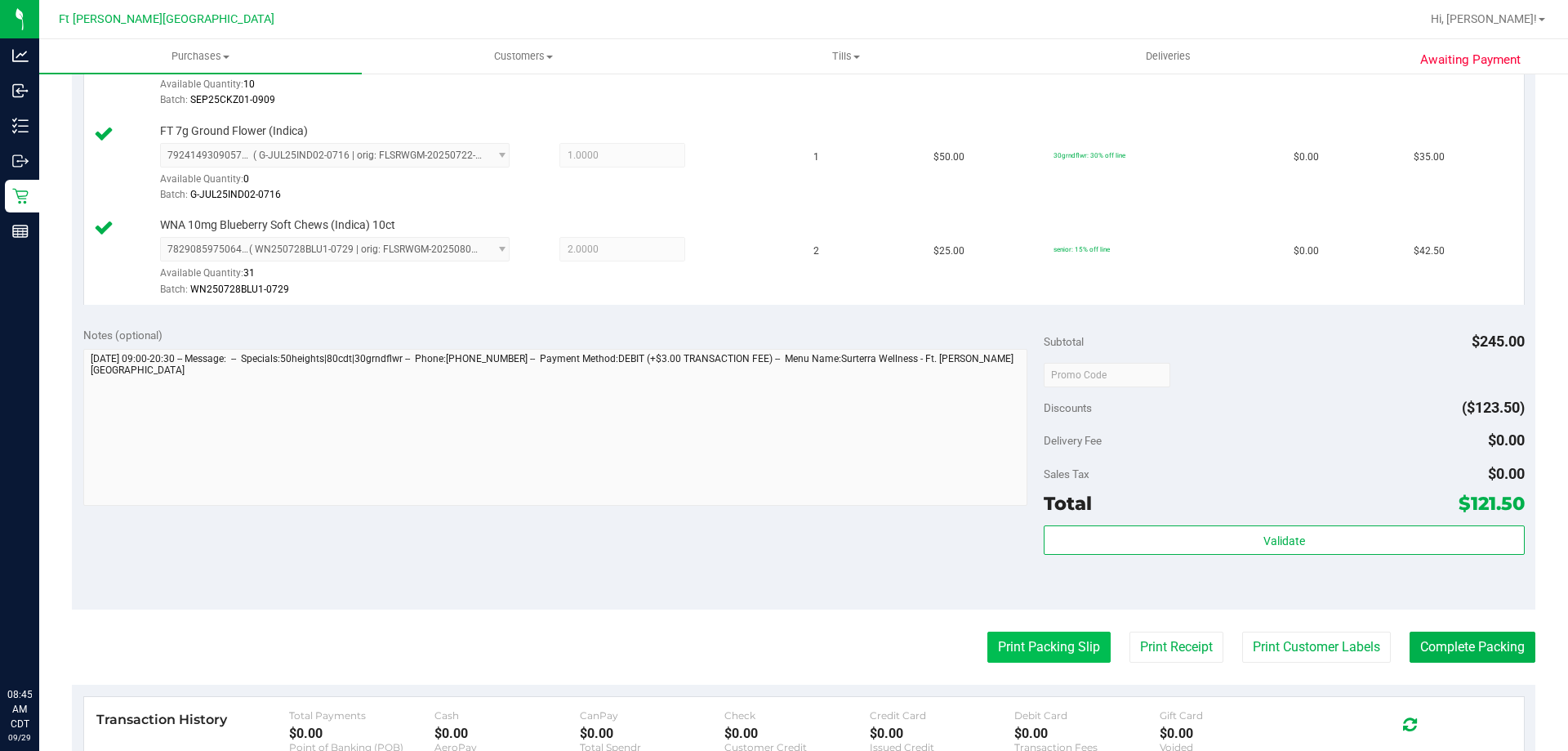
click at [1076, 640] on button "Print Packing Slip" at bounding box center [1049, 646] width 123 height 31
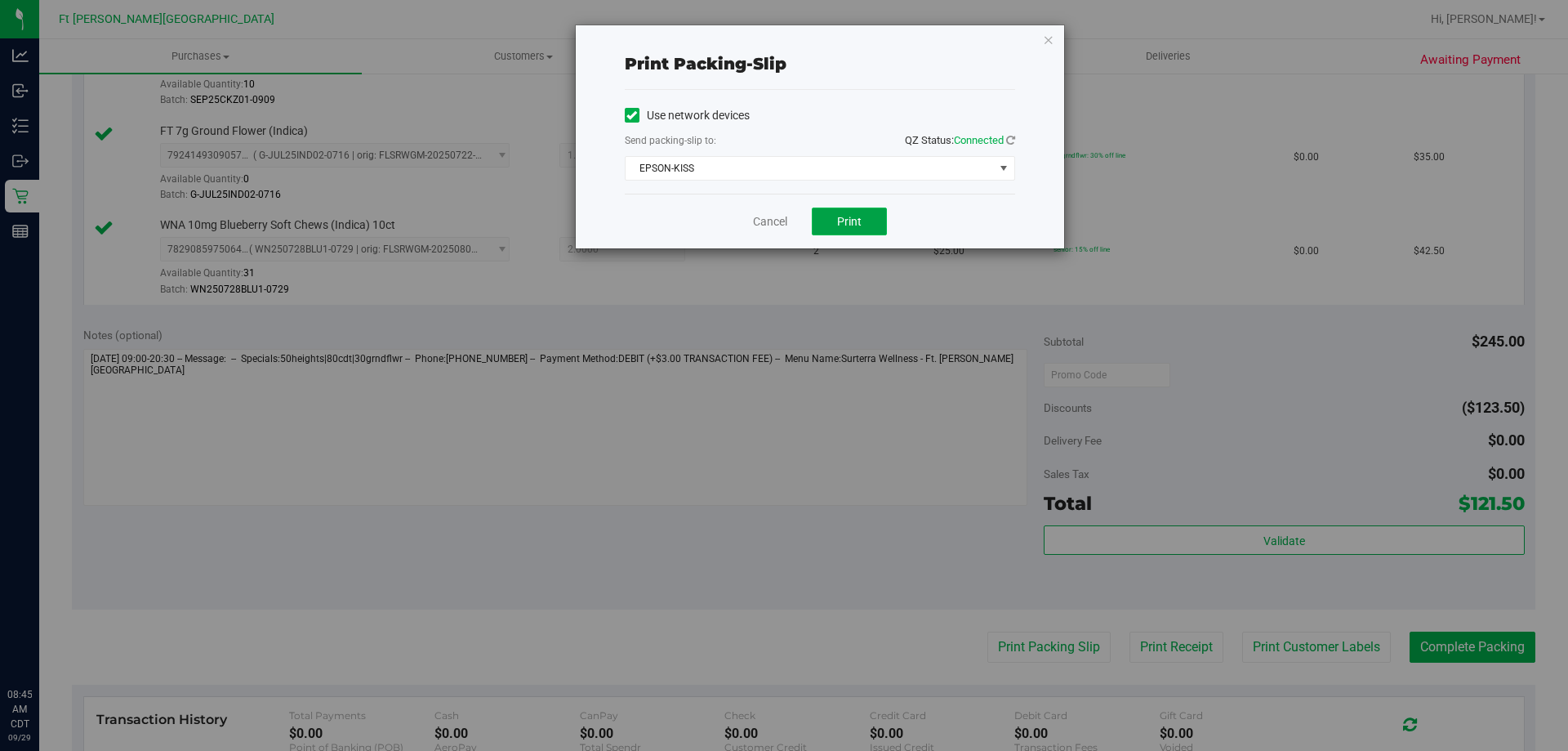
click at [877, 224] on button "Print" at bounding box center [848, 221] width 75 height 28
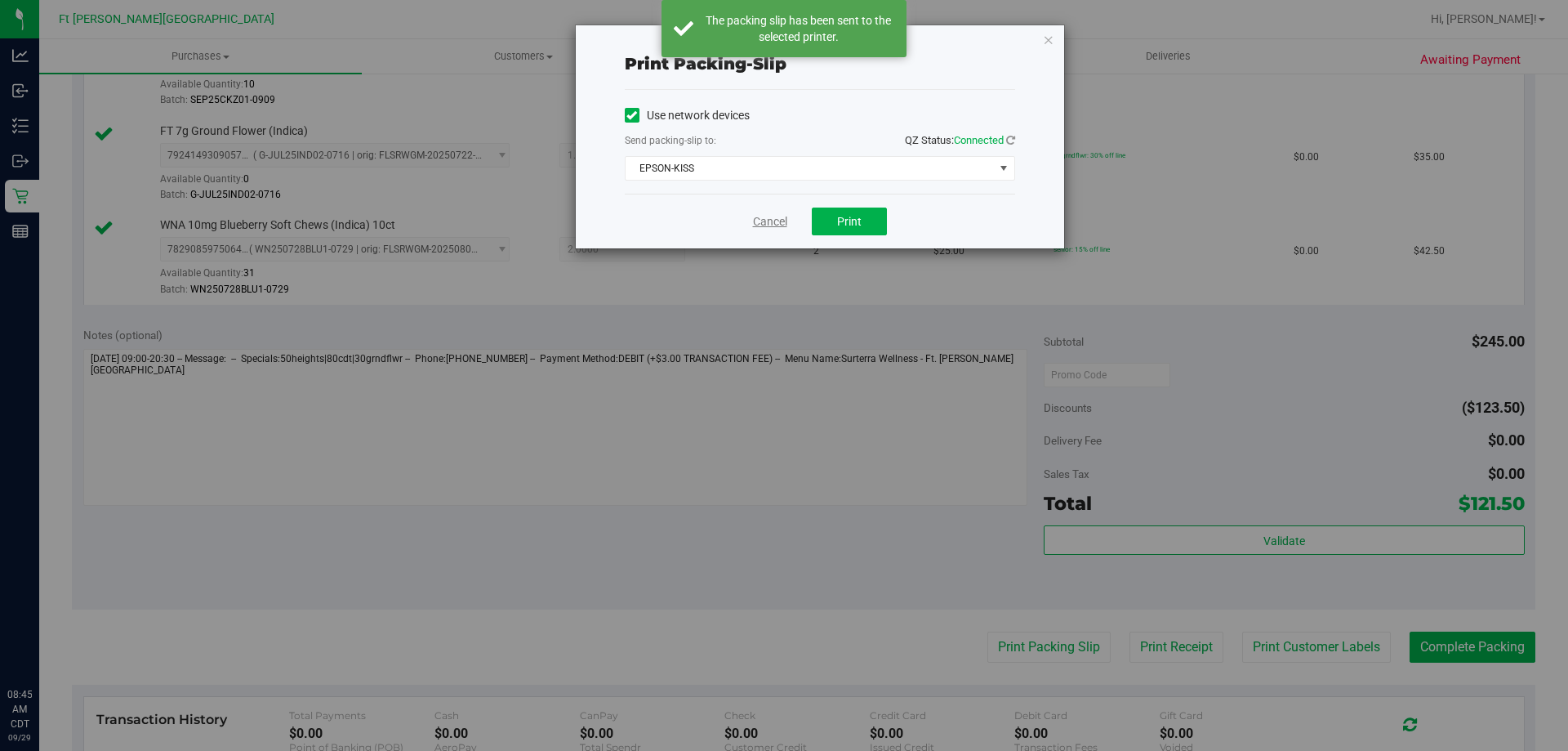
click at [775, 227] on link "Cancel" at bounding box center [770, 221] width 34 height 17
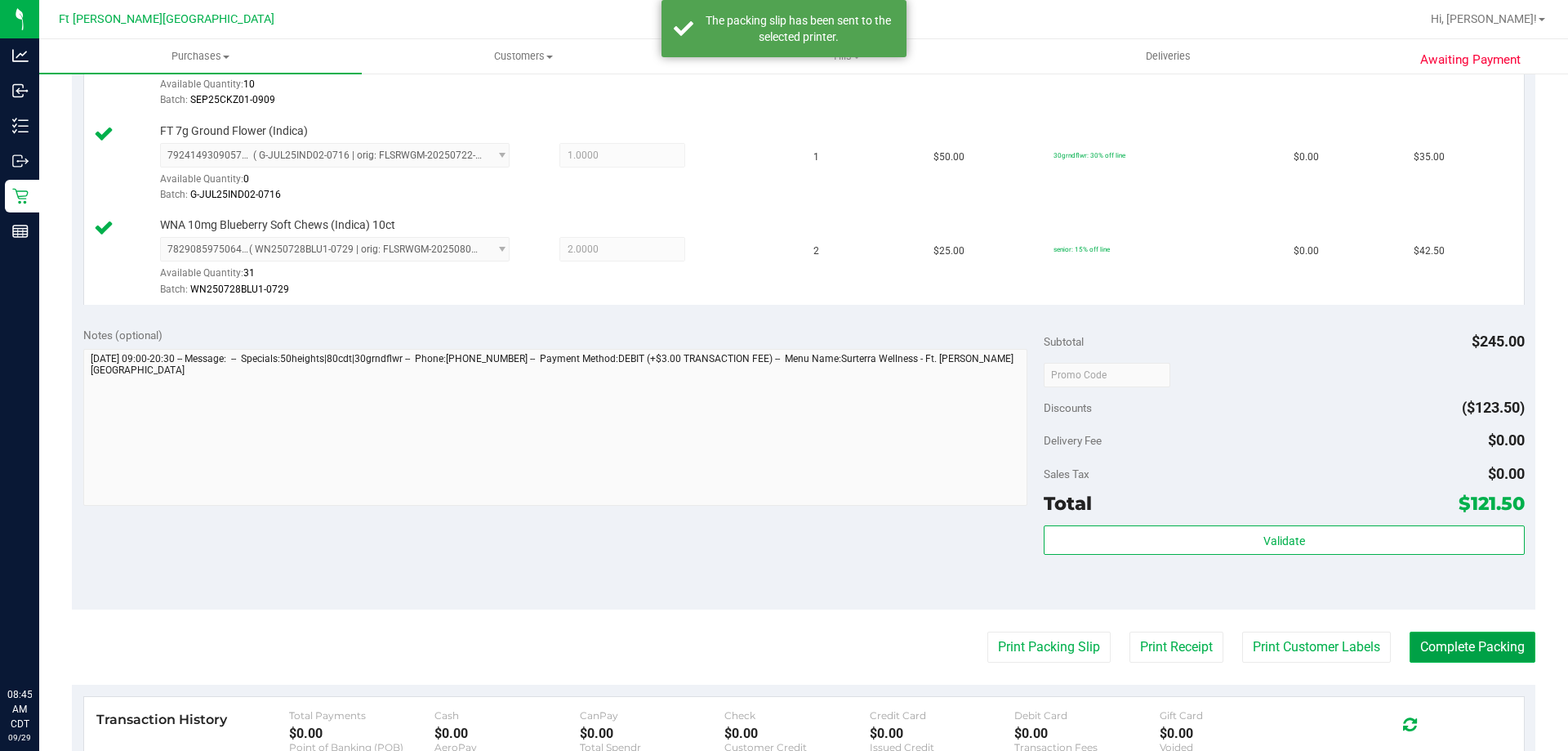
click at [1463, 644] on button "Complete Packing" at bounding box center [1472, 646] width 125 height 31
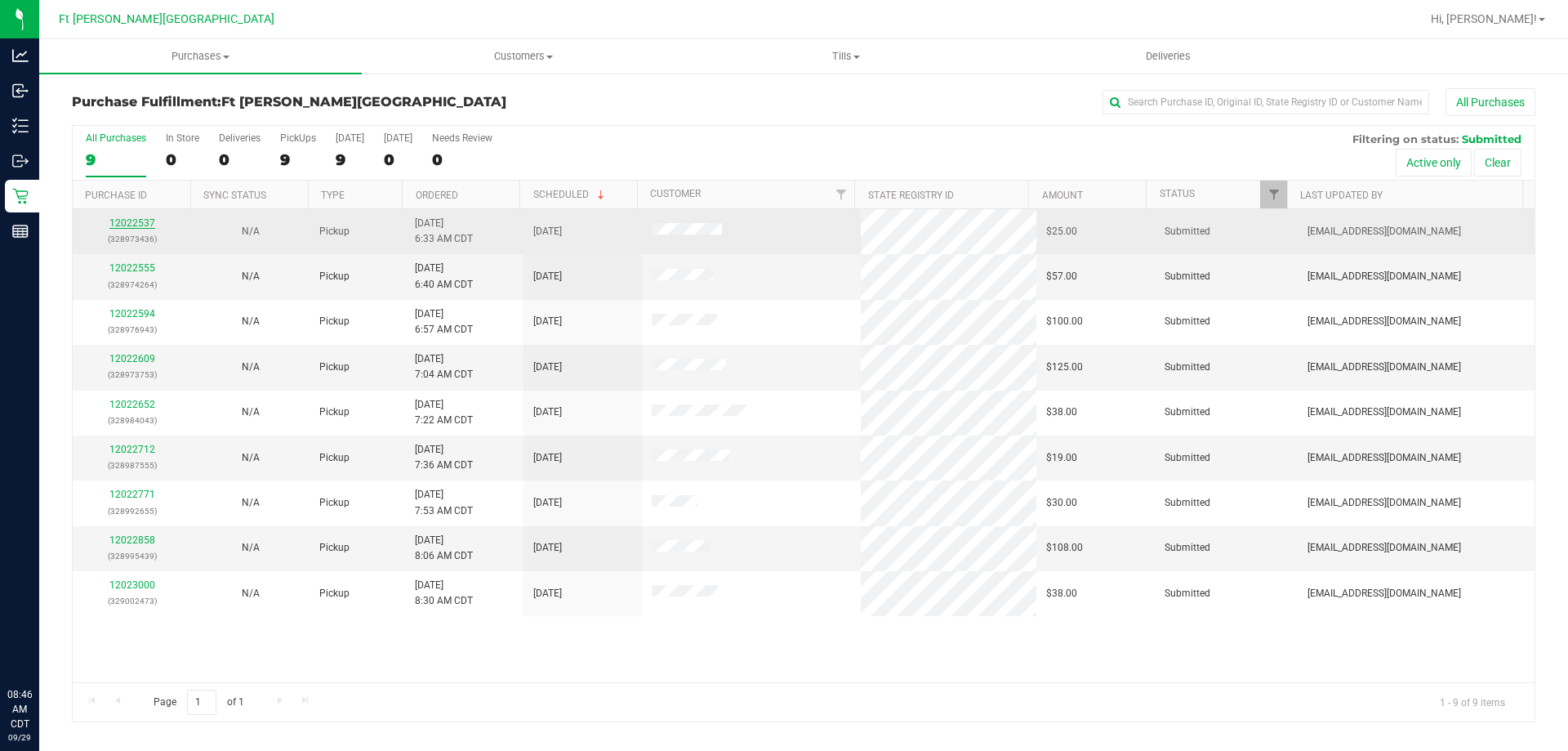
click at [141, 220] on link "12022537" at bounding box center [132, 222] width 46 height 11
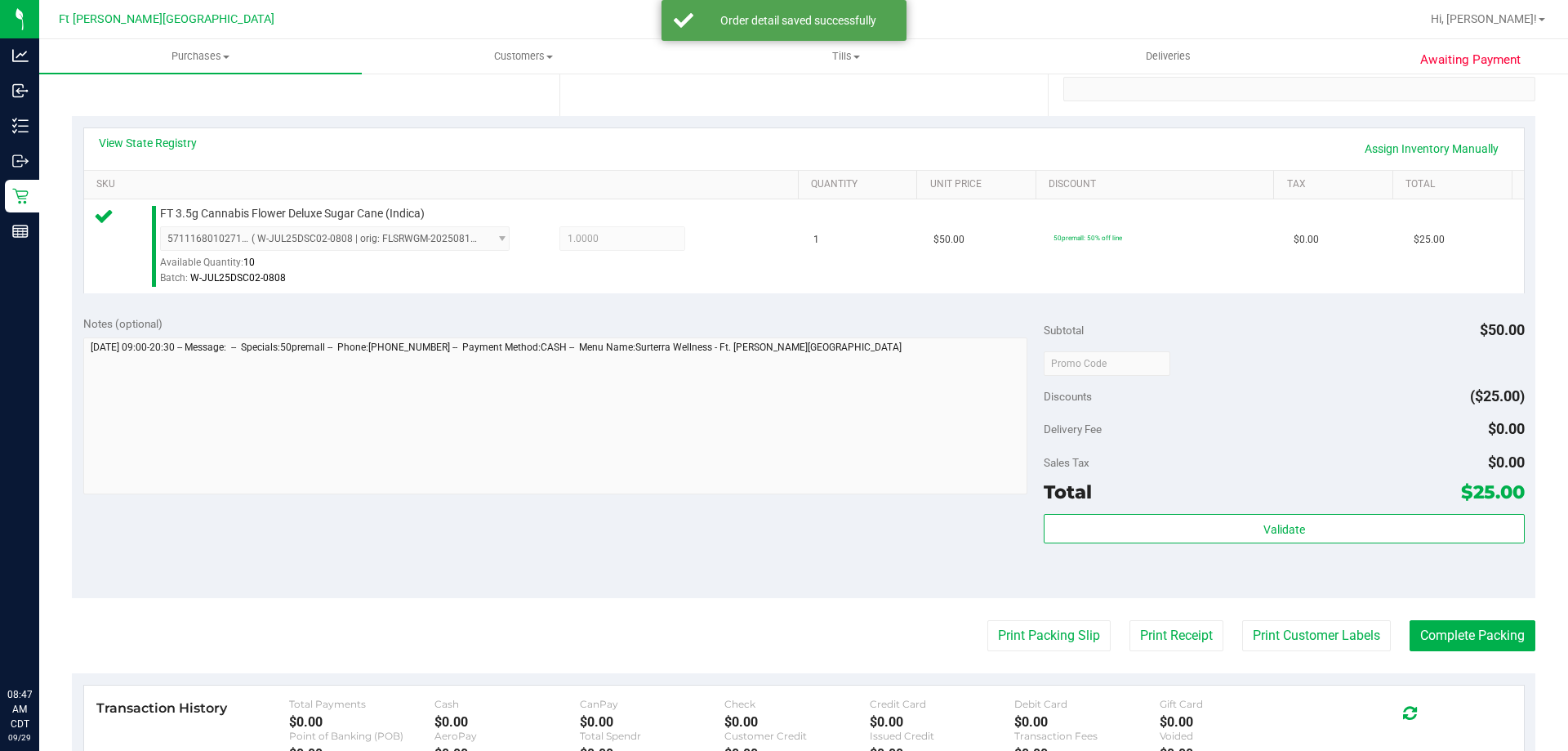
scroll to position [327, 0]
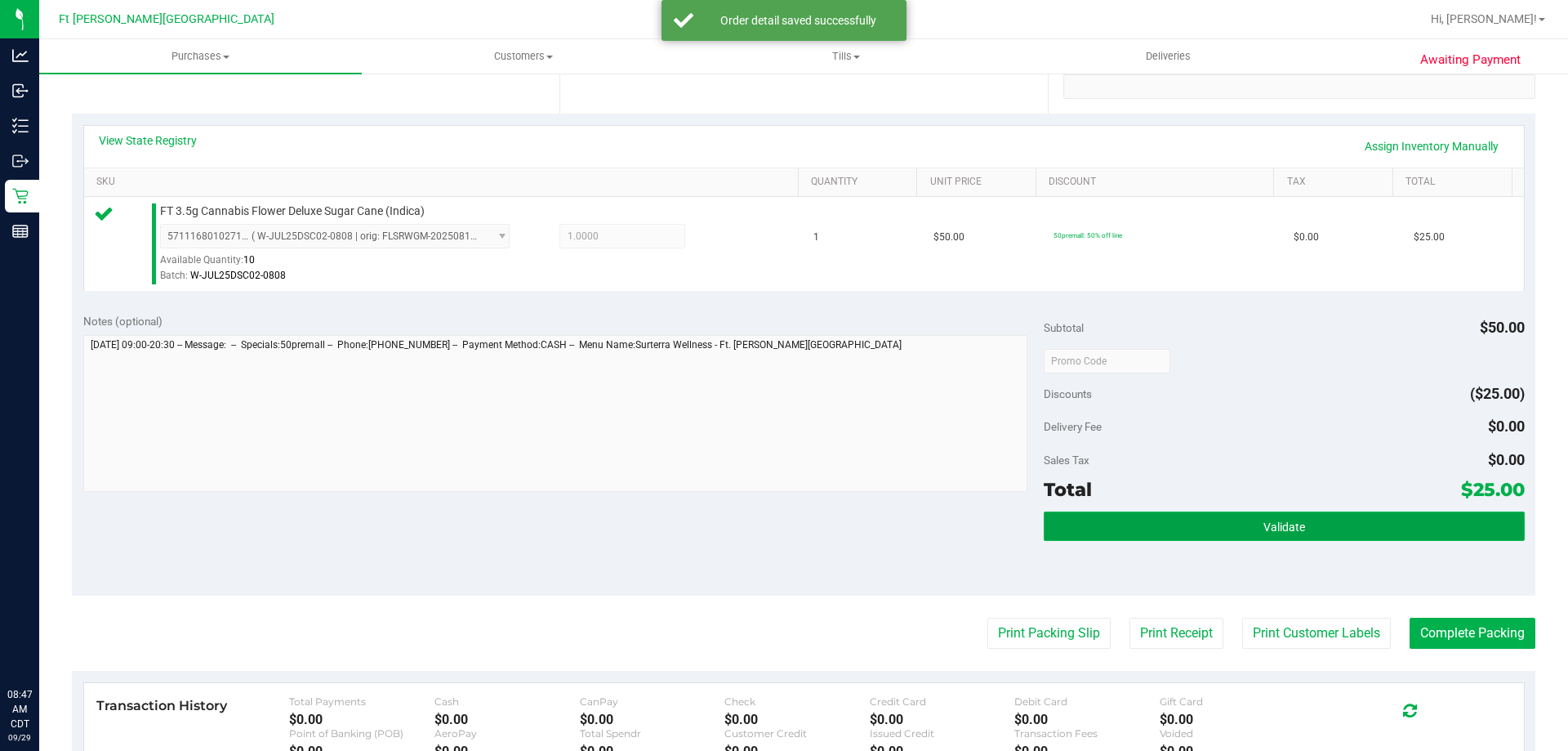
click at [1140, 534] on button "Validate" at bounding box center [1283, 527] width 480 height 30
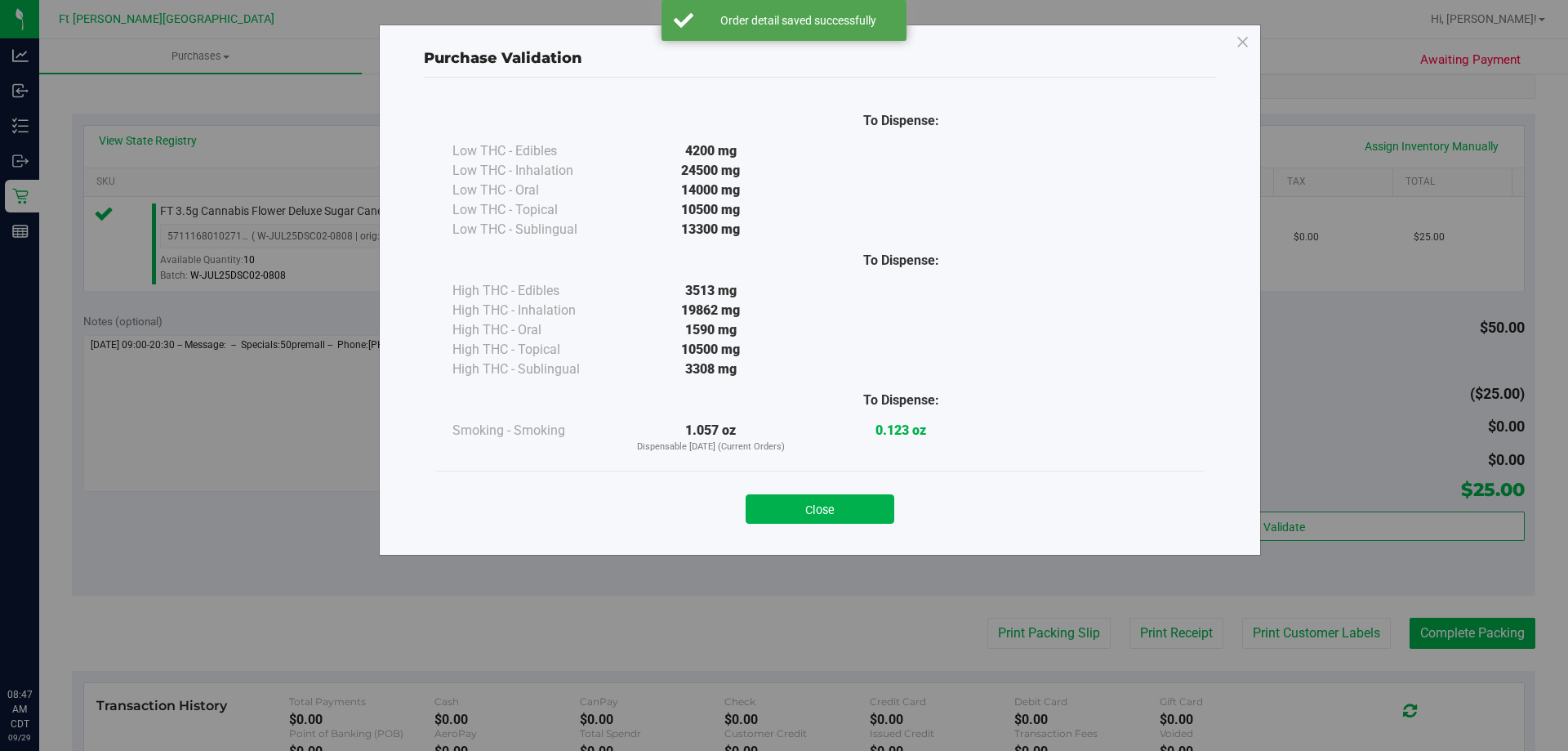
drag, startPoint x: 796, startPoint y: 517, endPoint x: 829, endPoint y: 518, distance: 33.0
click at [801, 513] on button "Close" at bounding box center [819, 509] width 148 height 30
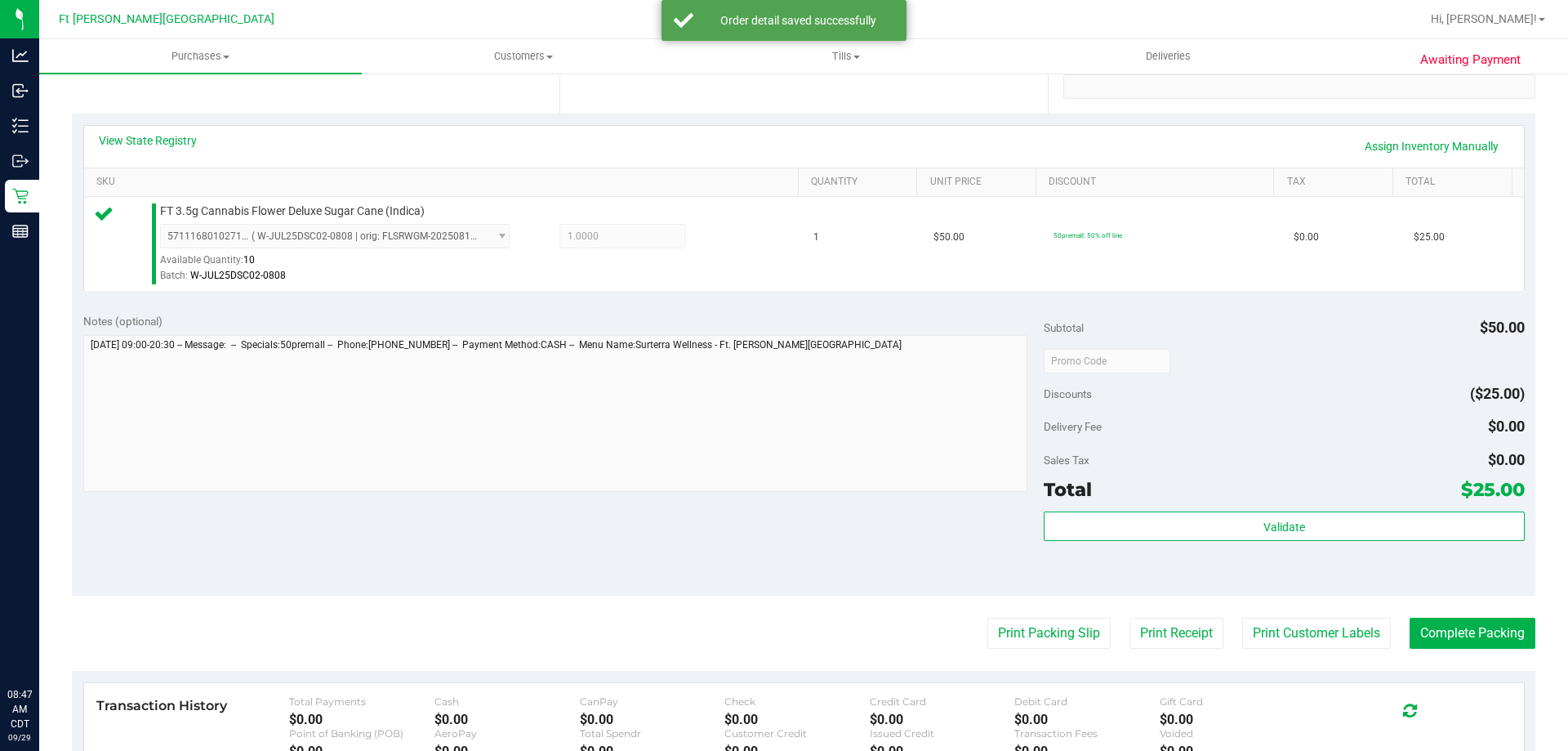
drag, startPoint x: 1024, startPoint y: 622, endPoint x: 939, endPoint y: 507, distance: 143.0
click at [1016, 613] on purchase-details "Back Edit Purchase Cancel Purchase View Profile # 12022537 BioTrack ID: - Submi…" at bounding box center [803, 369] width 1463 height 1215
click at [1005, 639] on button "Print Packing Slip" at bounding box center [1049, 632] width 123 height 31
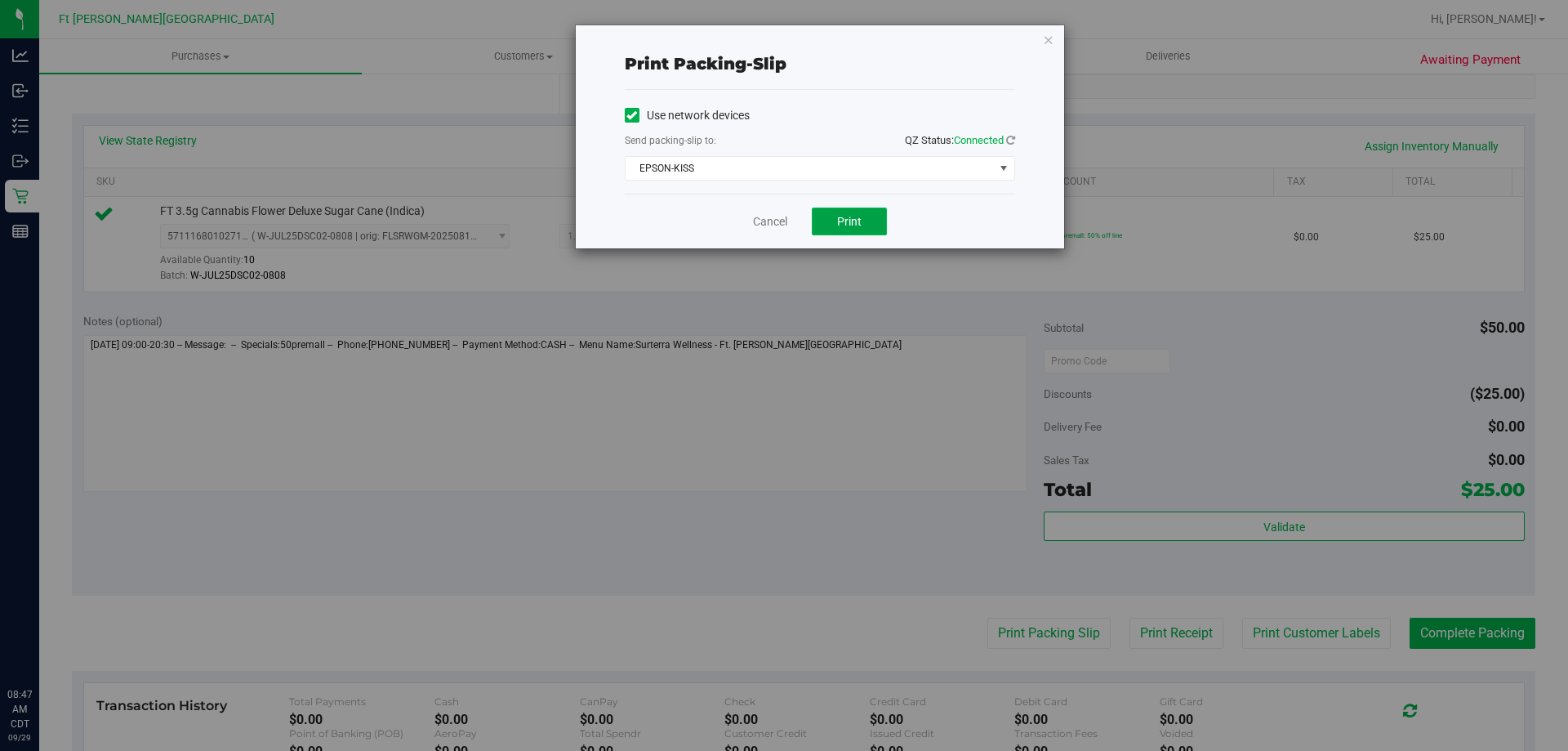
click at [864, 215] on button "Print" at bounding box center [848, 221] width 75 height 28
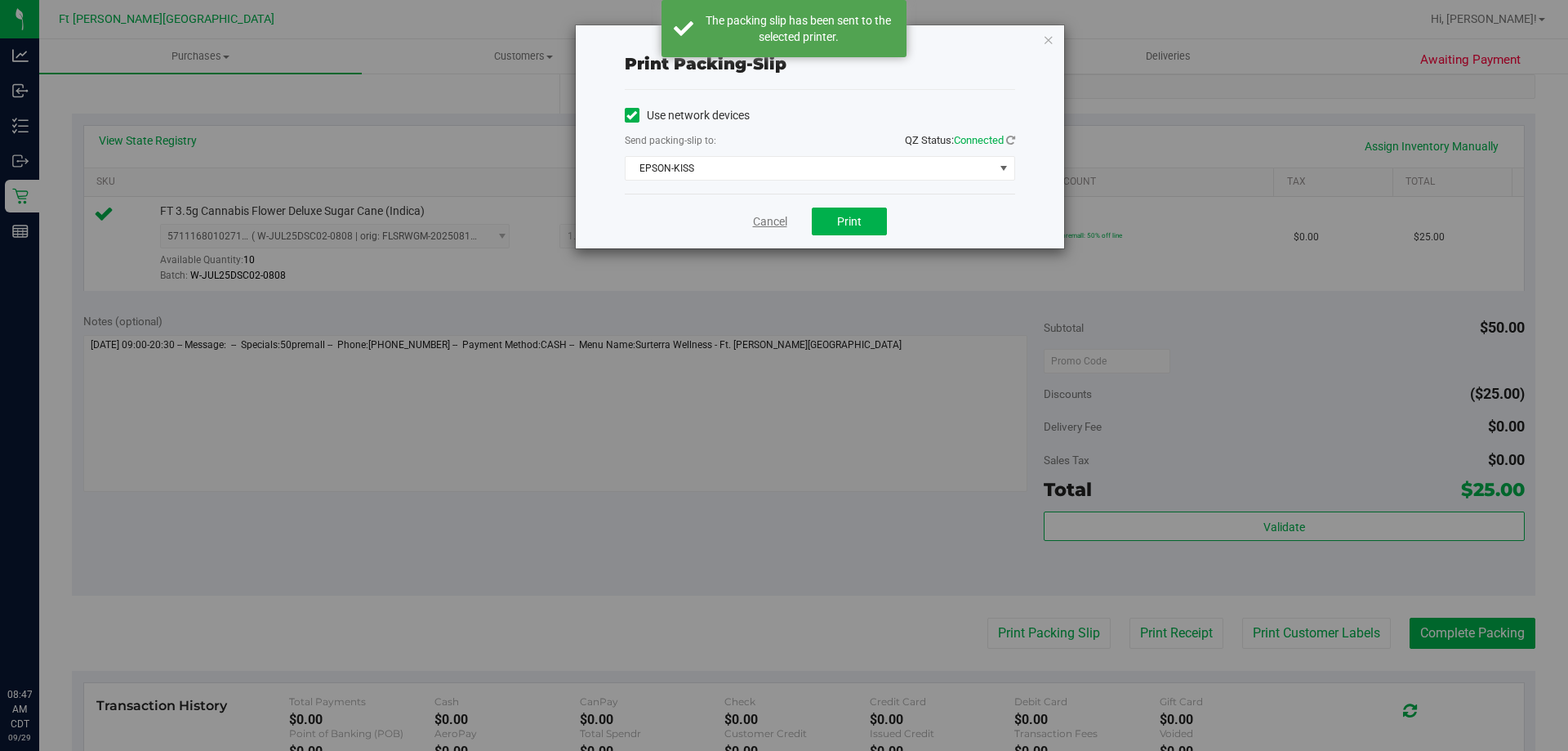
click at [766, 228] on link "Cancel" at bounding box center [770, 221] width 34 height 17
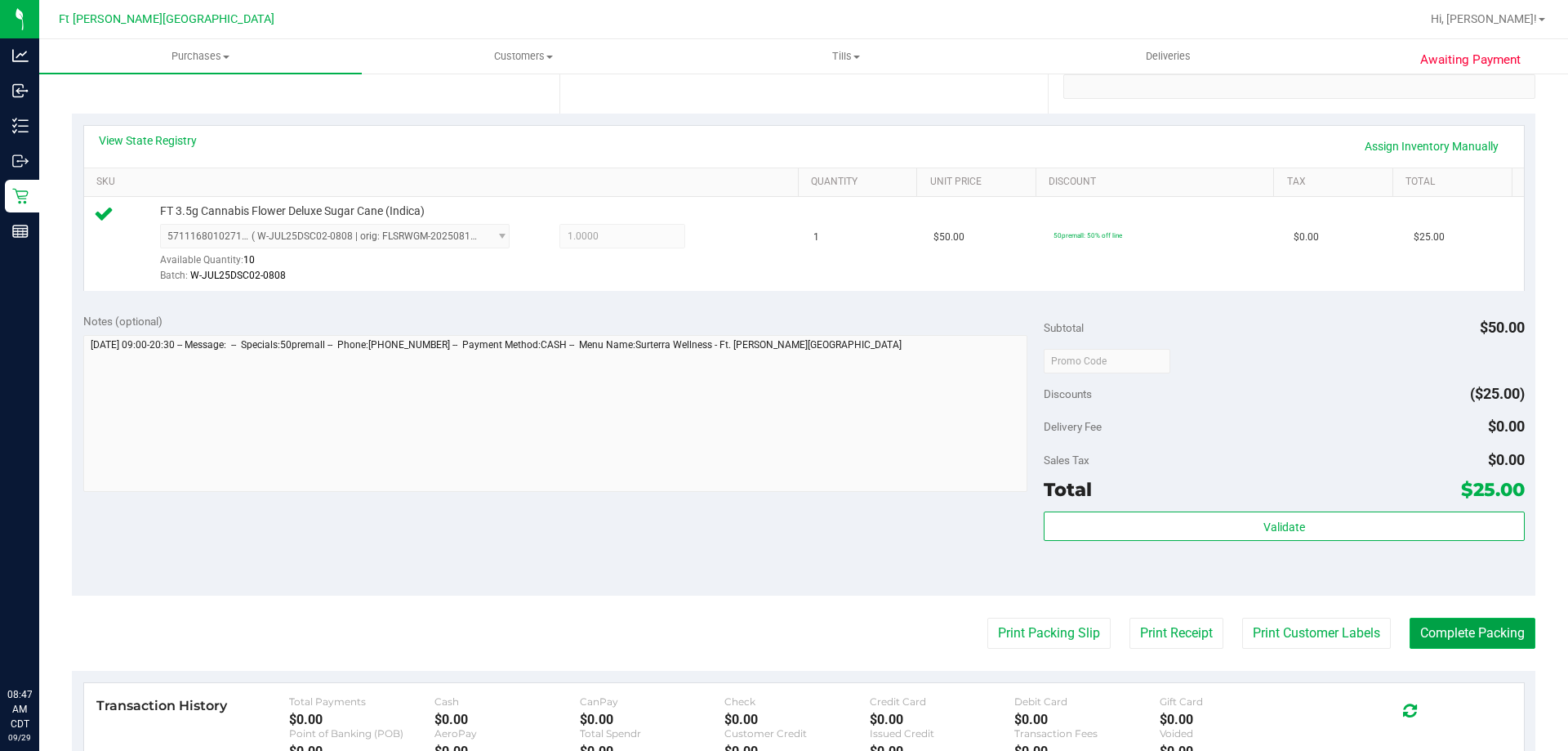
click at [1450, 643] on button "Complete Packing" at bounding box center [1472, 632] width 125 height 31
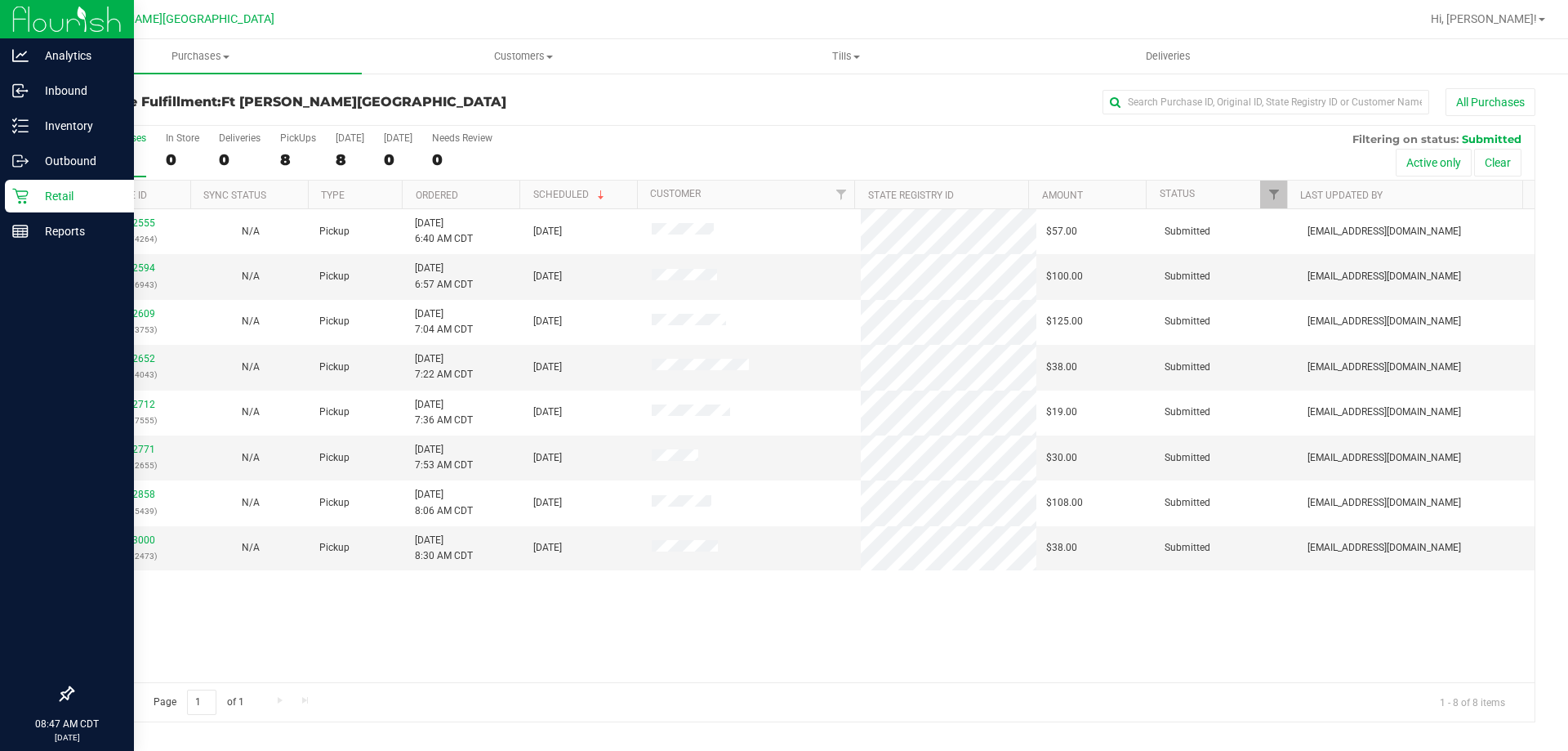
click at [30, 196] on p "Retail" at bounding box center [78, 196] width 98 height 20
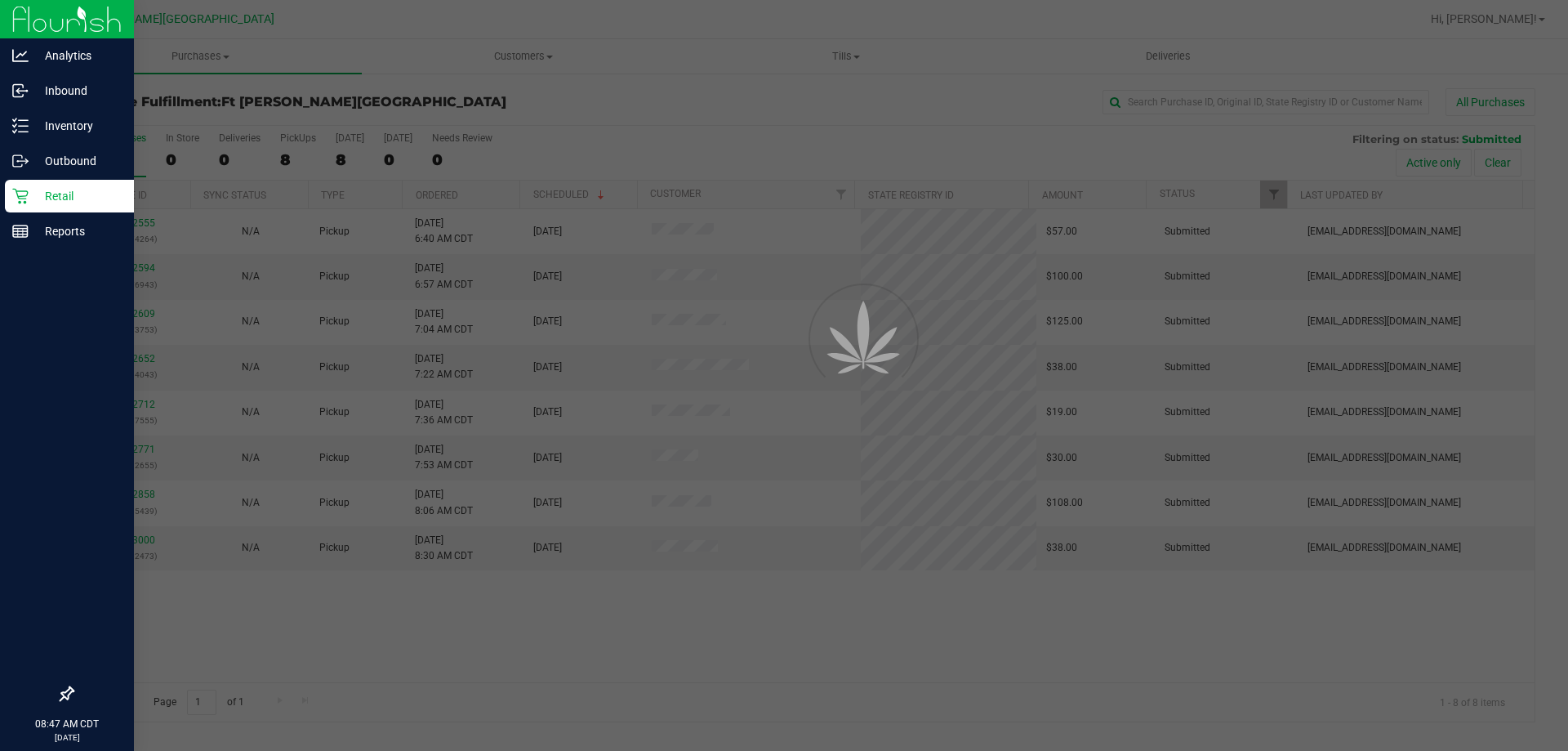
click at [30, 196] on p "Retail" at bounding box center [78, 196] width 98 height 20
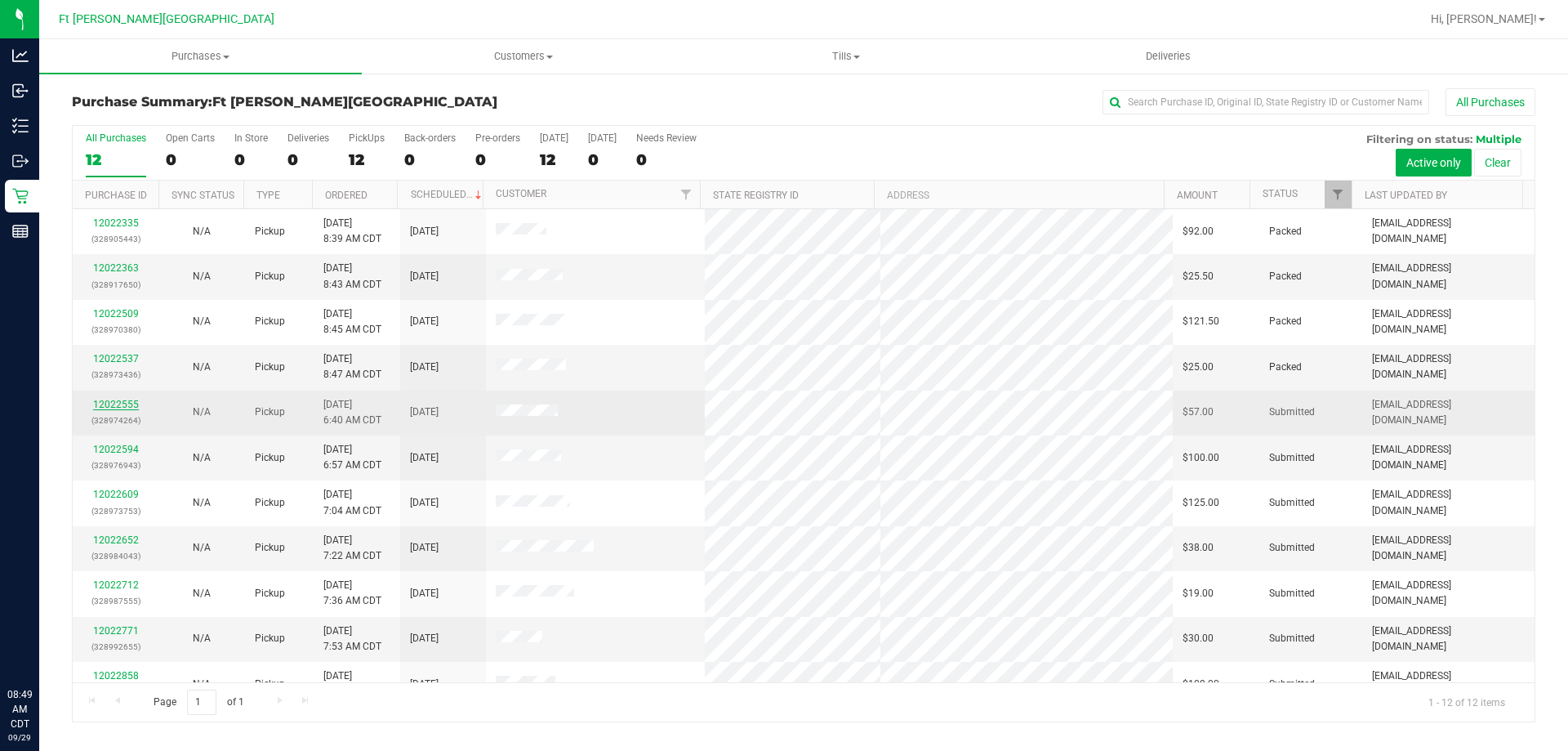
click at [115, 398] on div "12022555 (328974264)" at bounding box center [115, 412] width 66 height 31
click at [115, 403] on link "12022555" at bounding box center [116, 403] width 46 height 11
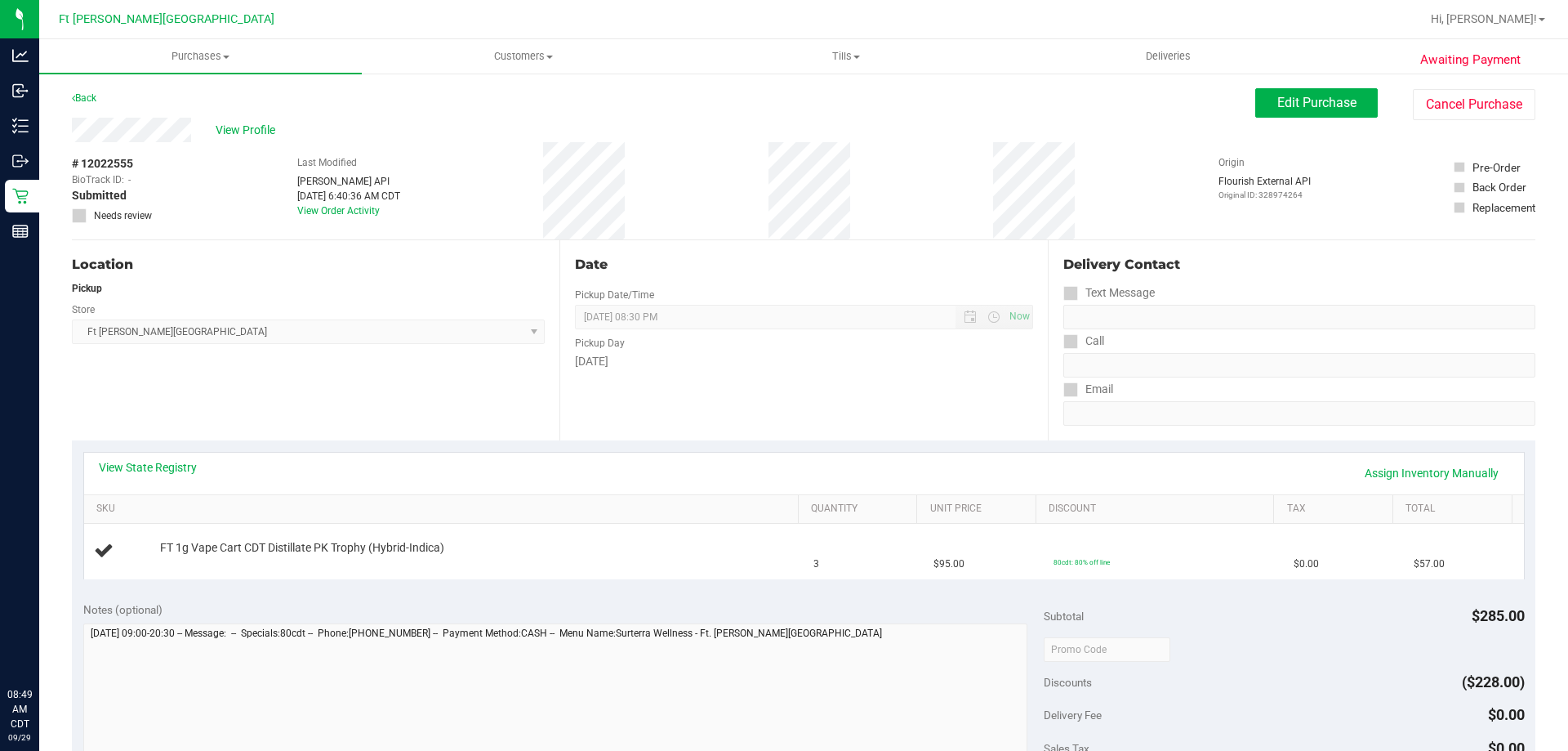
click at [170, 475] on div "View State Registry Assign Inventory Manually" at bounding box center [803, 473] width 1411 height 28
click at [175, 470] on link "View State Registry" at bounding box center [147, 467] width 98 height 16
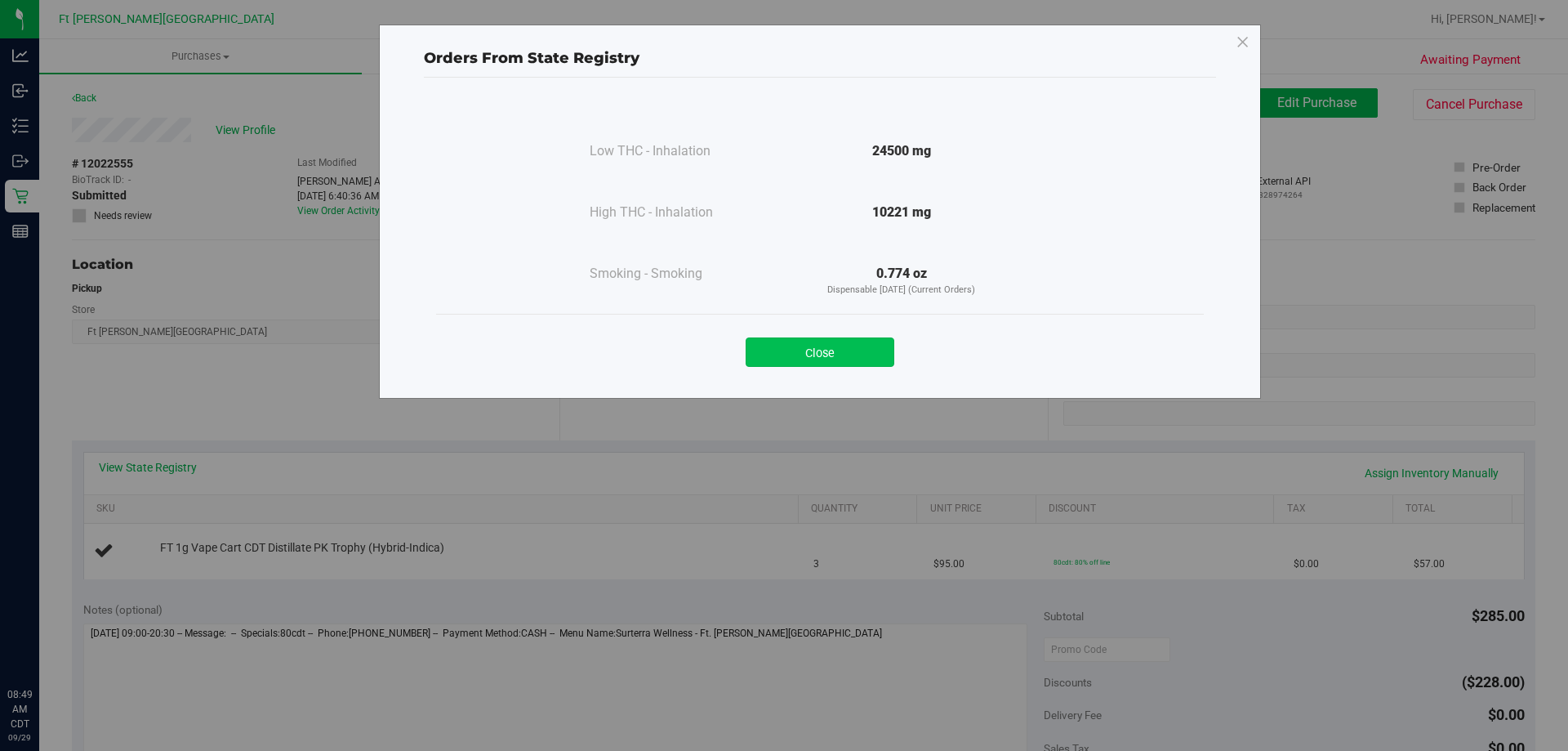
click at [846, 352] on button "Close" at bounding box center [819, 353] width 148 height 30
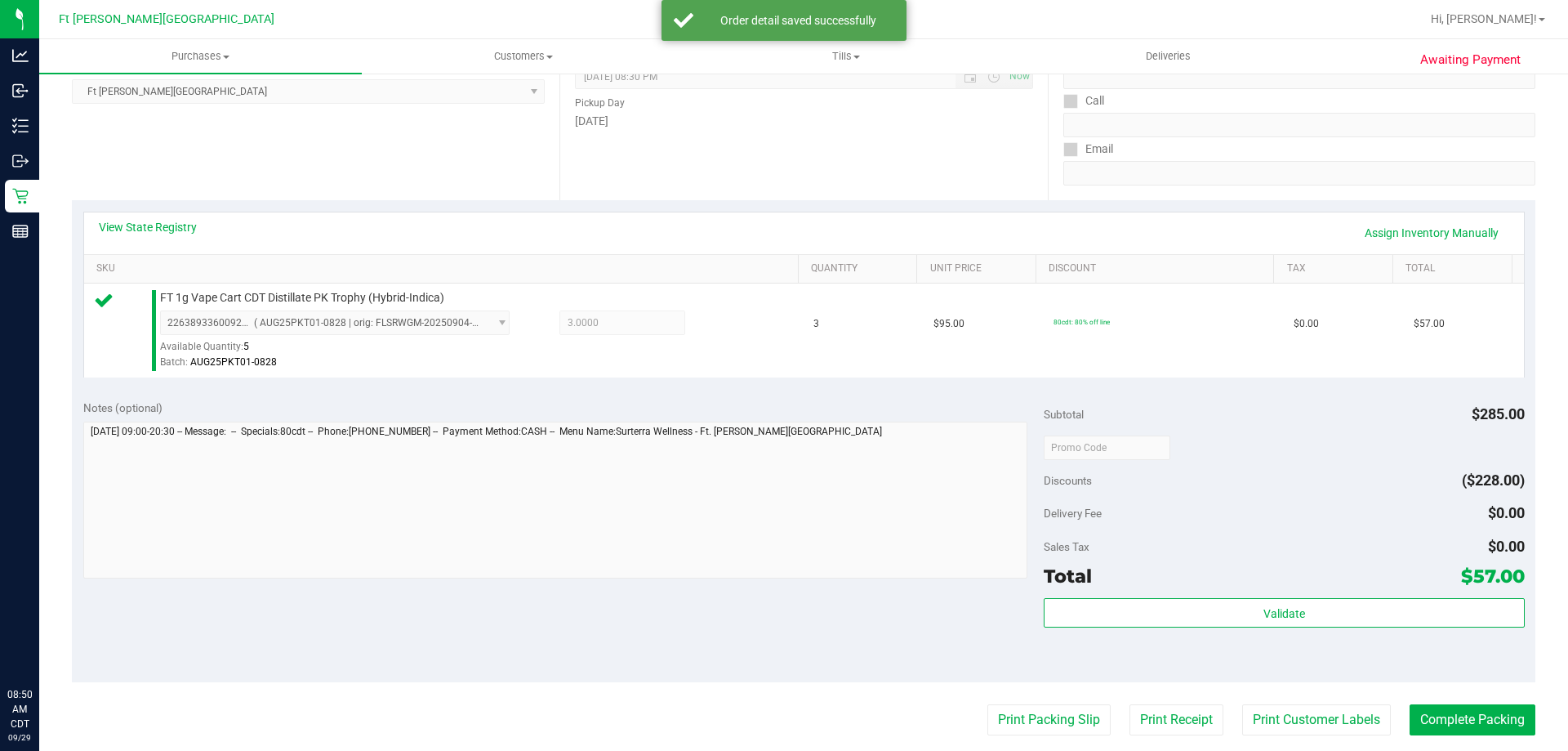
scroll to position [245, 0]
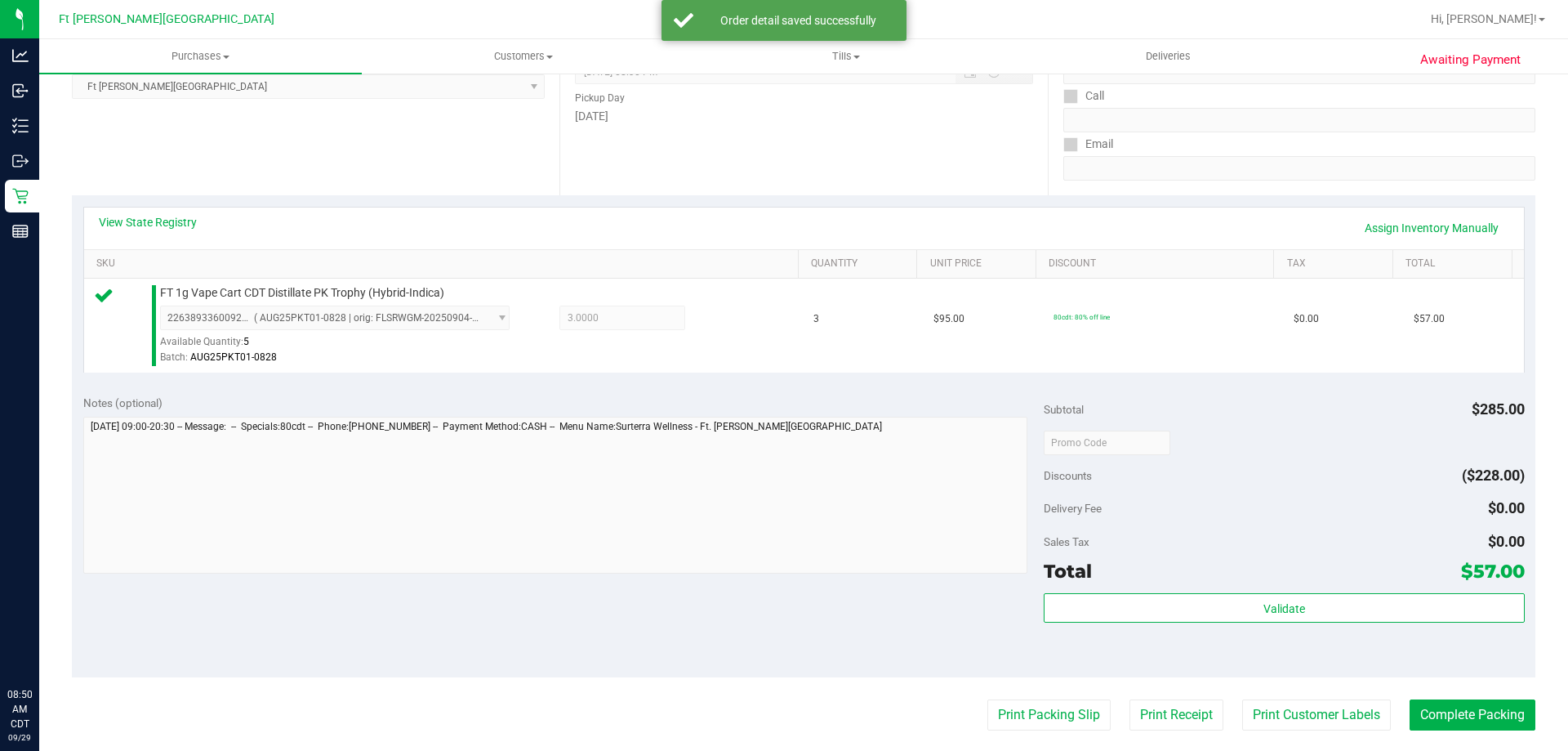
click at [1121, 626] on div "Validate" at bounding box center [1283, 630] width 480 height 74
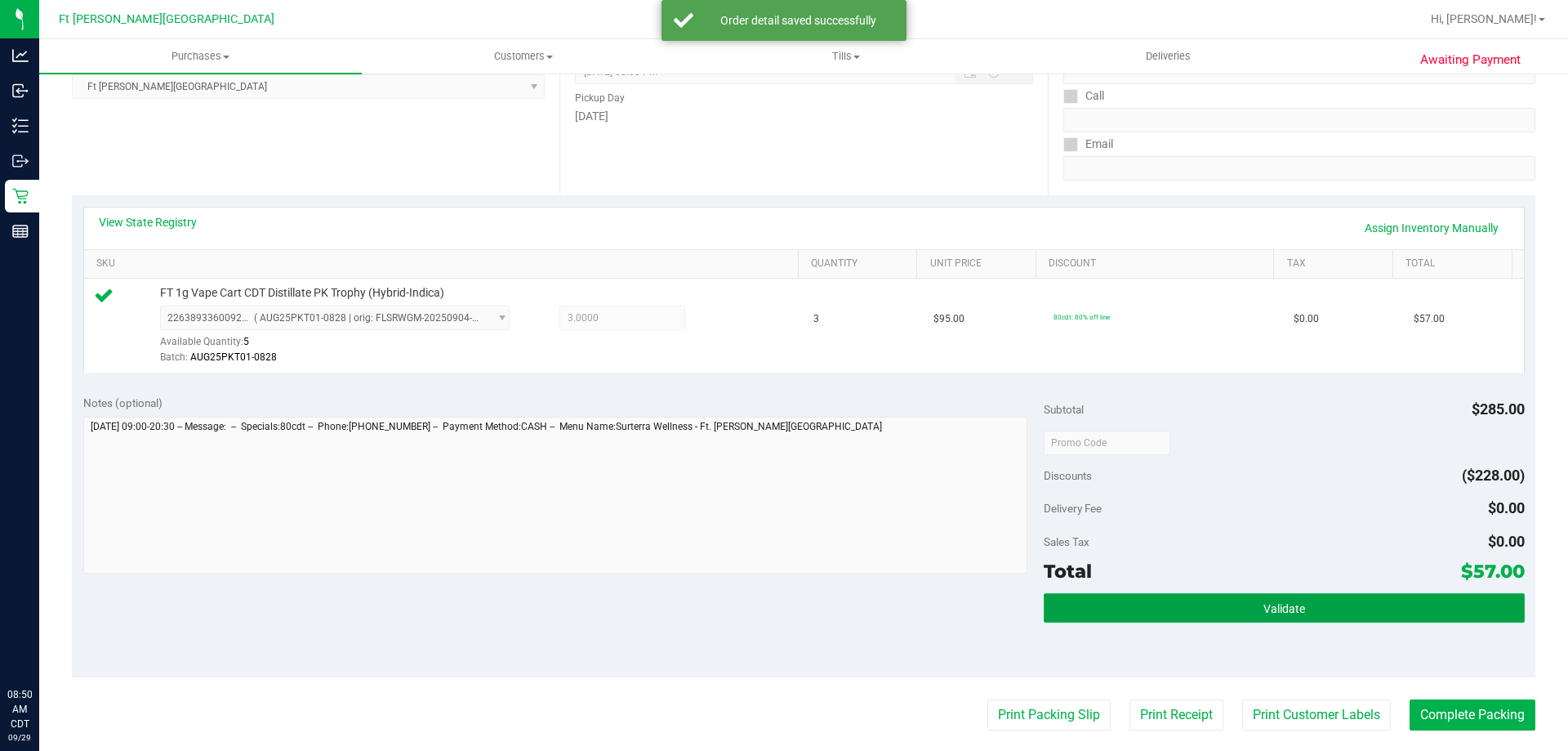
click at [1121, 619] on button "Validate" at bounding box center [1283, 609] width 480 height 30
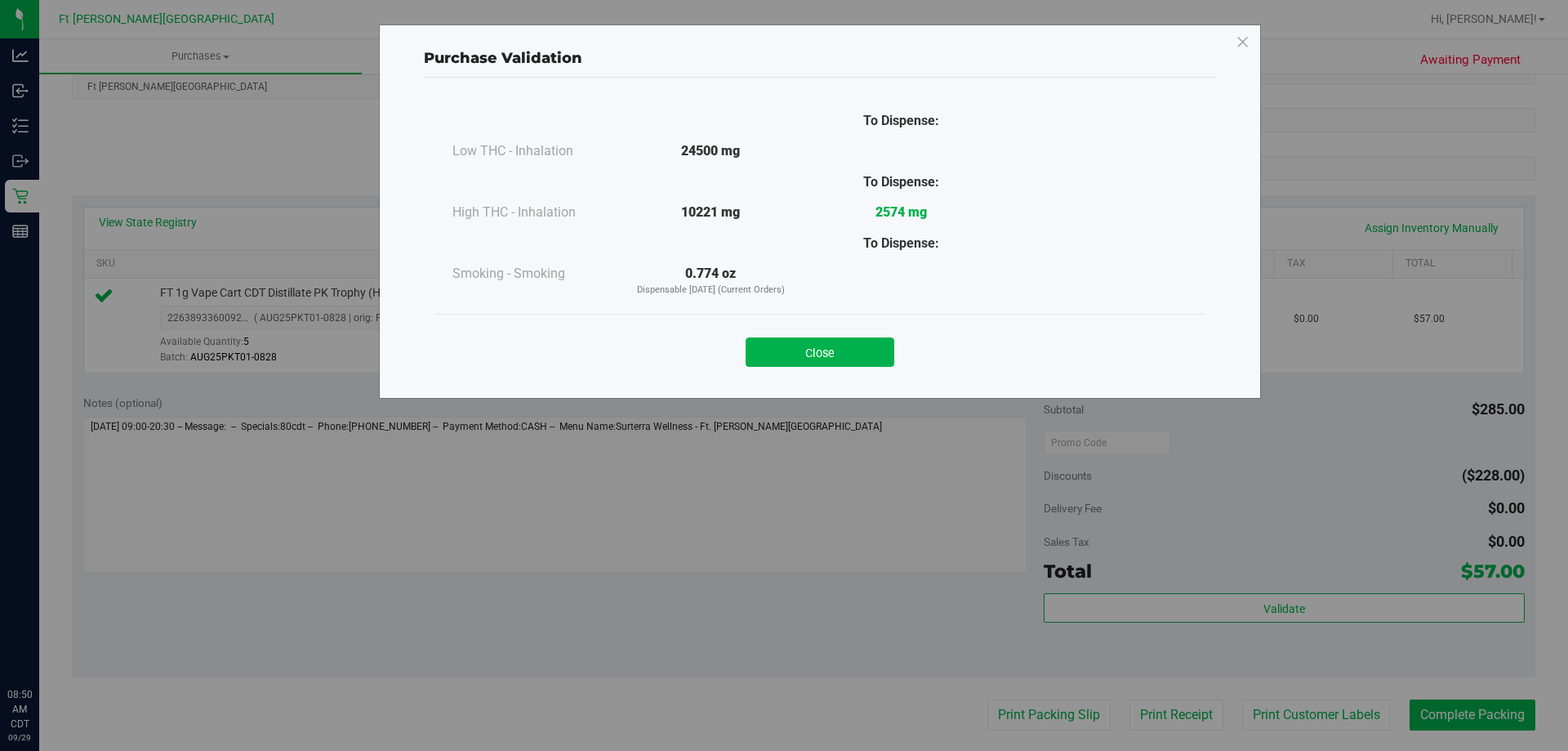
drag, startPoint x: 803, startPoint y: 351, endPoint x: 870, endPoint y: 476, distance: 141.8
click at [807, 355] on button "Close" at bounding box center [819, 353] width 148 height 30
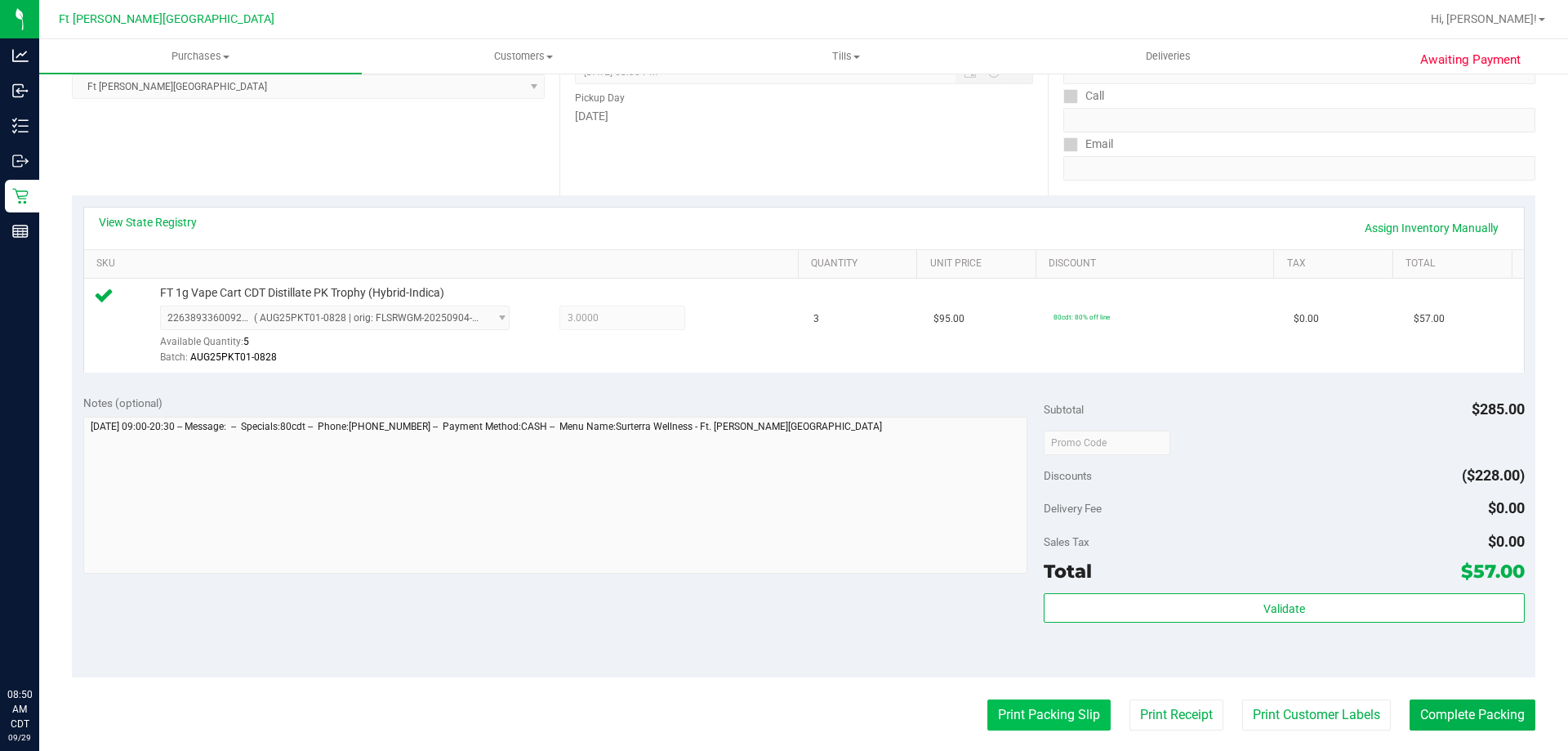
click at [1012, 702] on button "Print Packing Slip" at bounding box center [1049, 714] width 123 height 31
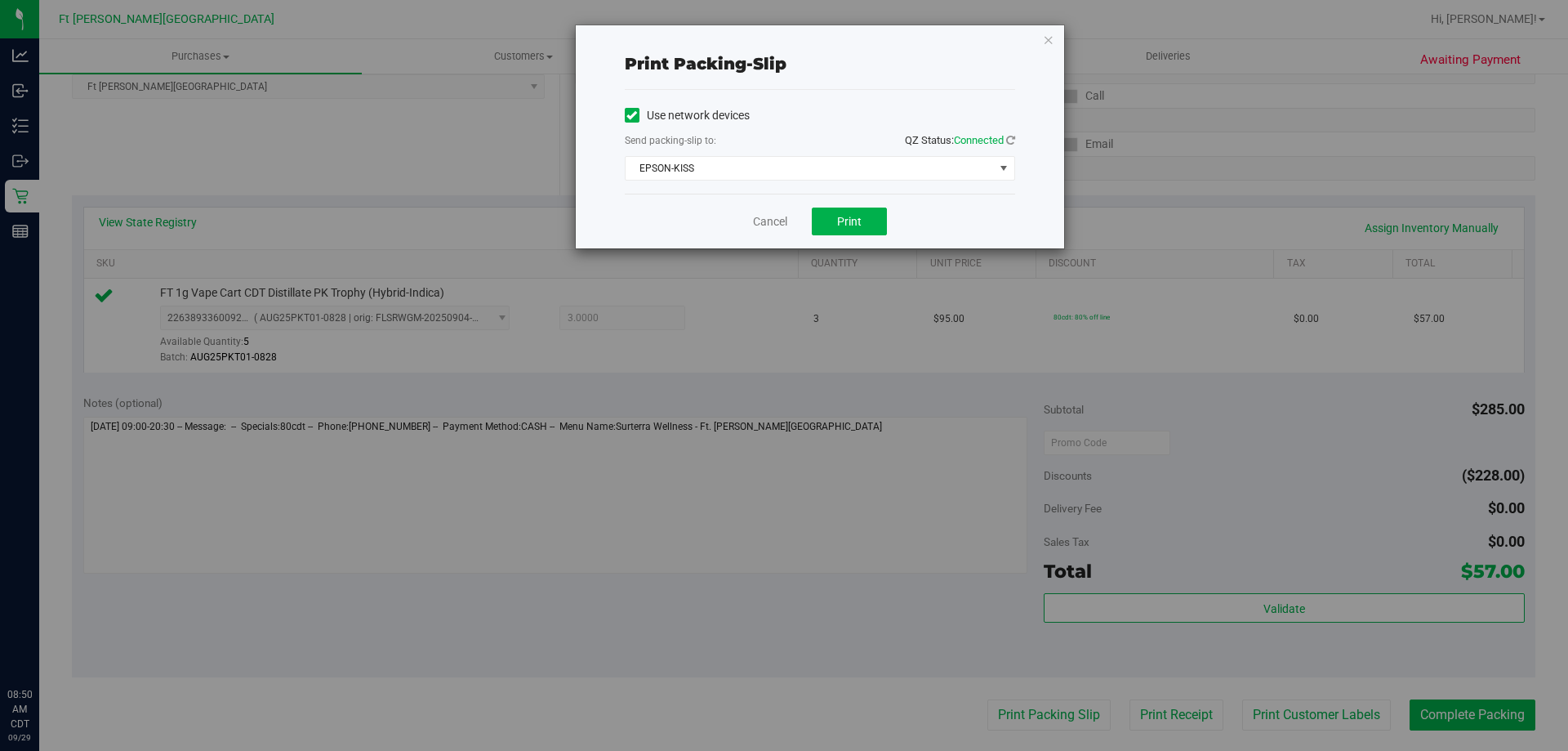
drag, startPoint x: 1009, startPoint y: 703, endPoint x: 881, endPoint y: 475, distance: 261.5
click at [1004, 694] on div "Print packing-slip Use network devices Send packing-slip to: QZ Status: Connect…" at bounding box center [789, 376] width 1580 height 751
click at [834, 220] on button "Print" at bounding box center [848, 221] width 75 height 28
click at [766, 219] on link "Cancel" at bounding box center [770, 221] width 34 height 17
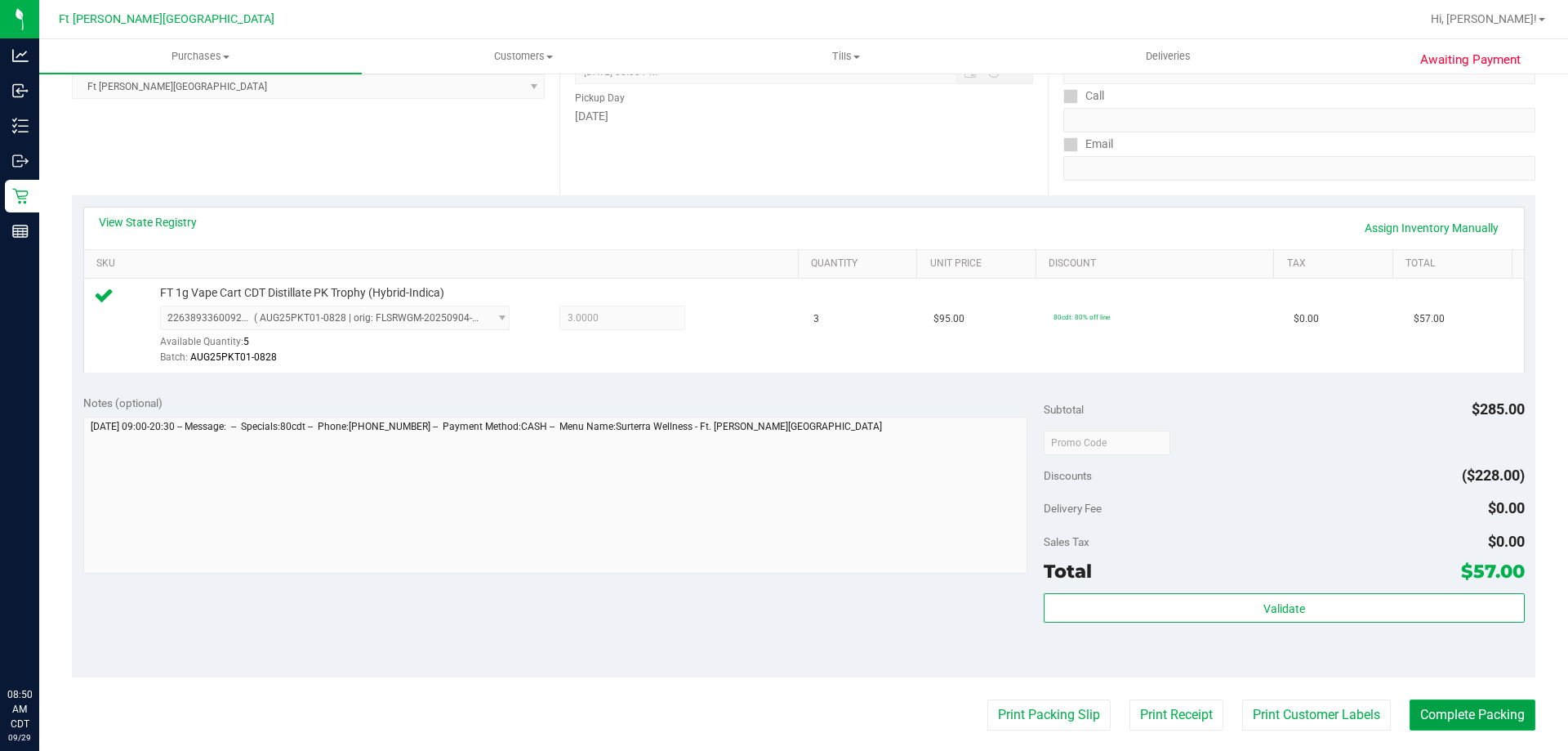
click at [1501, 707] on button "Complete Packing" at bounding box center [1472, 714] width 125 height 31
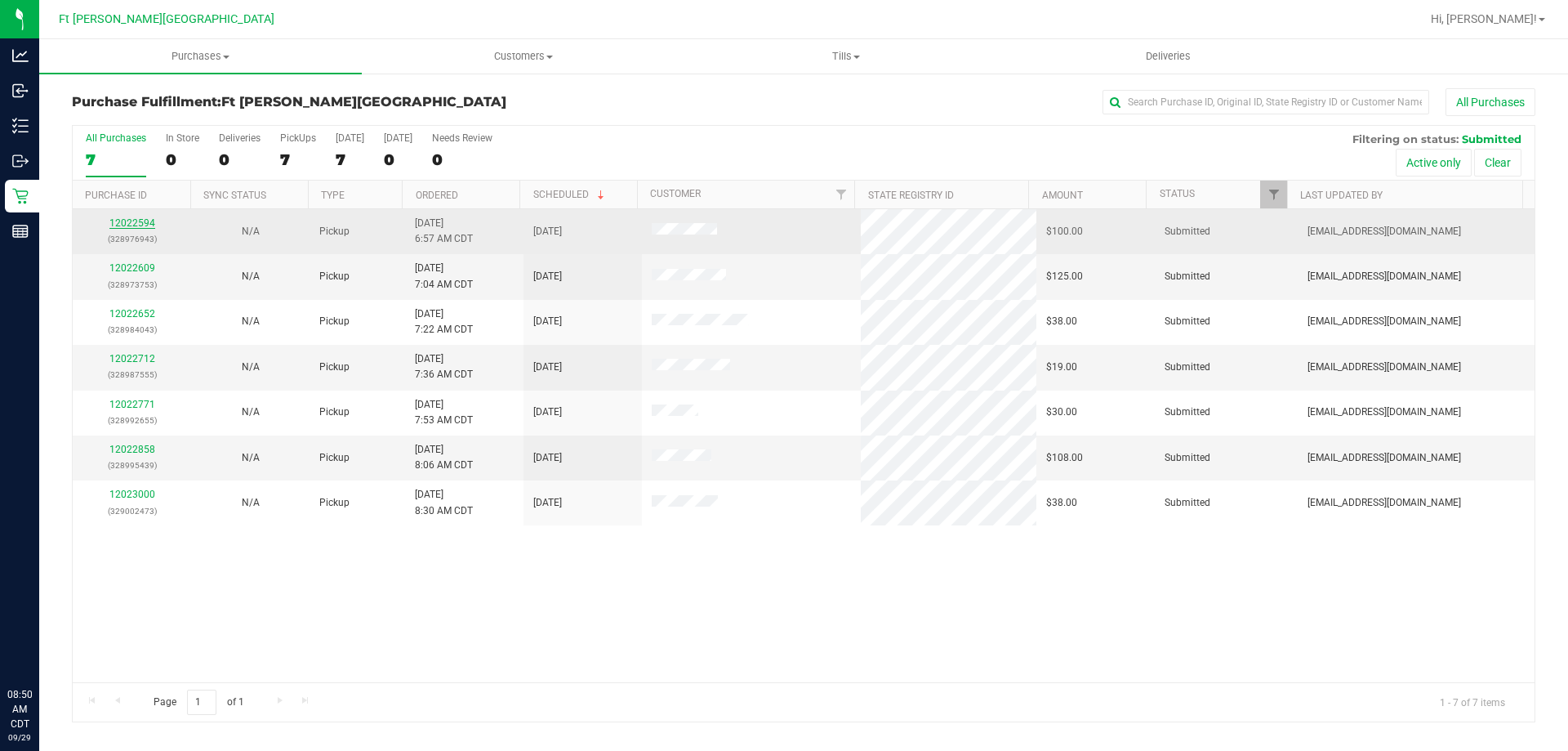
click at [138, 218] on link "12022594" at bounding box center [132, 222] width 46 height 11
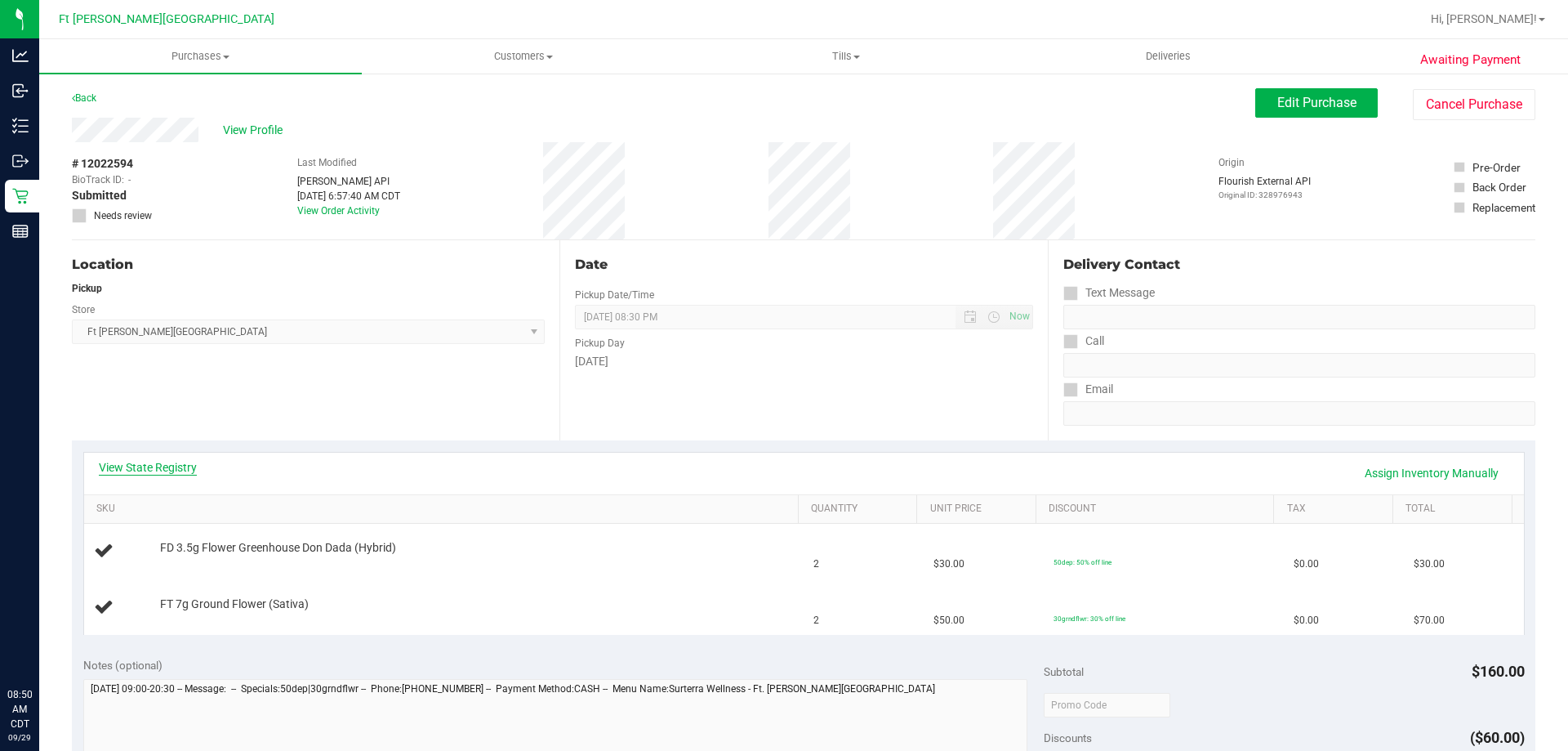
click at [156, 466] on link "View State Registry" at bounding box center [147, 467] width 98 height 16
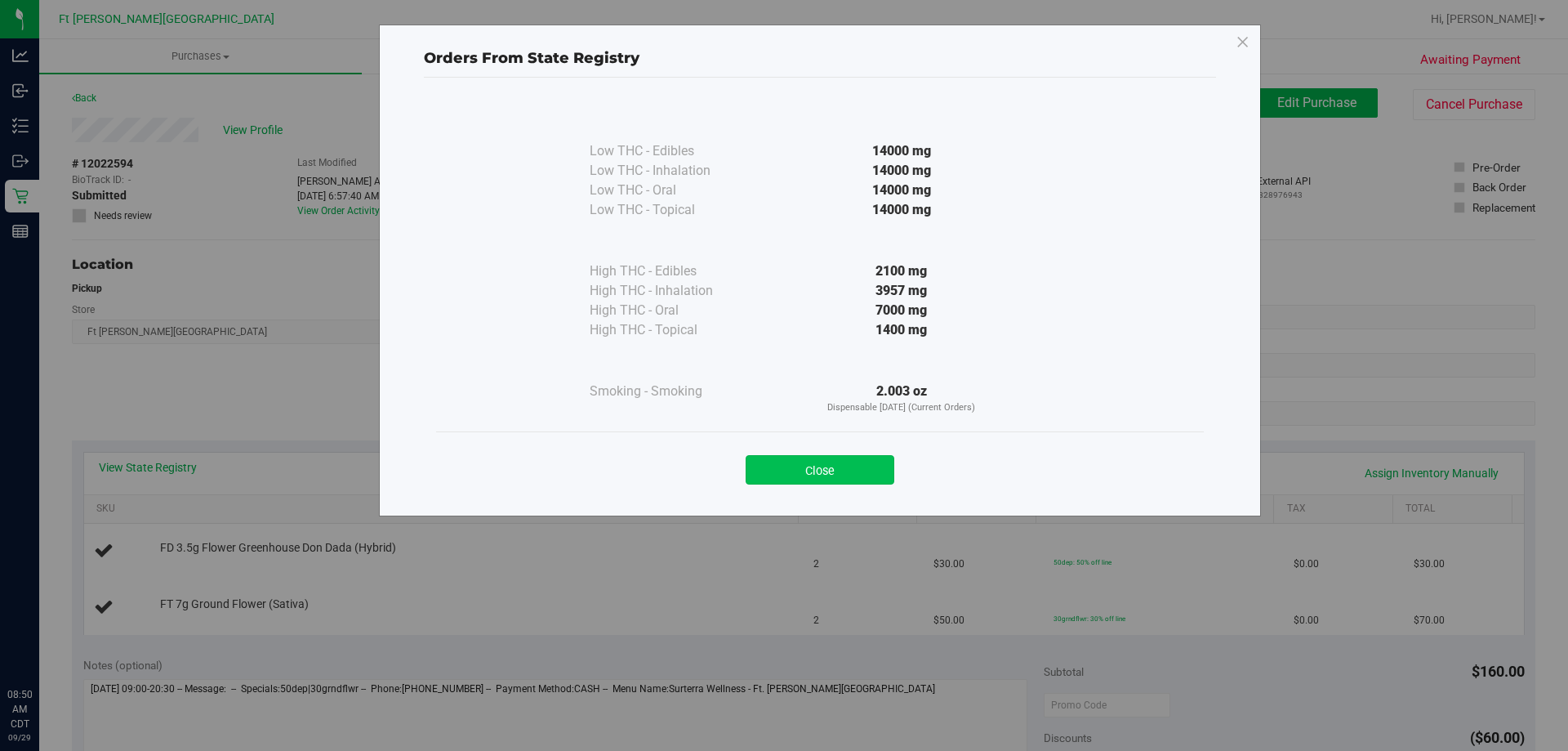
click at [853, 457] on button "Close" at bounding box center [819, 470] width 148 height 30
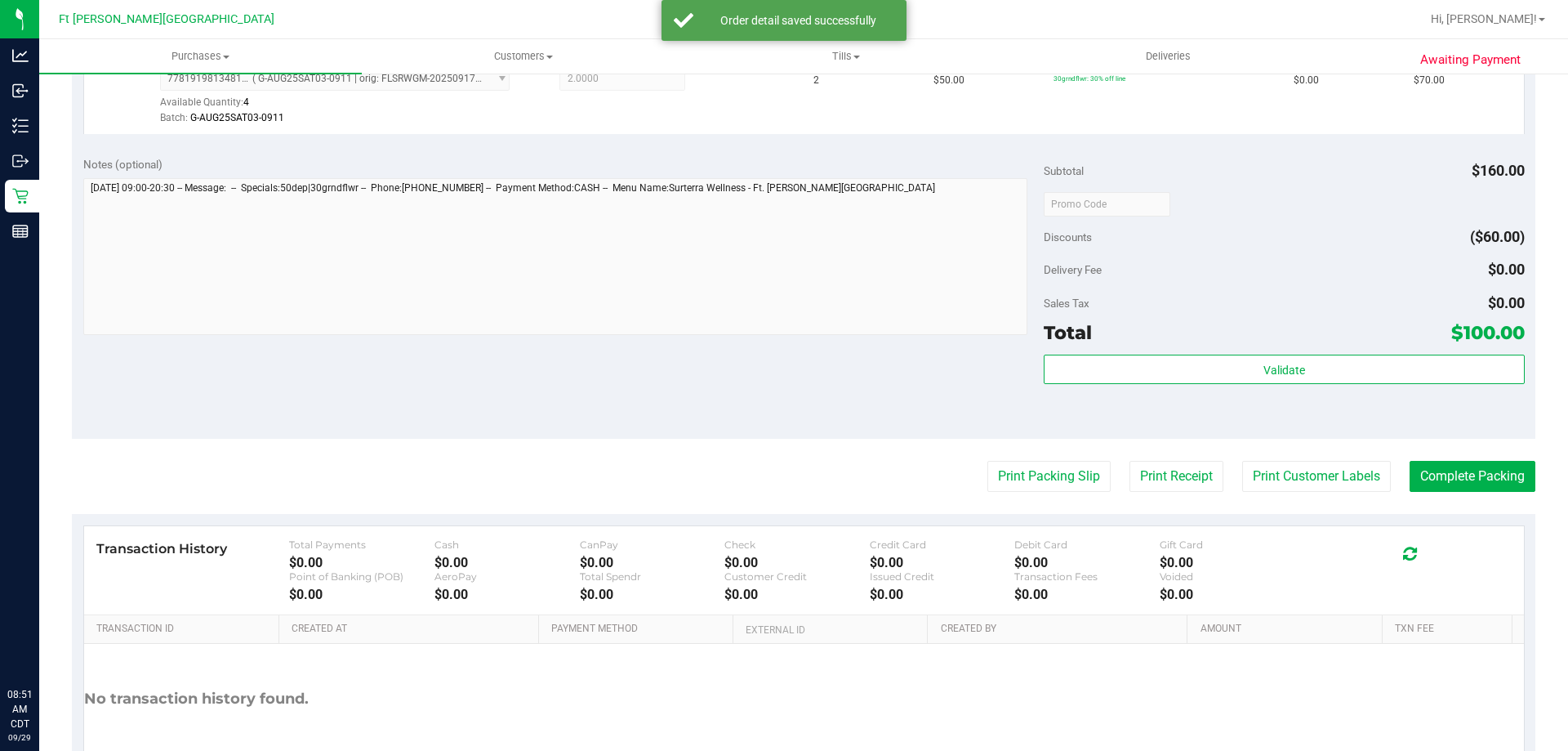
scroll to position [580, 0]
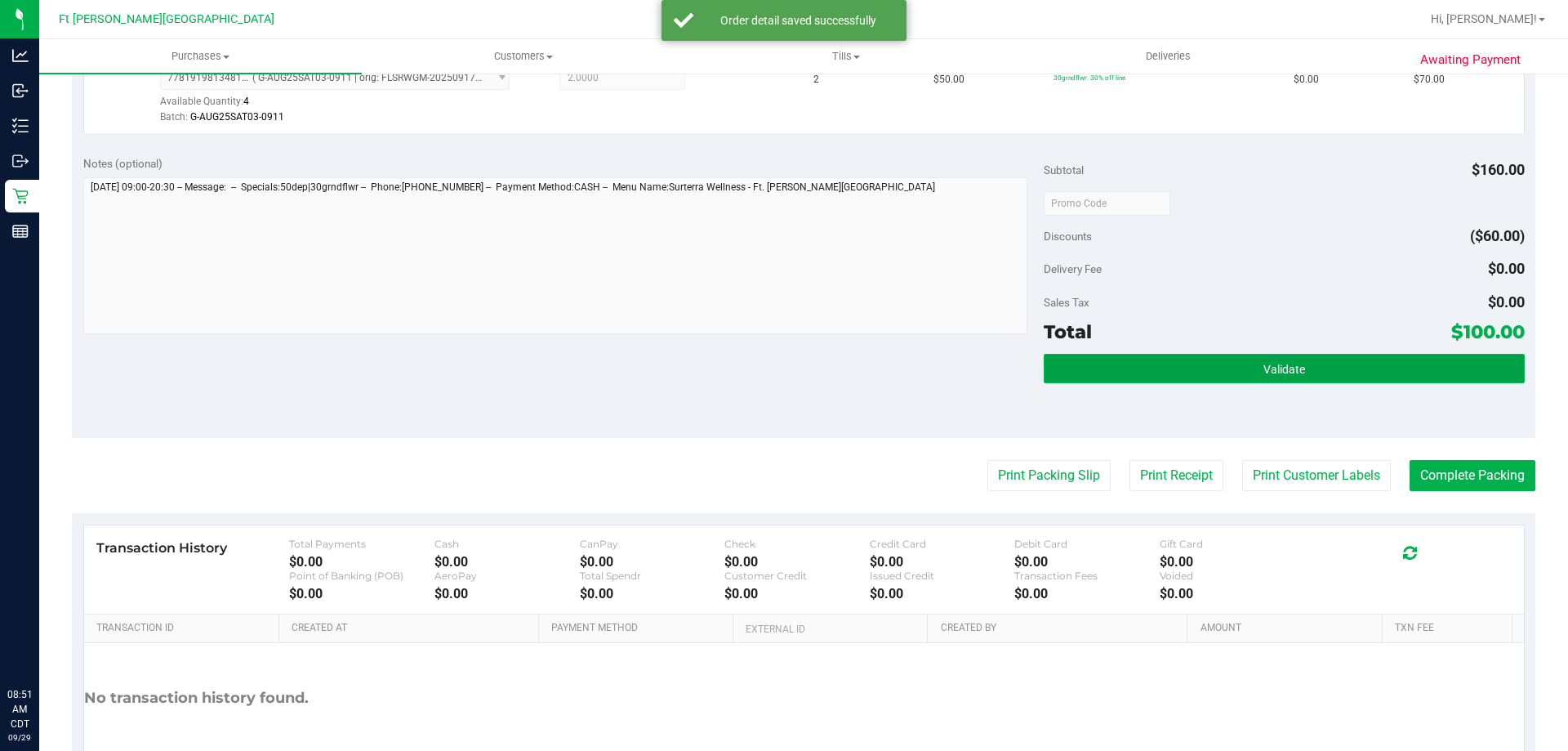
click at [1148, 355] on button "Validate" at bounding box center [1283, 369] width 480 height 30
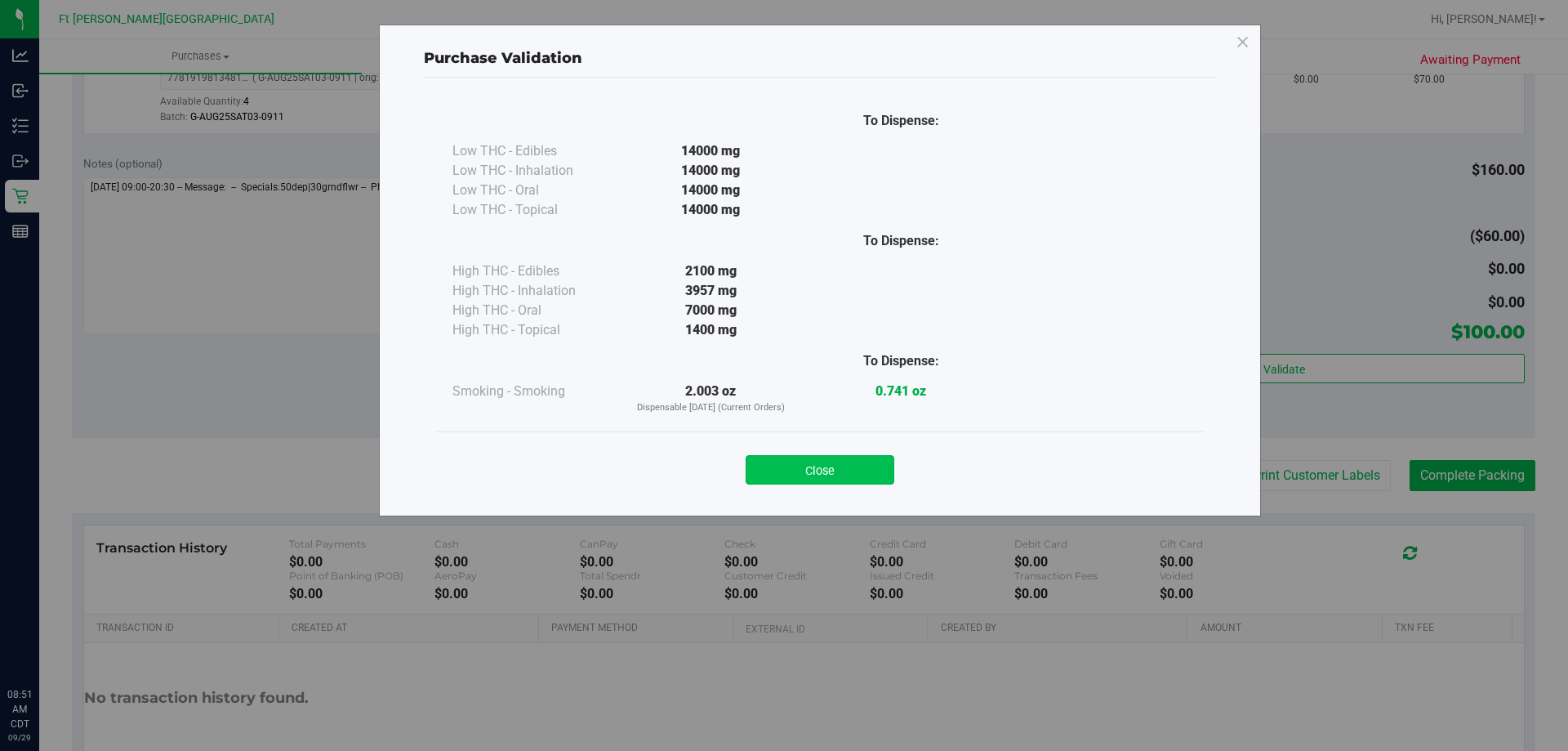
click at [876, 473] on button "Close" at bounding box center [819, 470] width 148 height 30
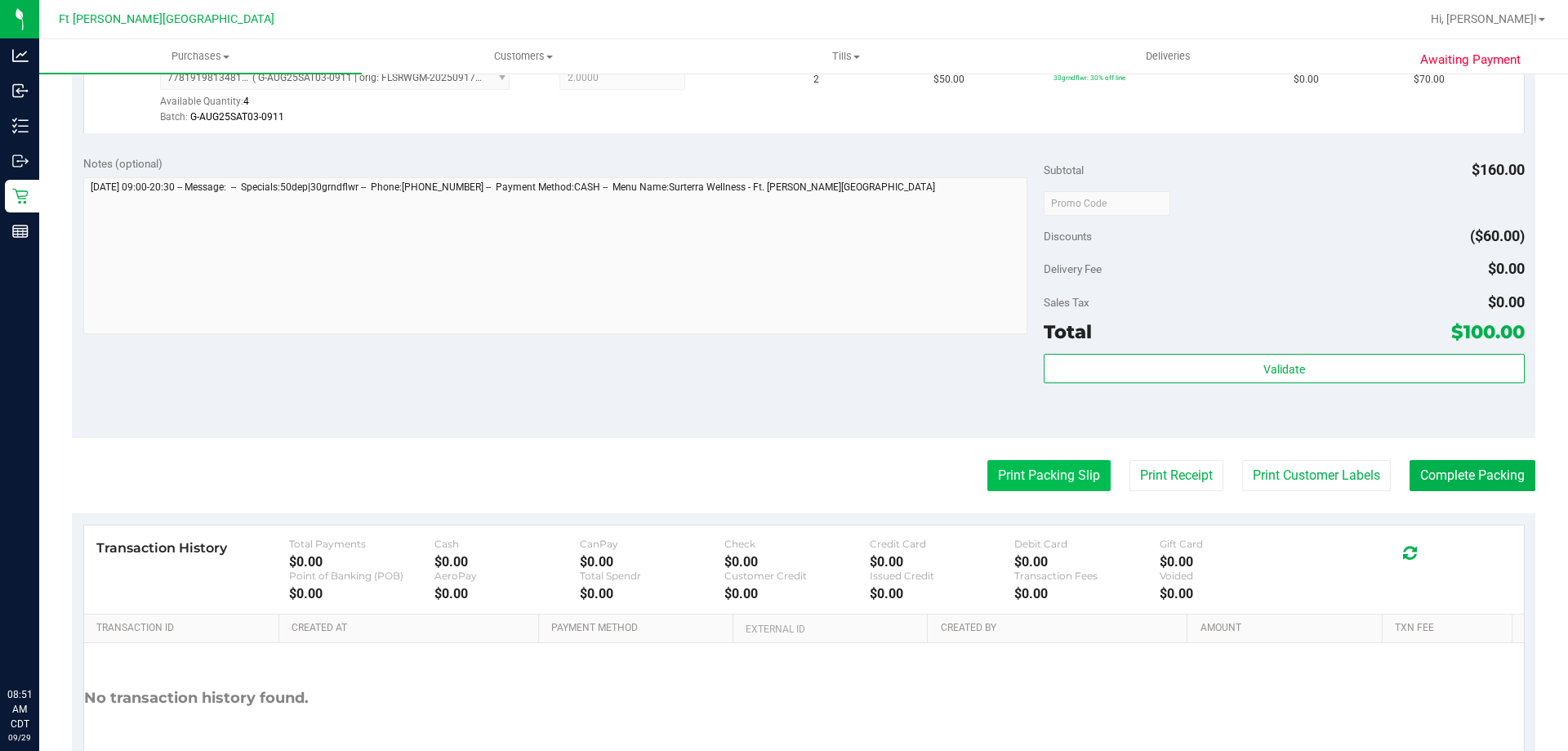
click at [1005, 464] on button "Print Packing Slip" at bounding box center [1049, 475] width 123 height 31
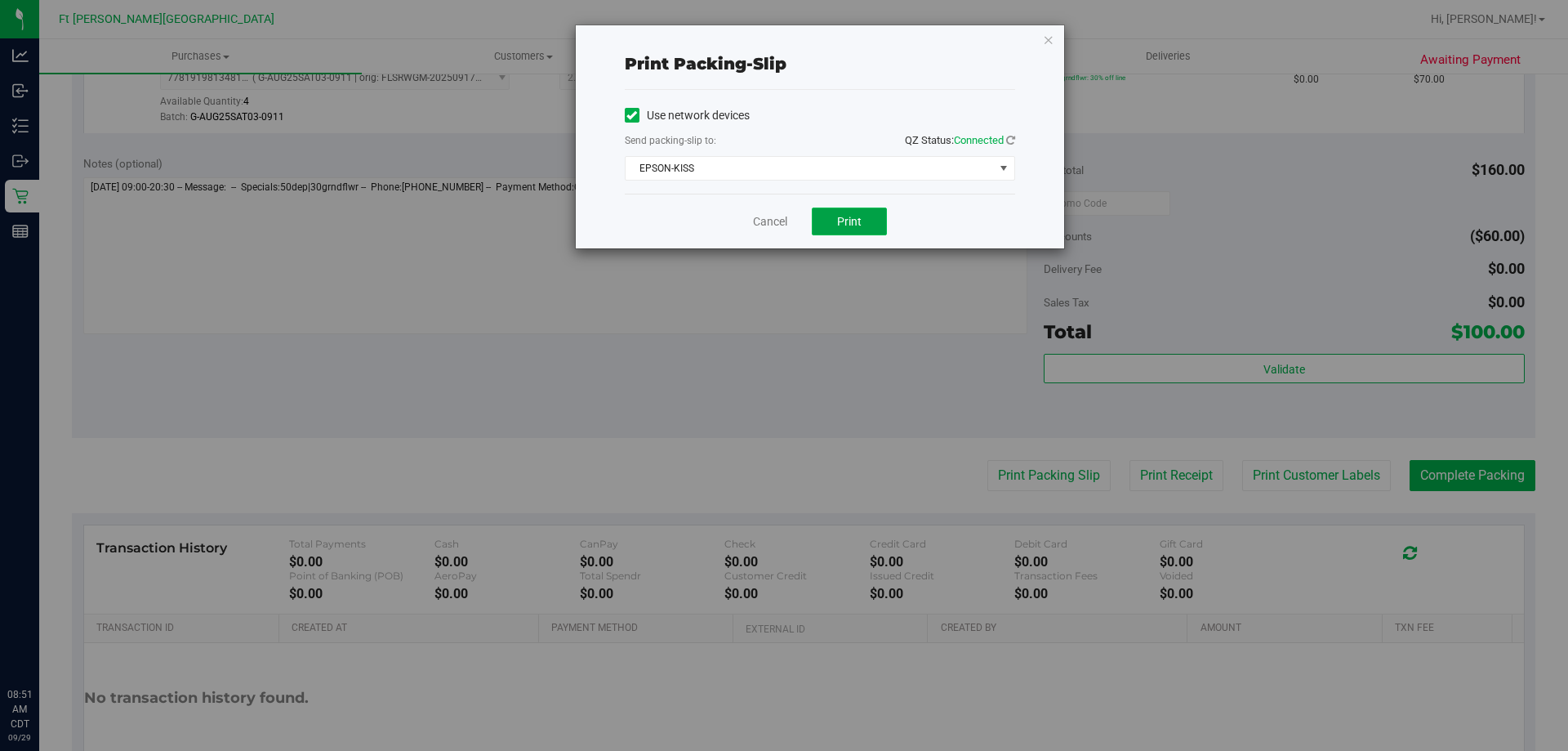
click at [864, 230] on button "Print" at bounding box center [848, 221] width 75 height 28
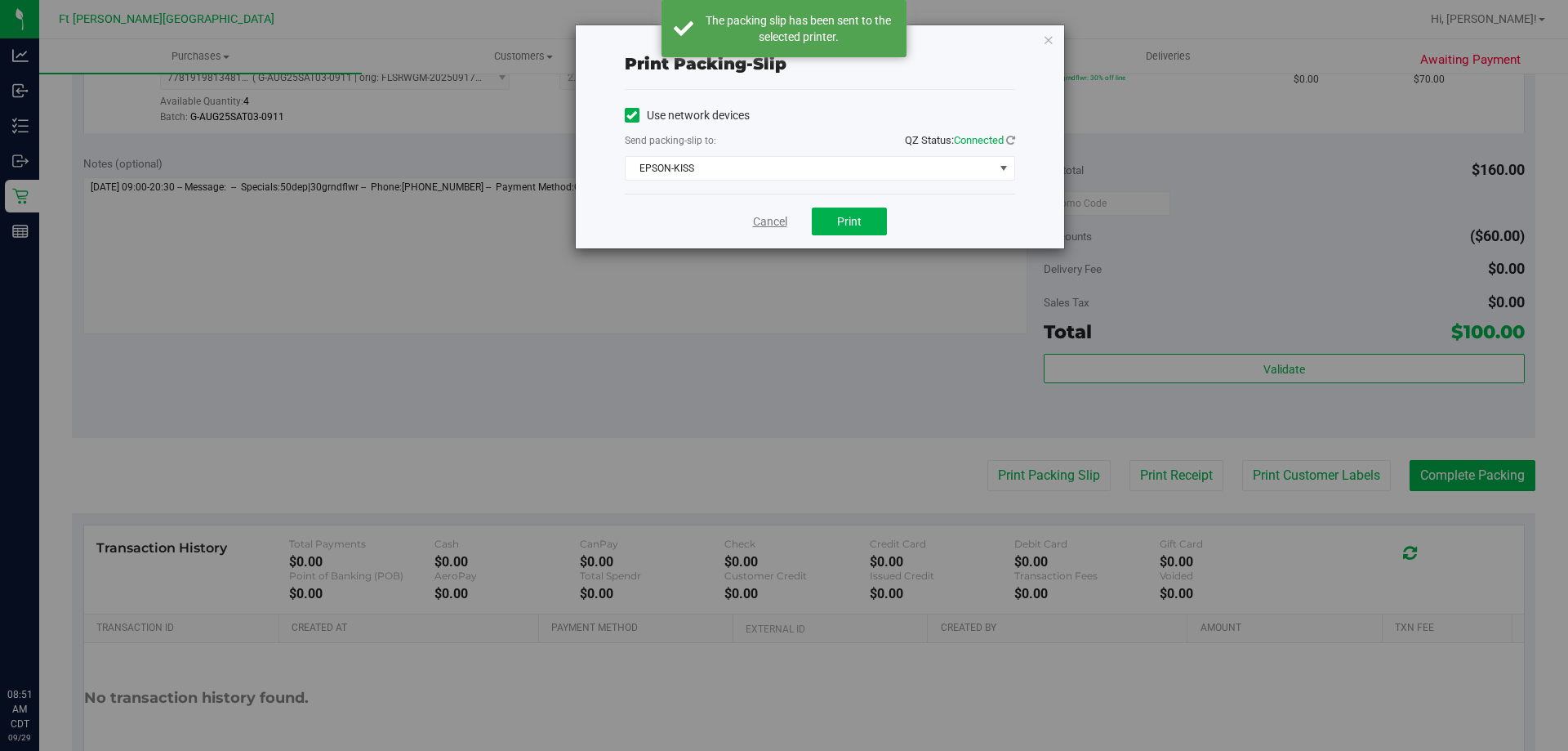
click at [775, 223] on link "Cancel" at bounding box center [770, 221] width 34 height 17
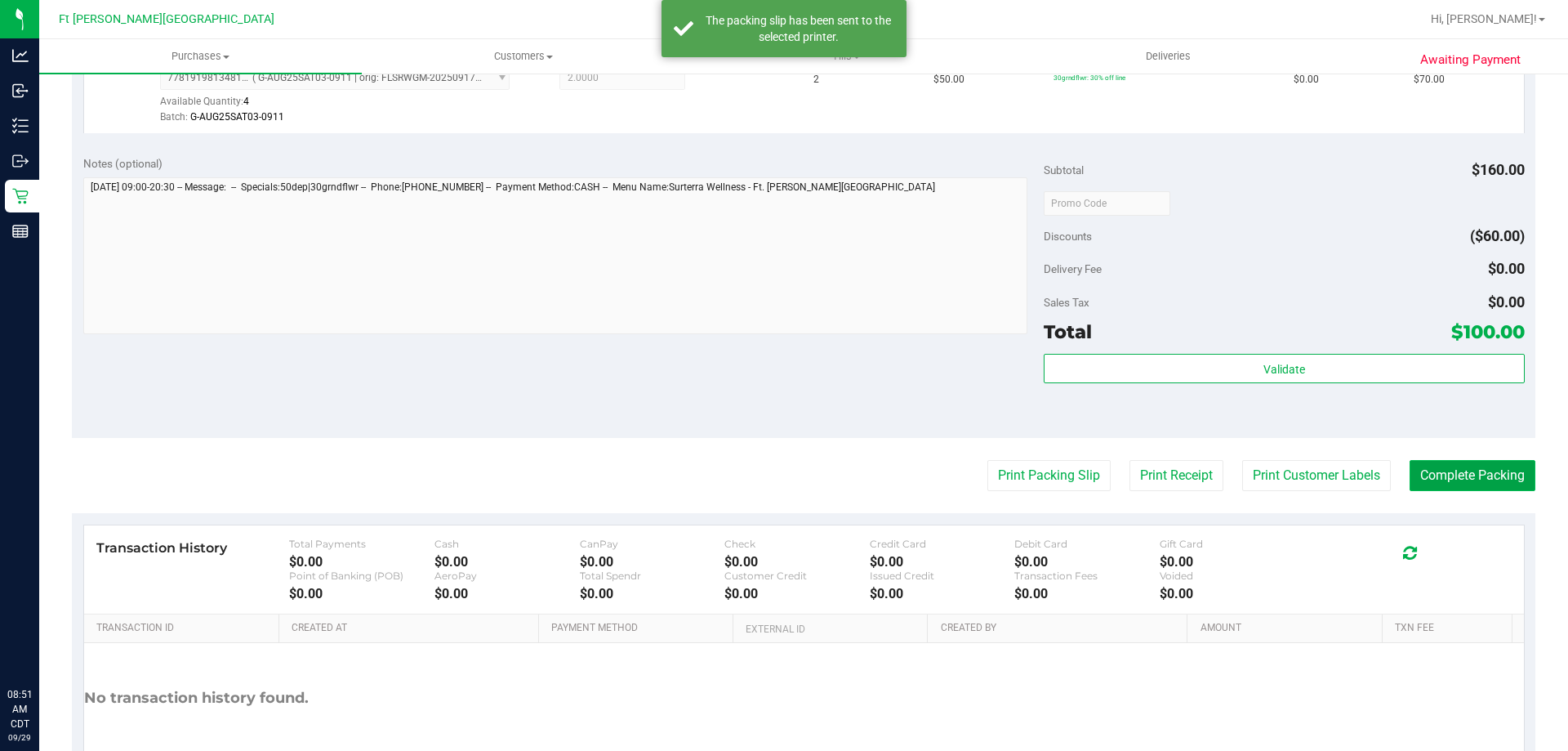
click at [1470, 470] on button "Complete Packing" at bounding box center [1472, 475] width 125 height 31
